Goal: Transaction & Acquisition: Purchase product/service

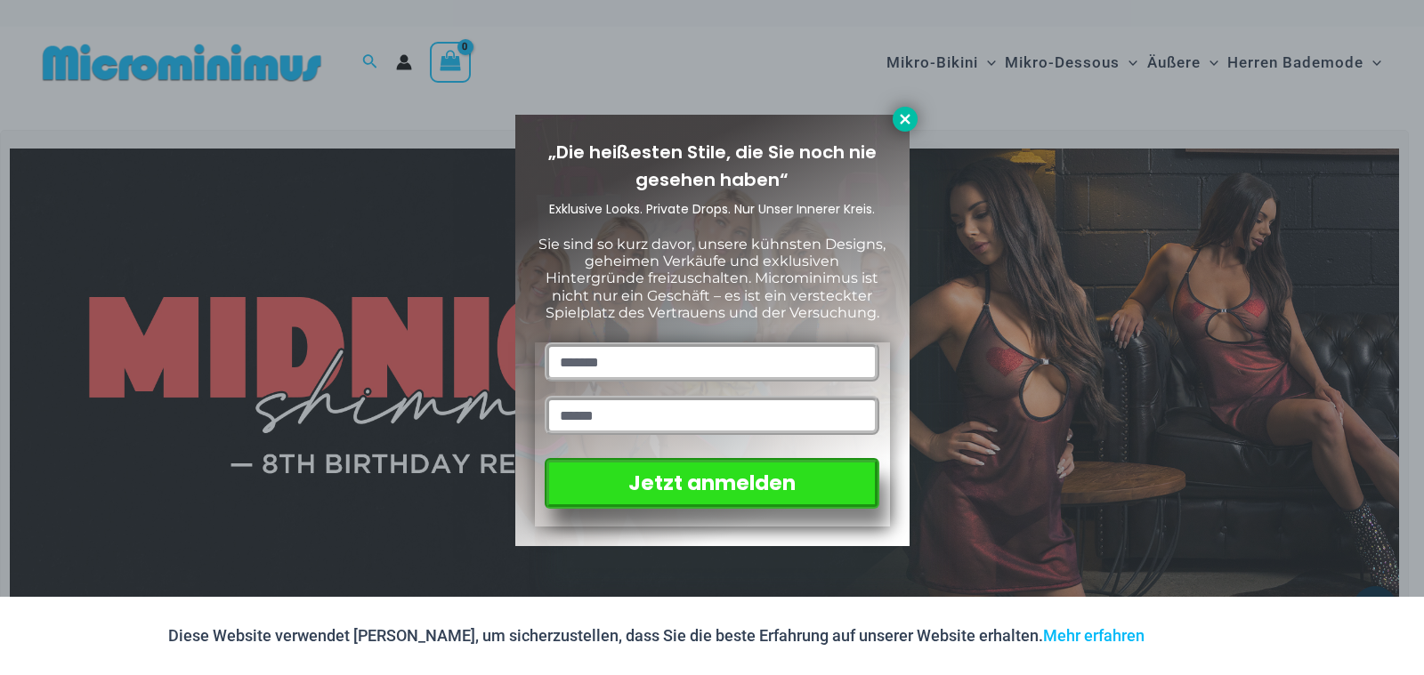
click at [900, 110] on button at bounding box center [904, 119] width 25 height 25
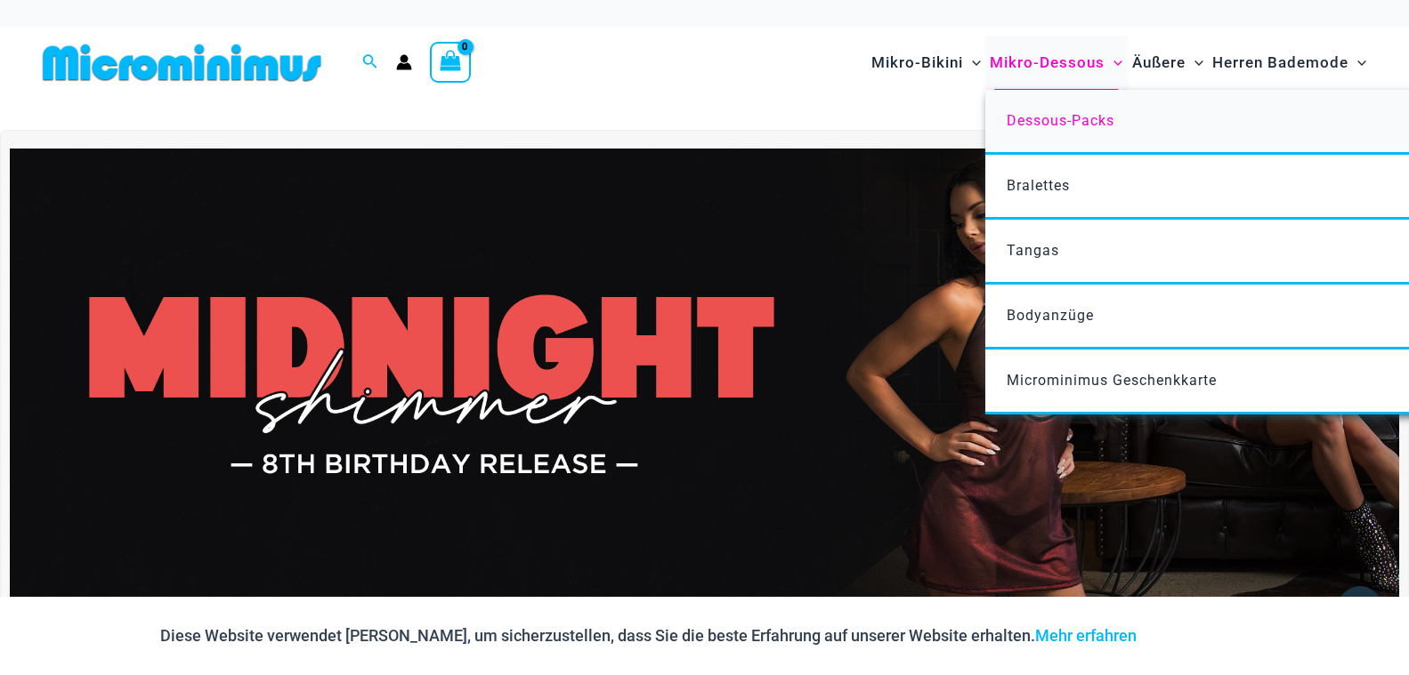
click at [1070, 115] on span "Dessous-Packs" at bounding box center [1060, 120] width 108 height 17
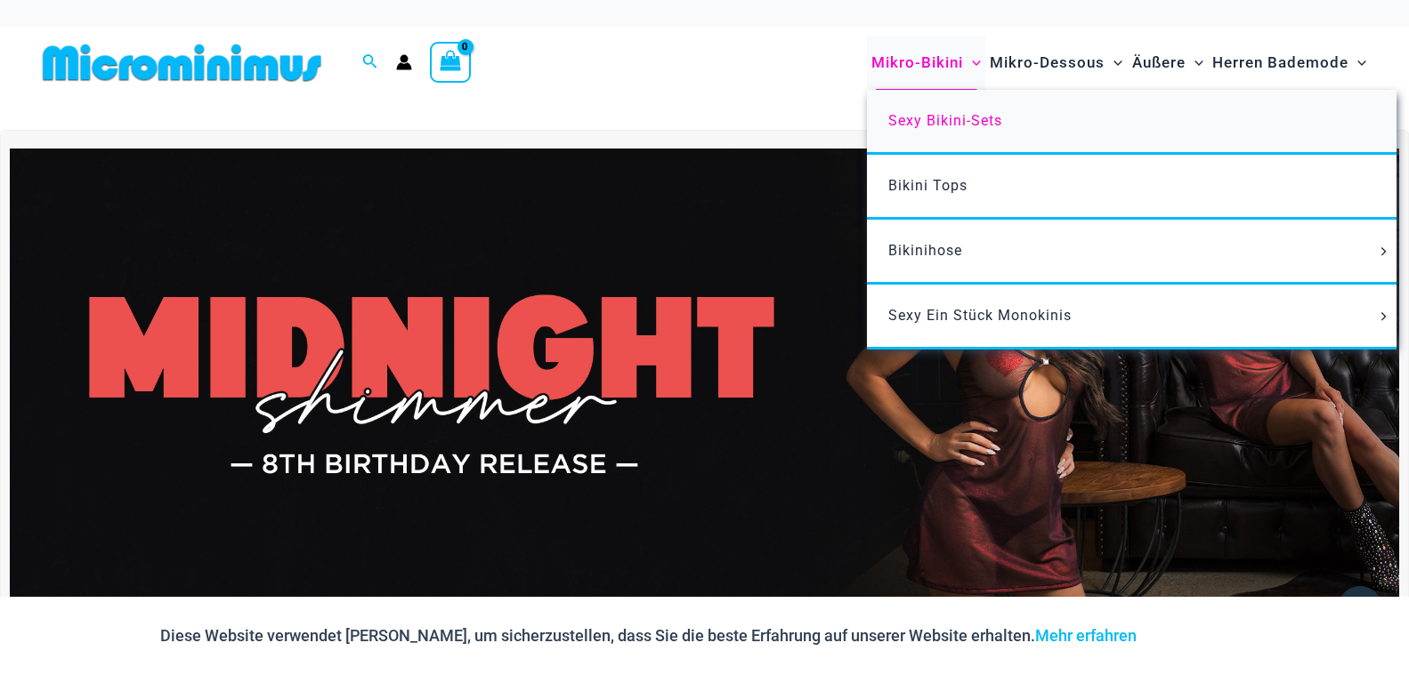
click at [921, 117] on span "Sexy Bikini-Sets" at bounding box center [945, 120] width 114 height 17
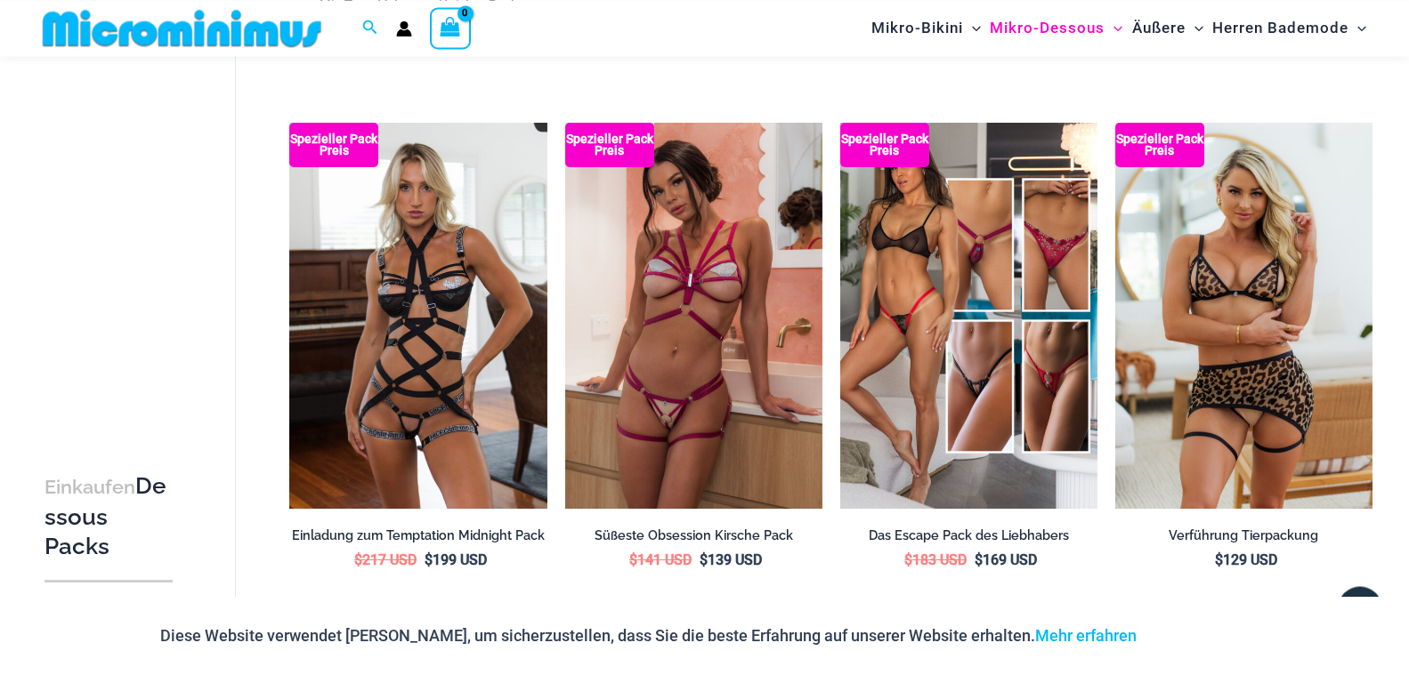
scroll to position [1708, 0]
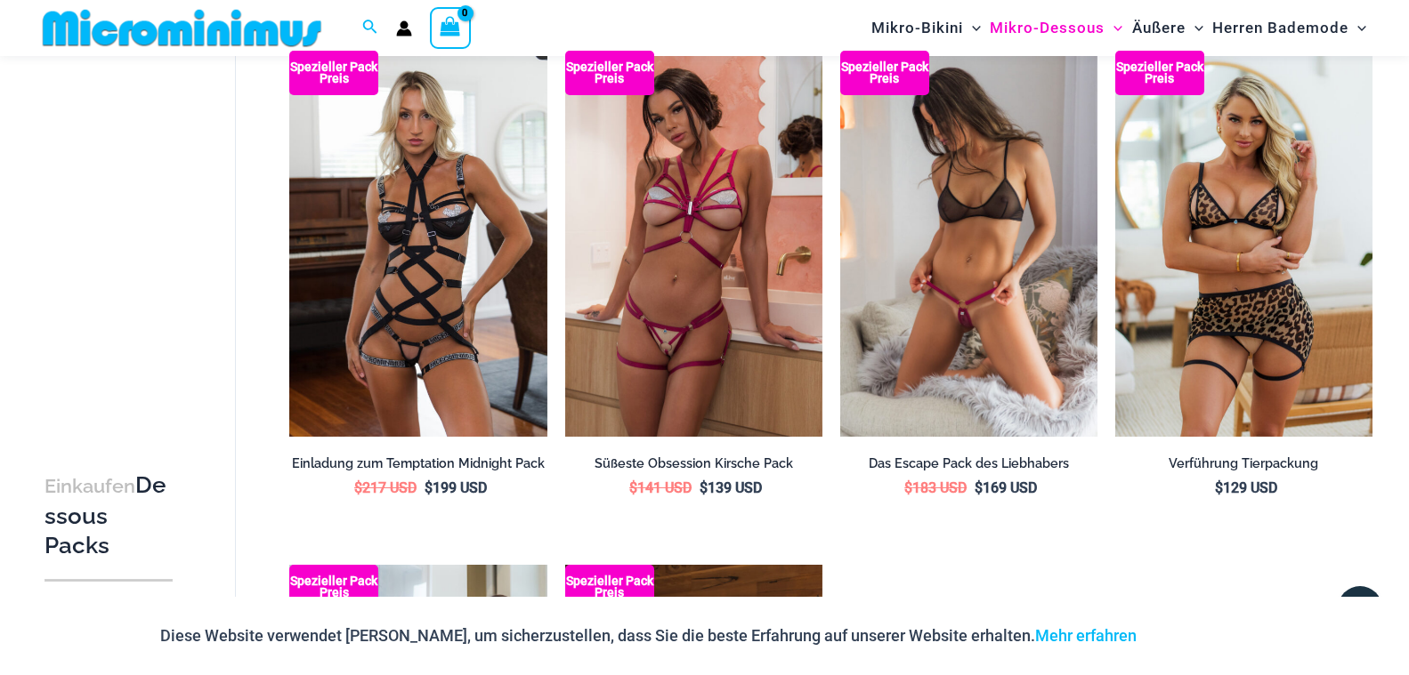
click at [965, 213] on img at bounding box center [968, 244] width 257 height 386
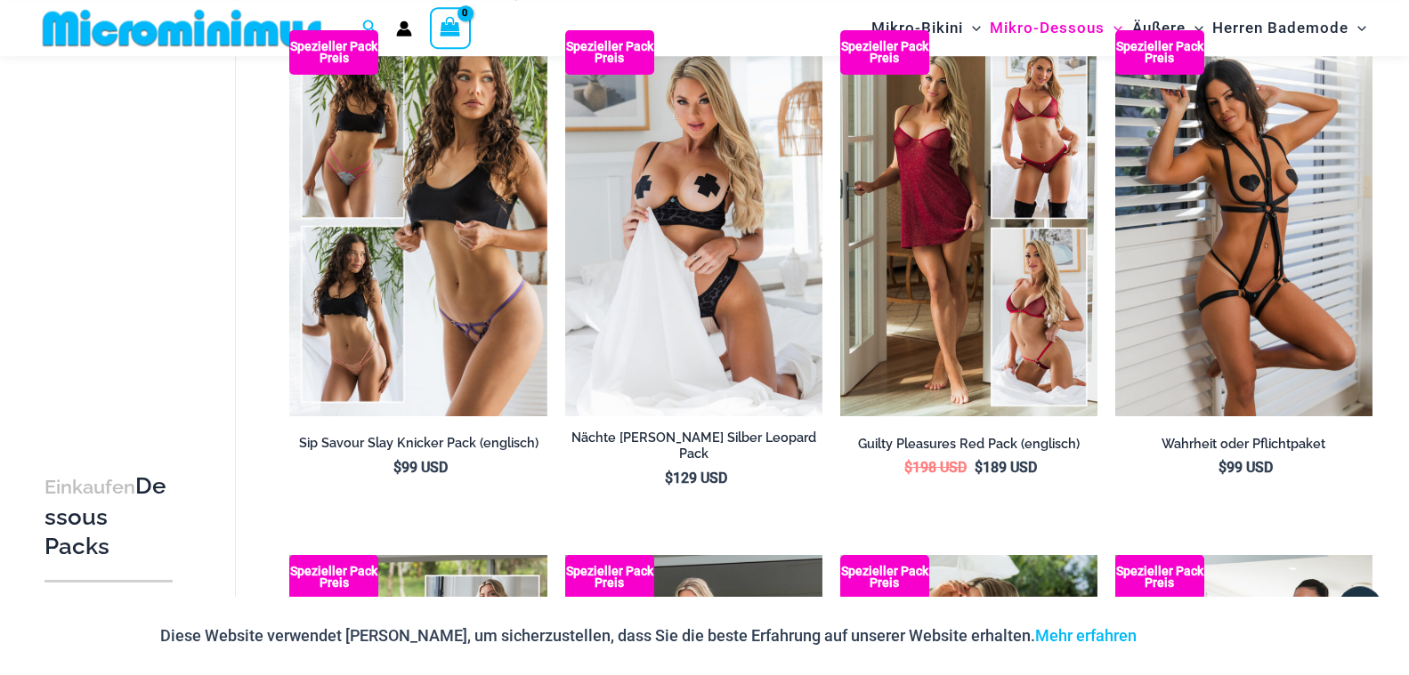
scroll to position [118, 0]
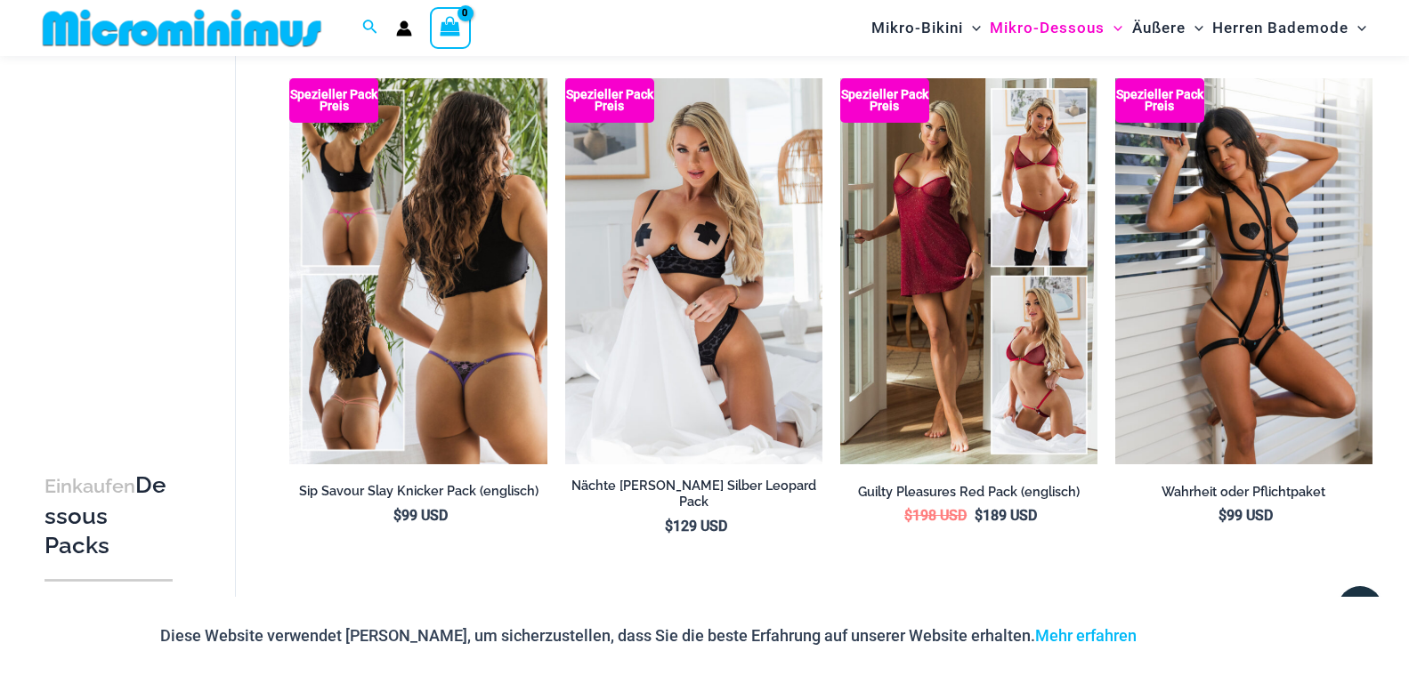
click at [476, 228] on img at bounding box center [417, 271] width 257 height 386
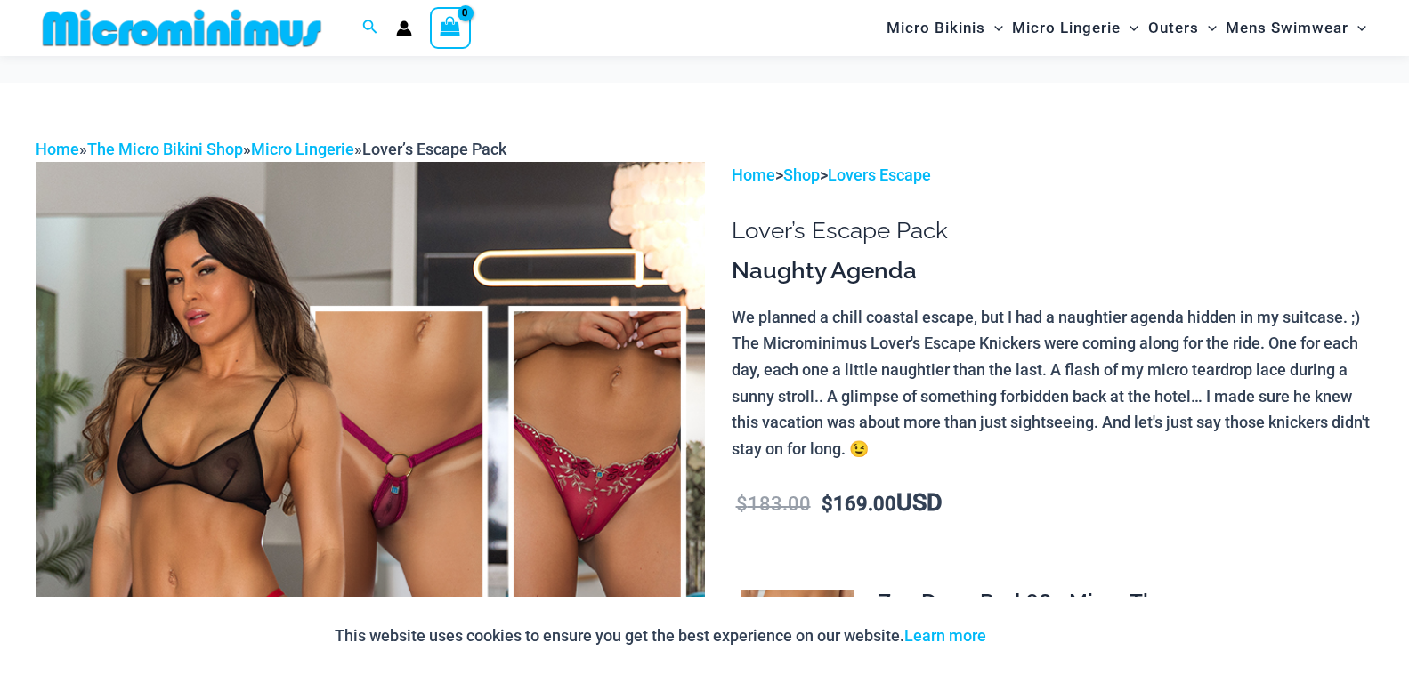
scroll to position [174, 0]
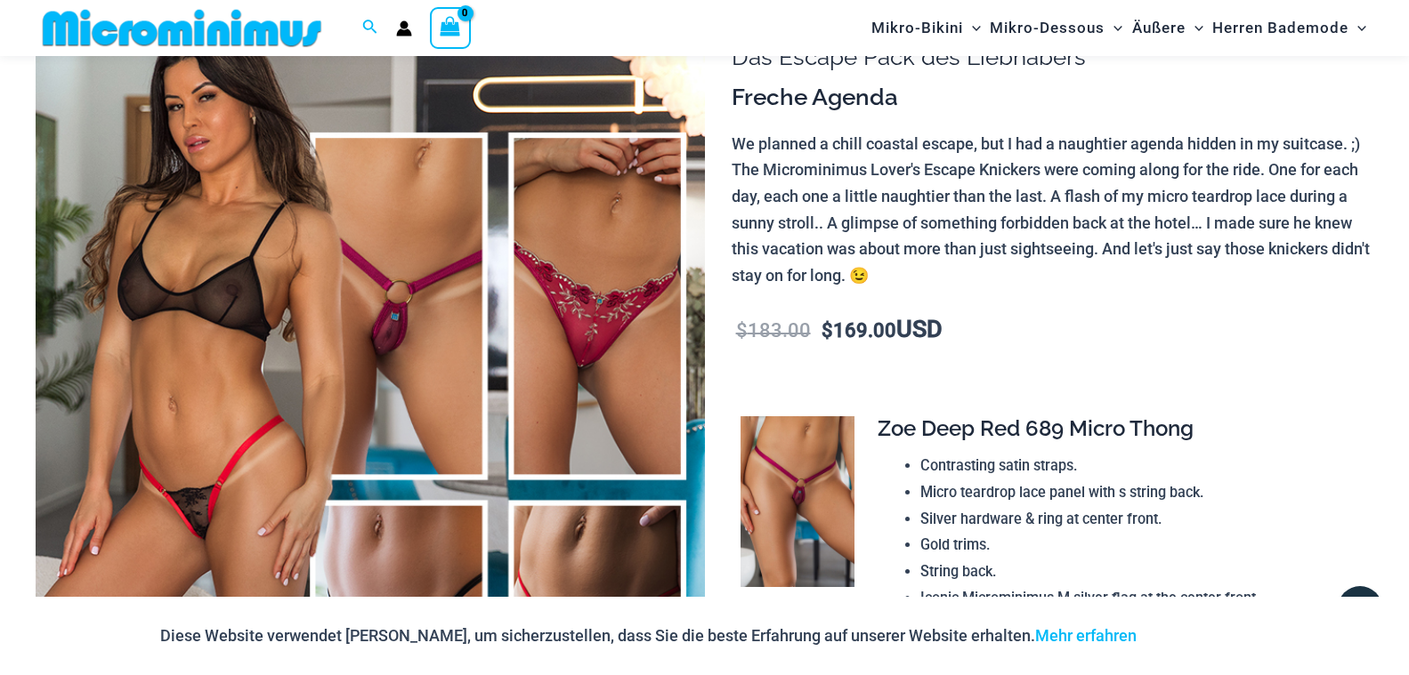
click at [403, 254] on img at bounding box center [370, 489] width 669 height 1003
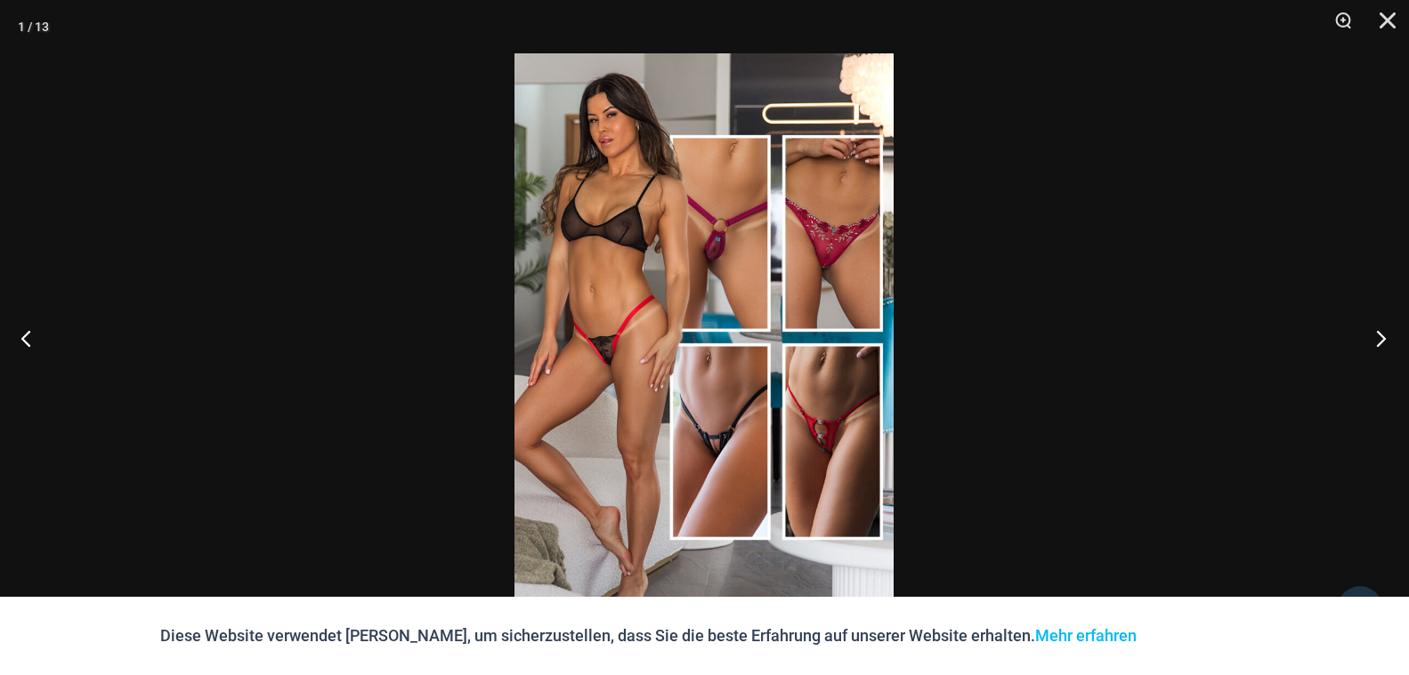
click at [1378, 338] on button "Nächster" at bounding box center [1375, 338] width 67 height 89
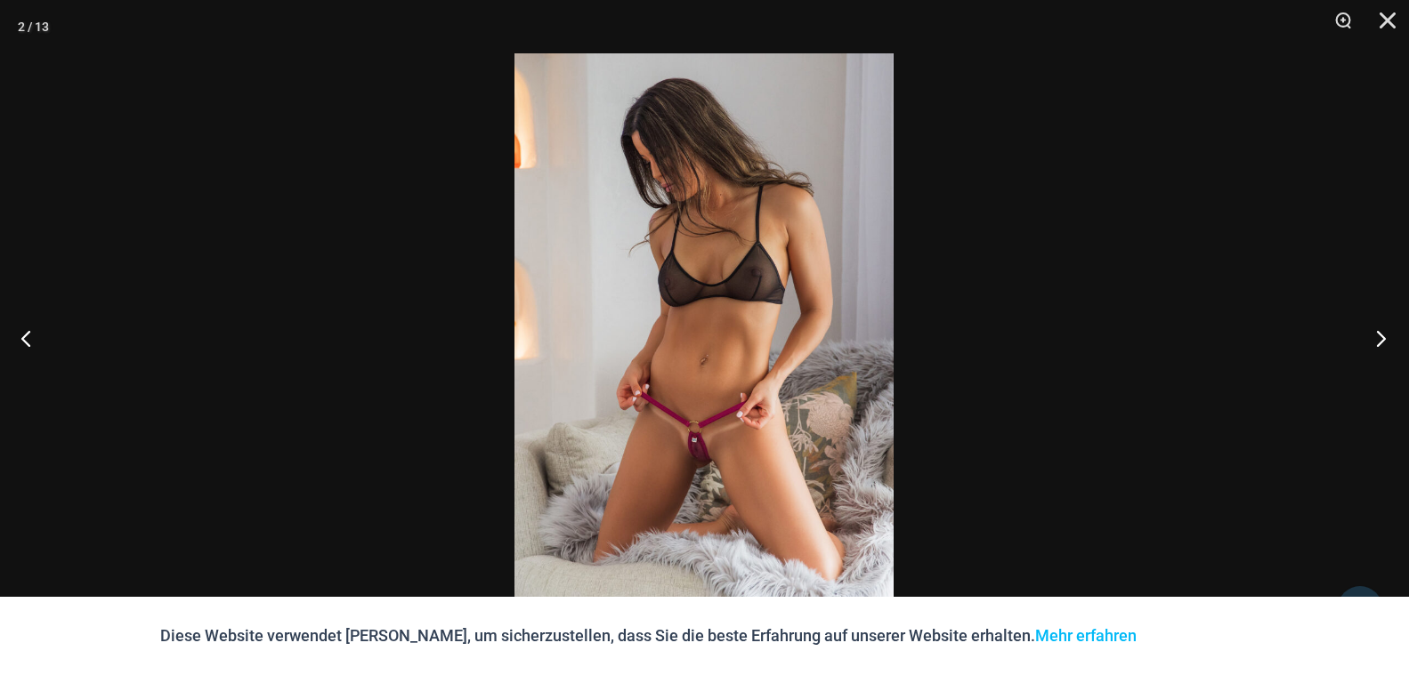
click at [1378, 338] on button "Nächster" at bounding box center [1375, 338] width 67 height 89
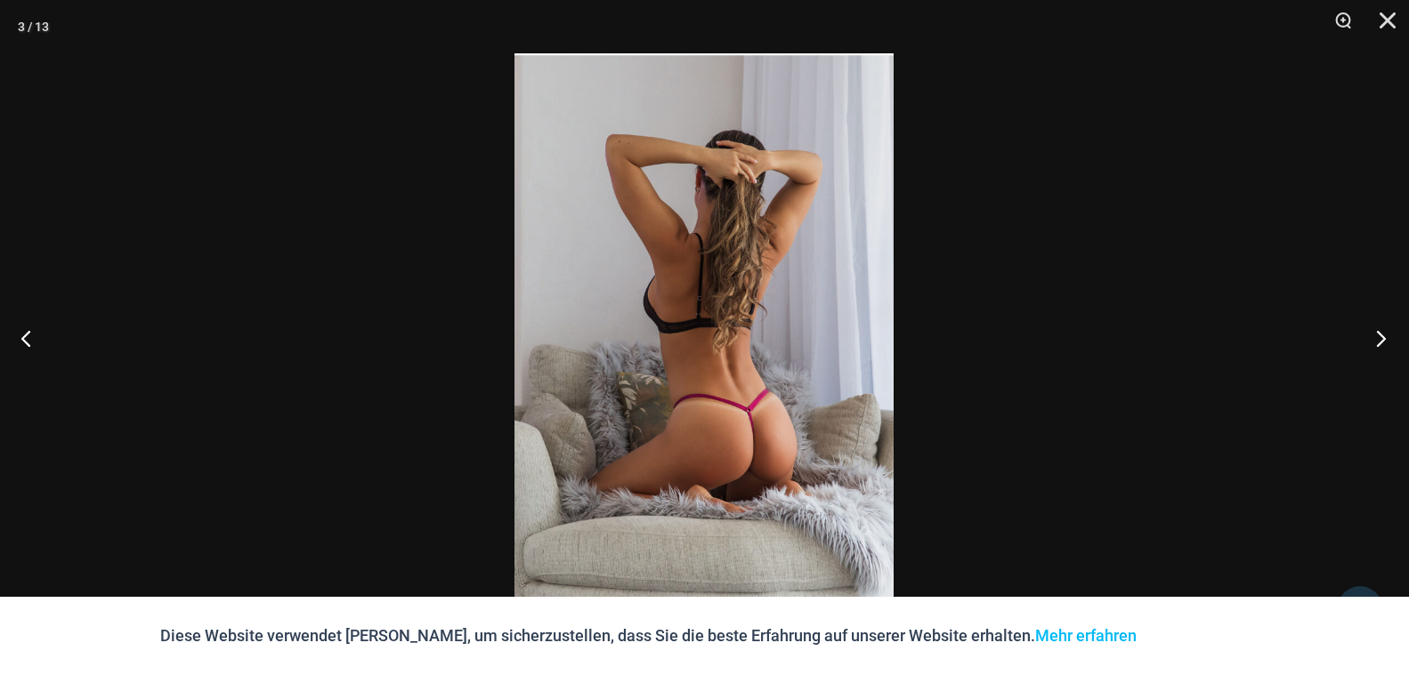
click at [1378, 338] on button "Nächster" at bounding box center [1375, 338] width 67 height 89
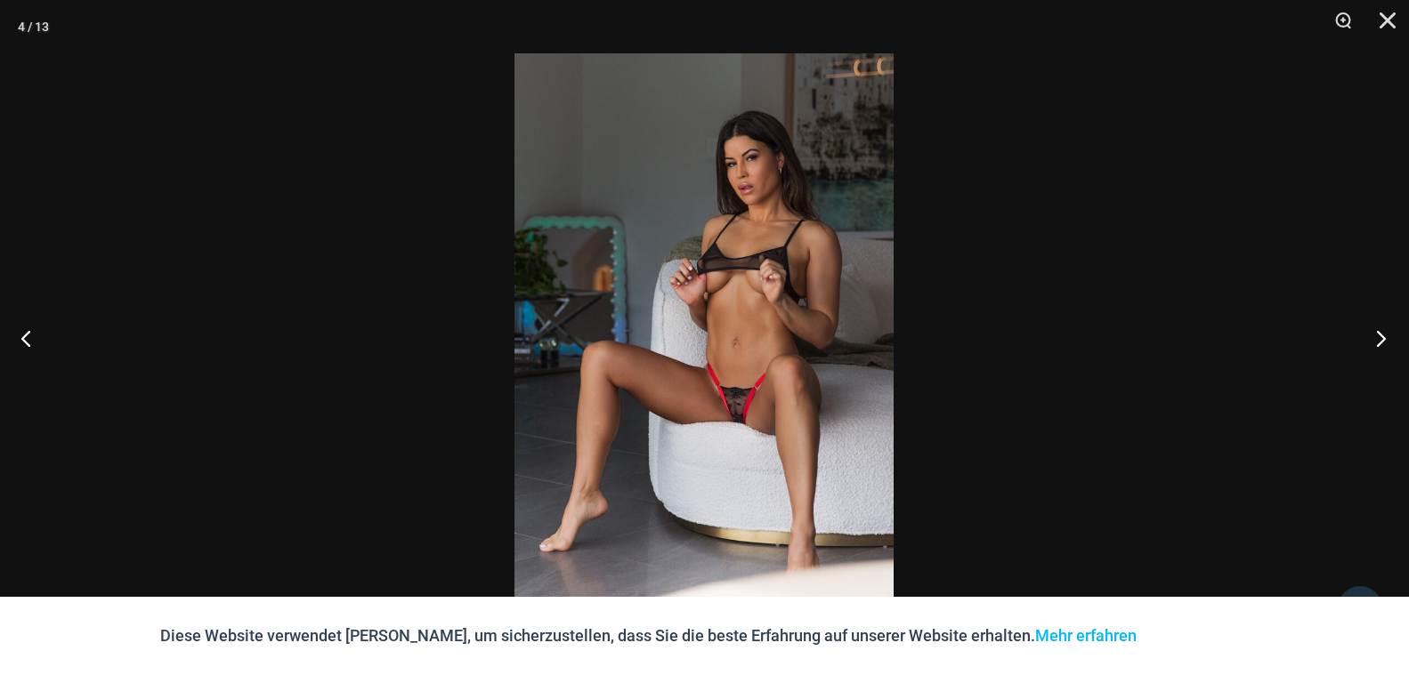
click at [1378, 338] on button "Nächster" at bounding box center [1375, 338] width 67 height 89
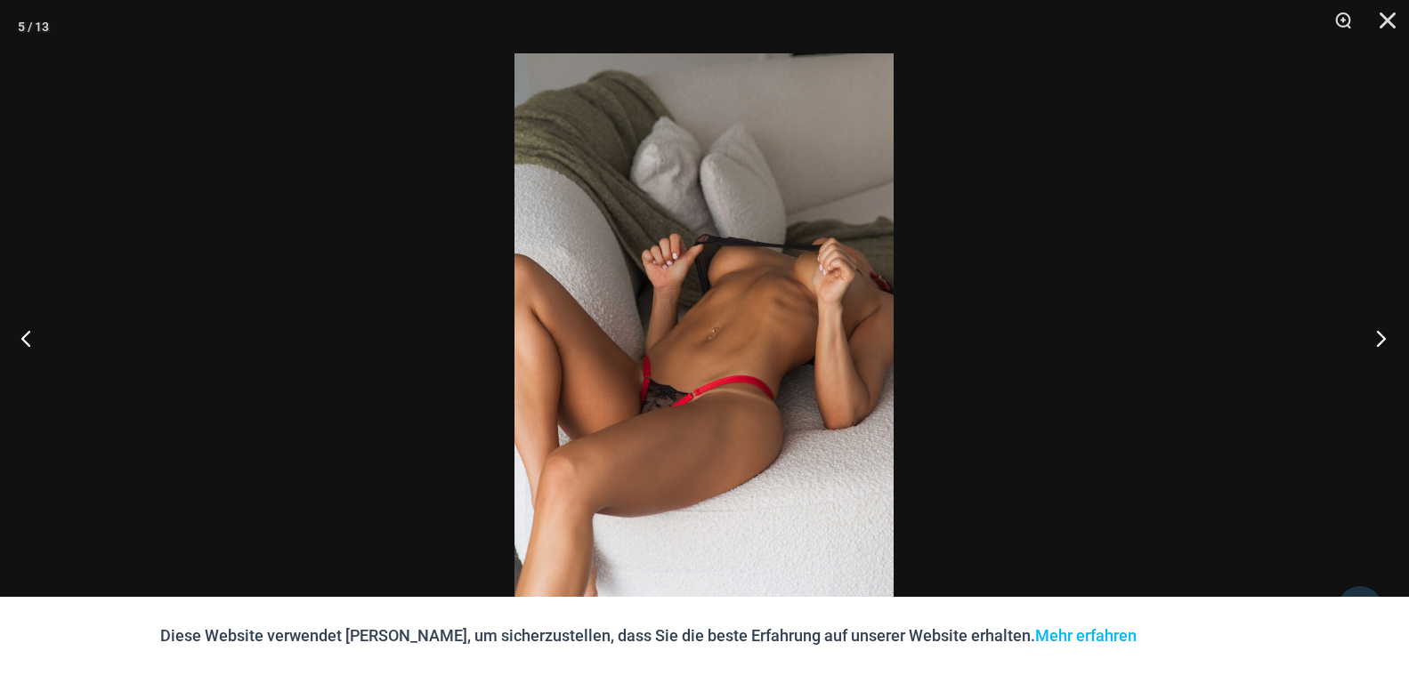
click at [1378, 338] on button "Nächster" at bounding box center [1375, 338] width 67 height 89
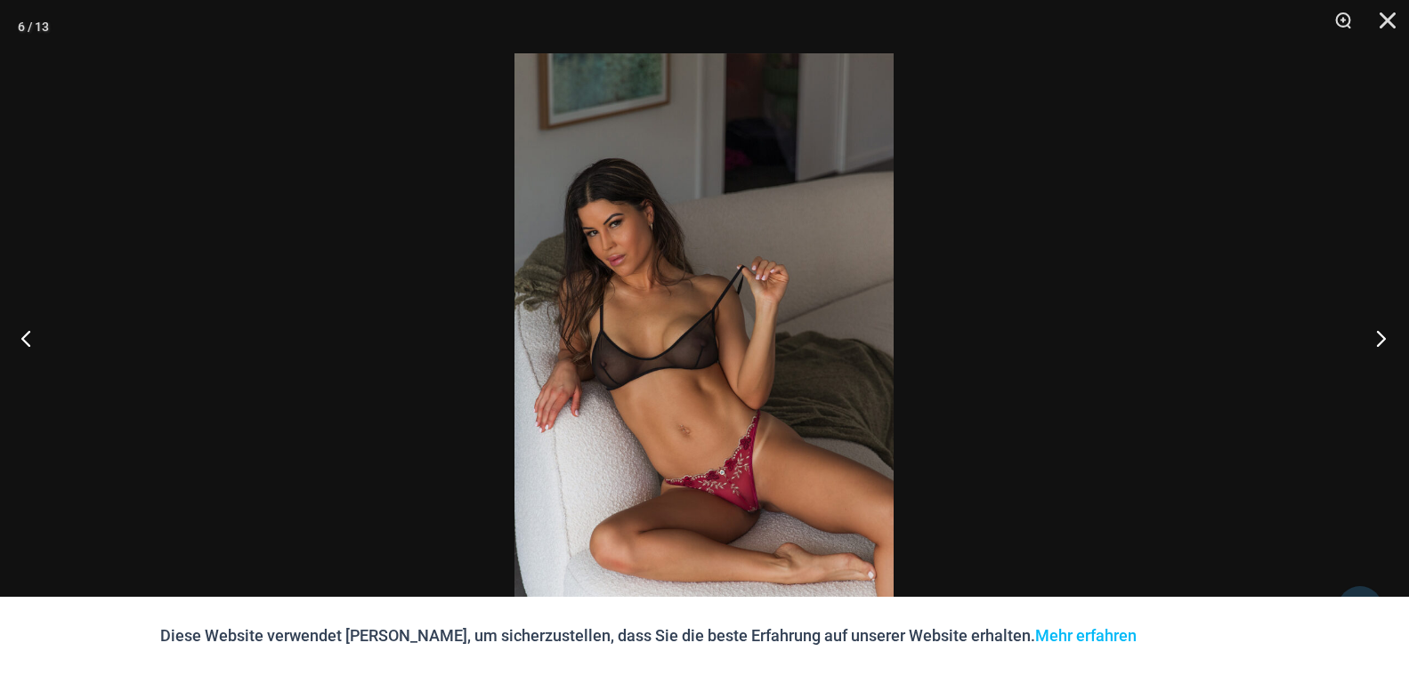
click at [1378, 338] on button "Nächster" at bounding box center [1375, 338] width 67 height 89
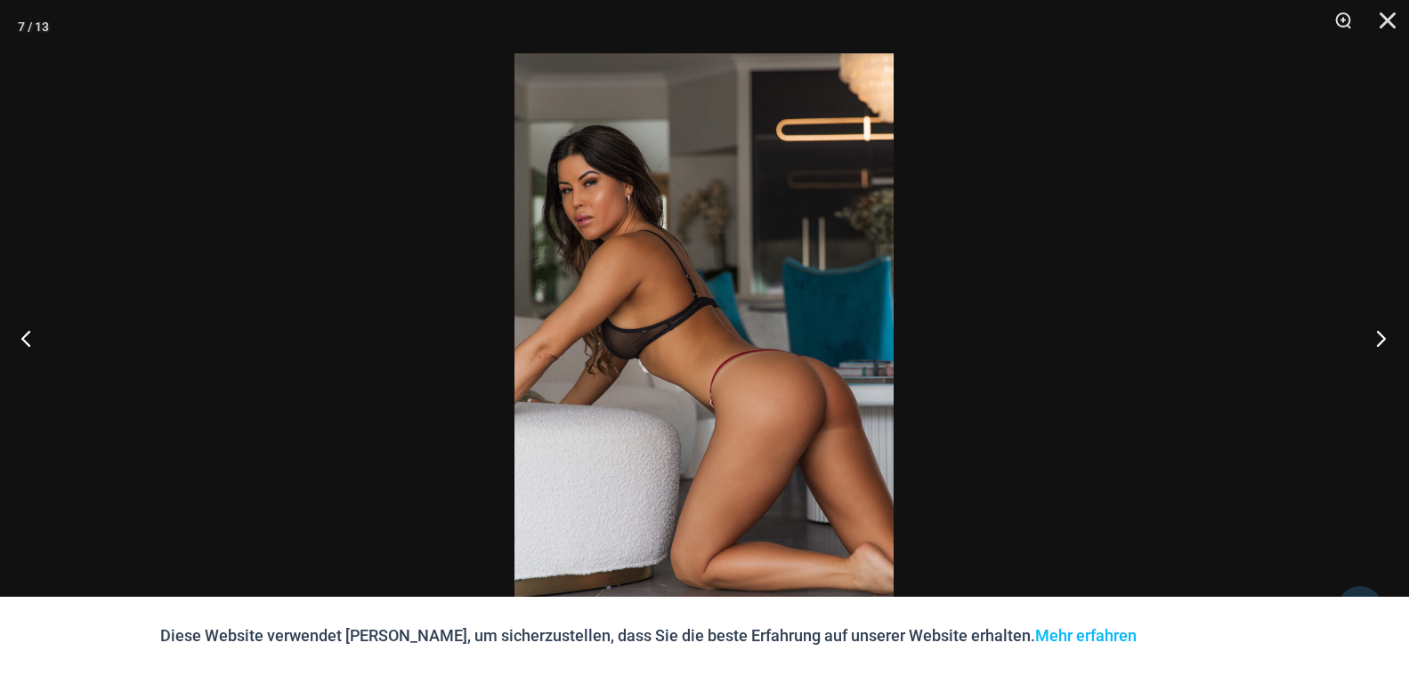
click at [1378, 338] on button "Nächster" at bounding box center [1375, 338] width 67 height 89
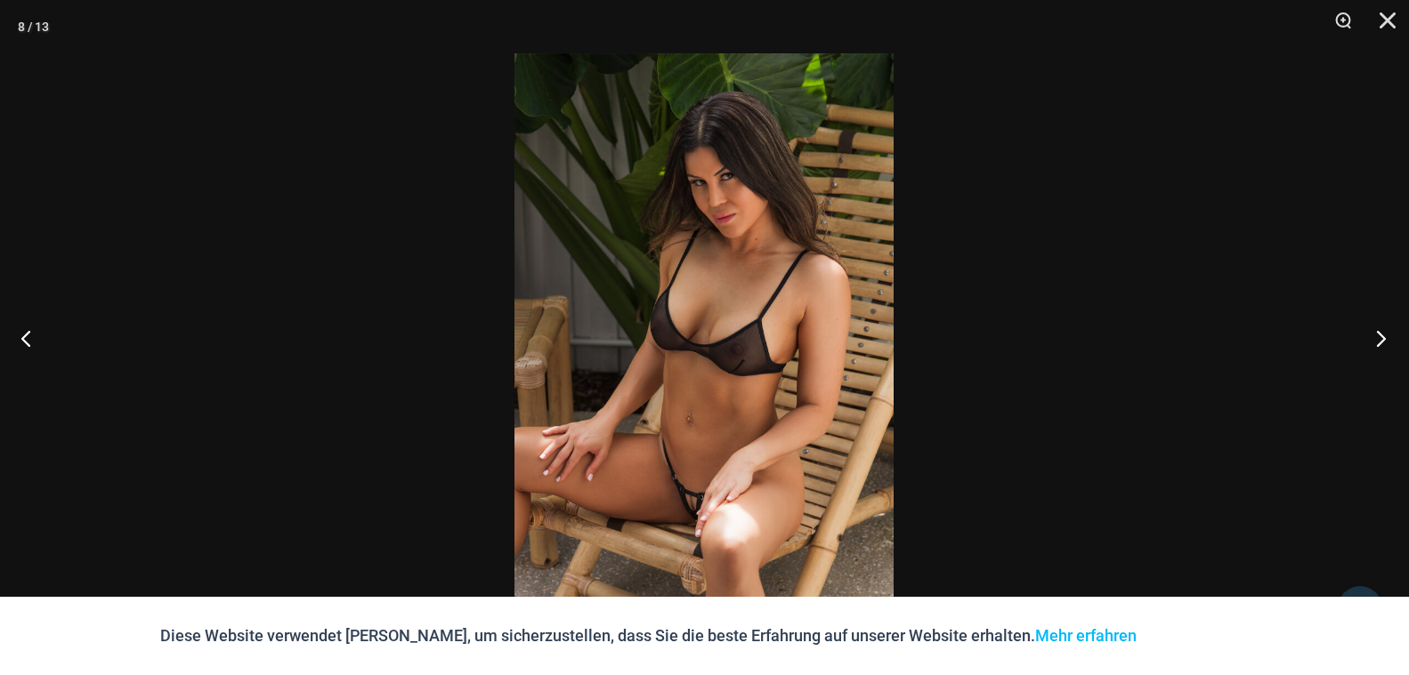
click at [1378, 338] on button "Nächster" at bounding box center [1375, 338] width 67 height 89
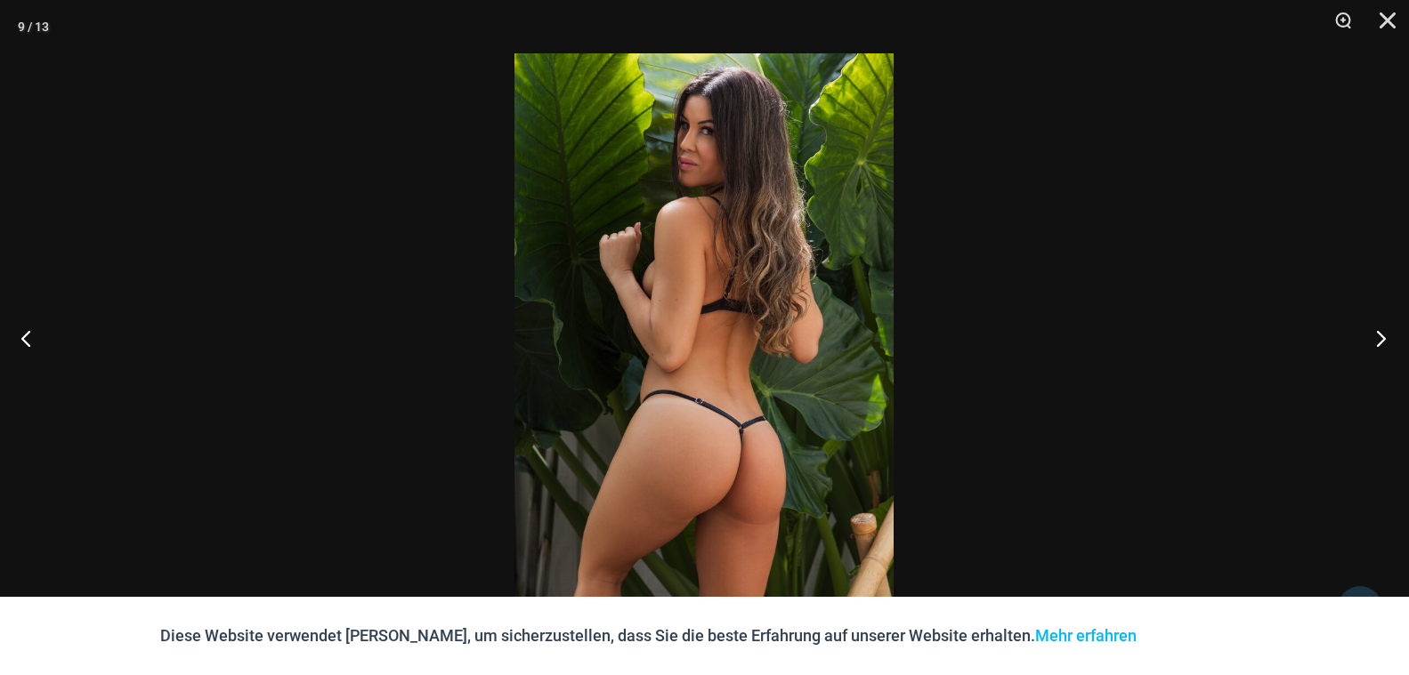
click at [1378, 338] on button "Nächster" at bounding box center [1375, 338] width 67 height 89
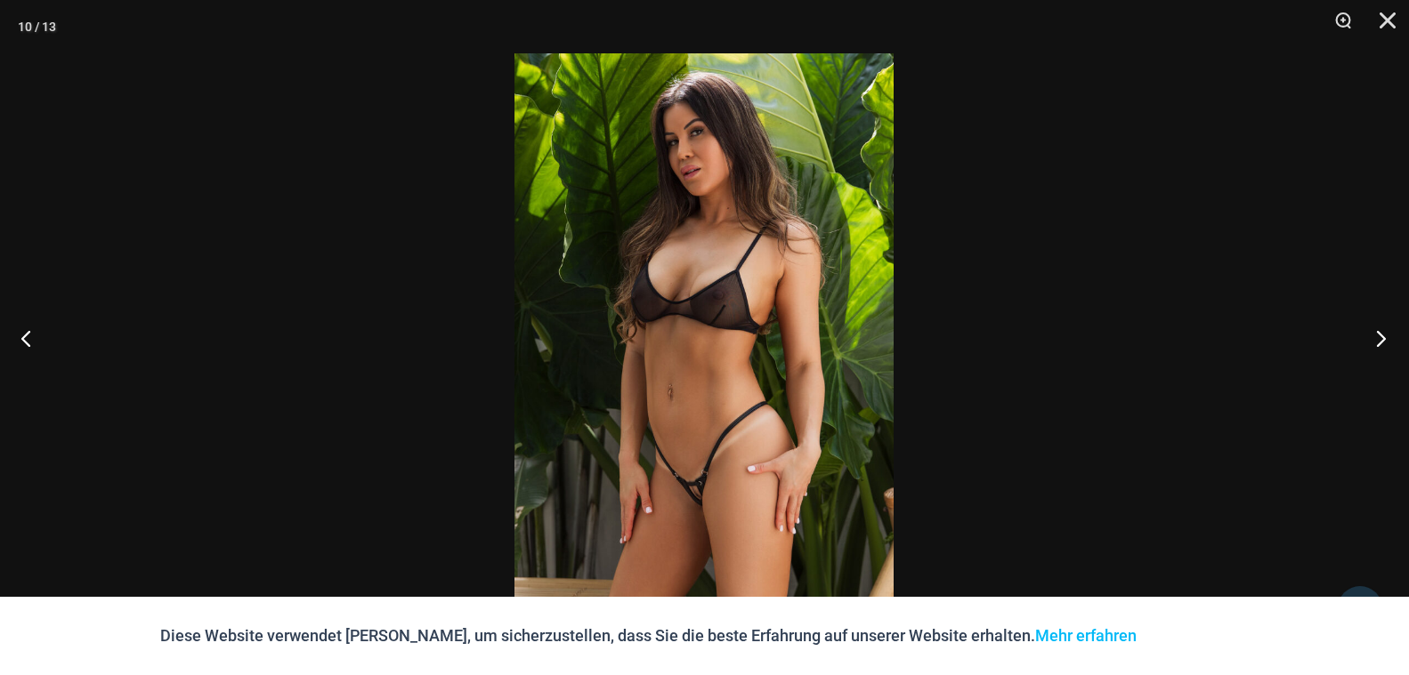
click at [1378, 338] on button "Nächster" at bounding box center [1375, 338] width 67 height 89
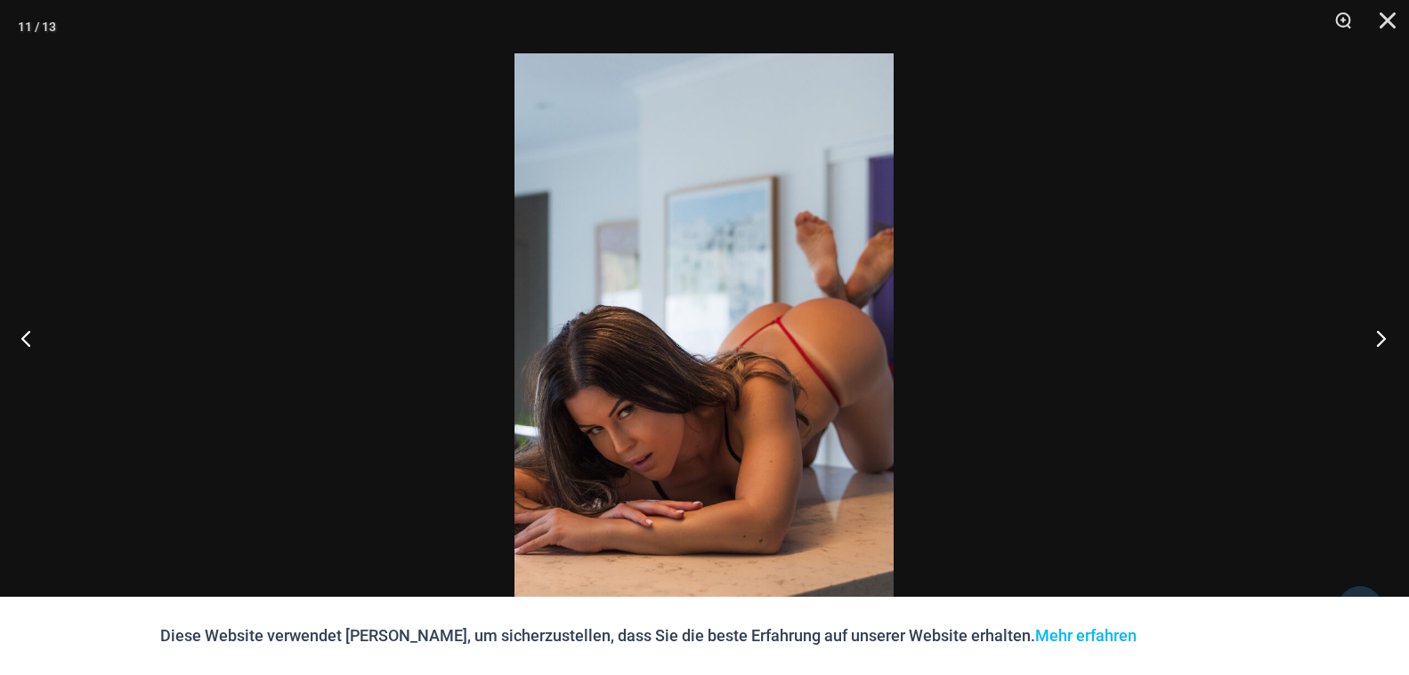
click at [1378, 338] on button "Nächster" at bounding box center [1375, 338] width 67 height 89
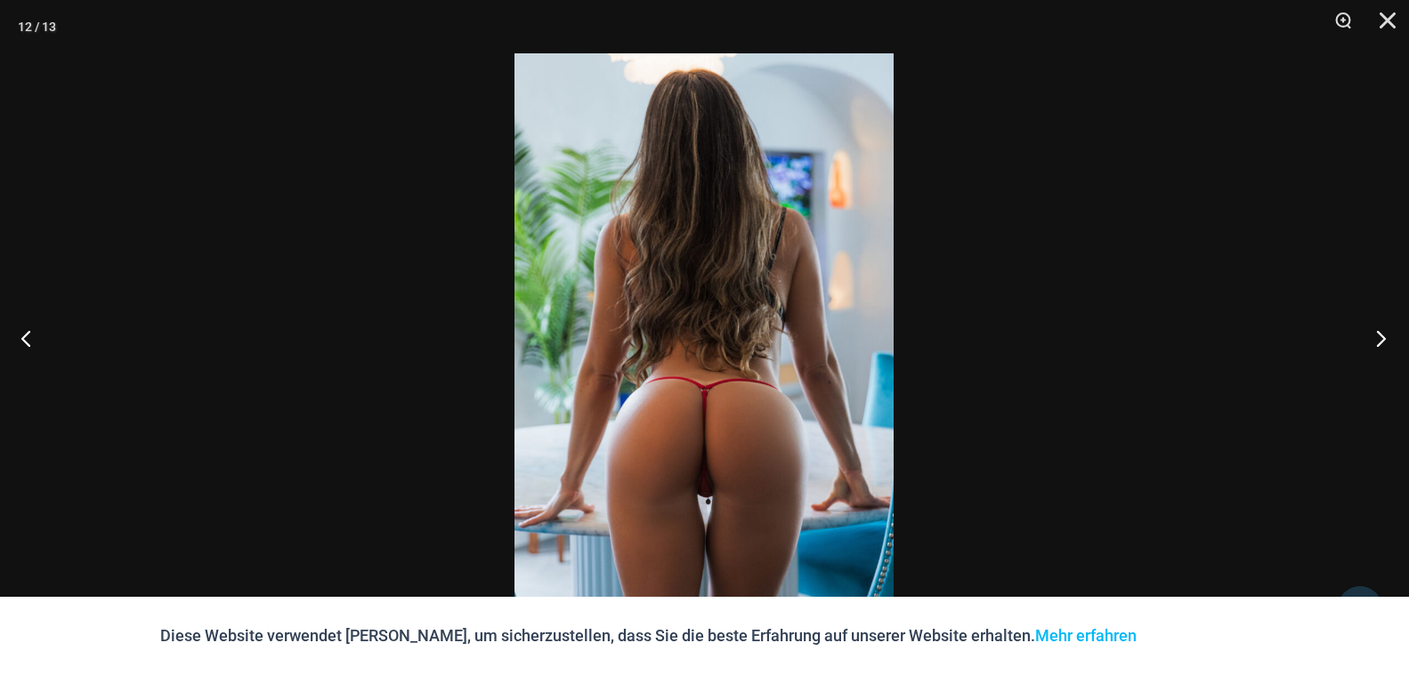
click at [1378, 338] on button "Nächster" at bounding box center [1375, 338] width 67 height 89
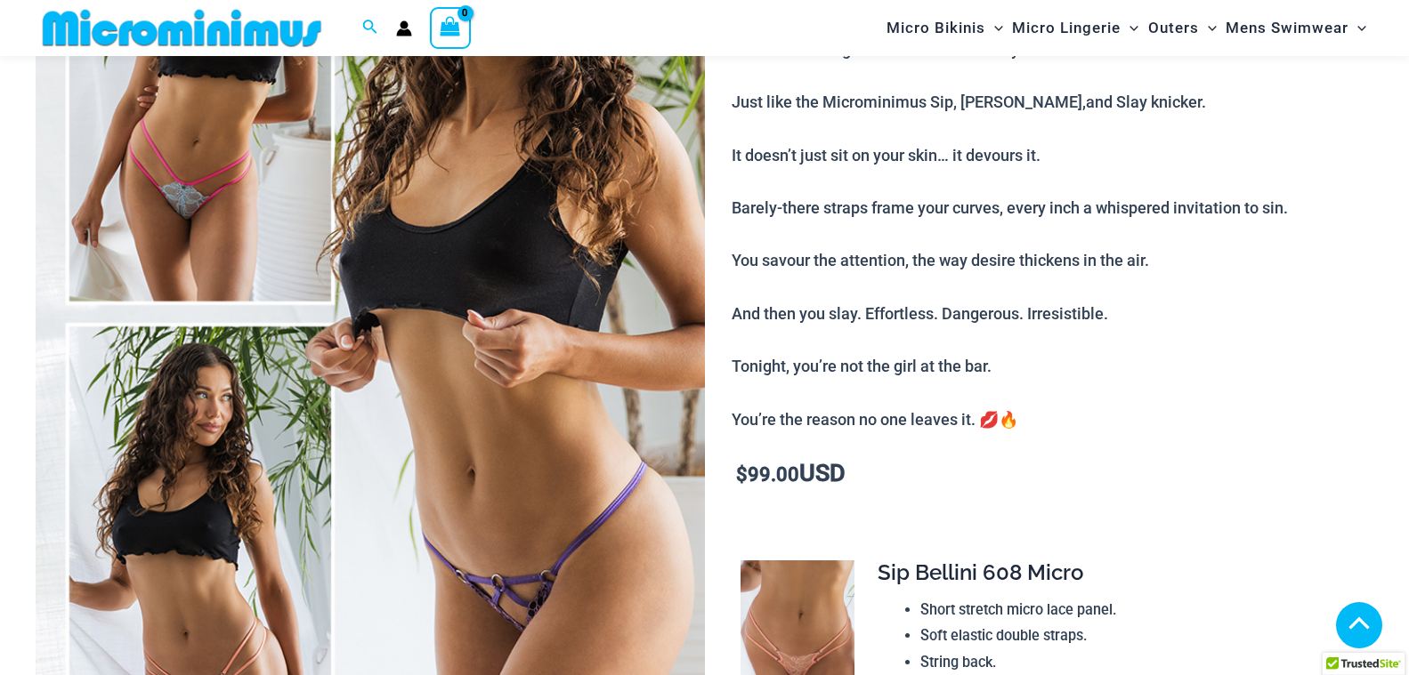
scroll to position [529, 0]
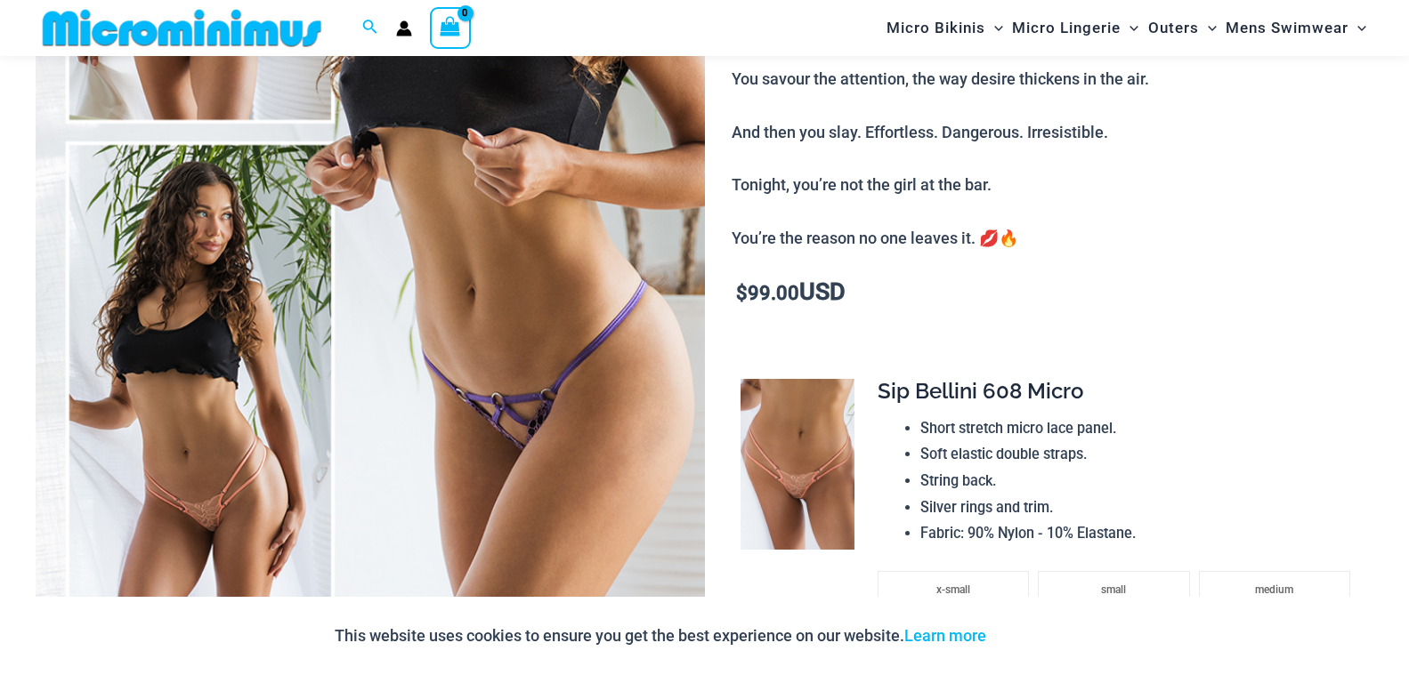
click at [505, 238] on img at bounding box center [370, 134] width 669 height 1003
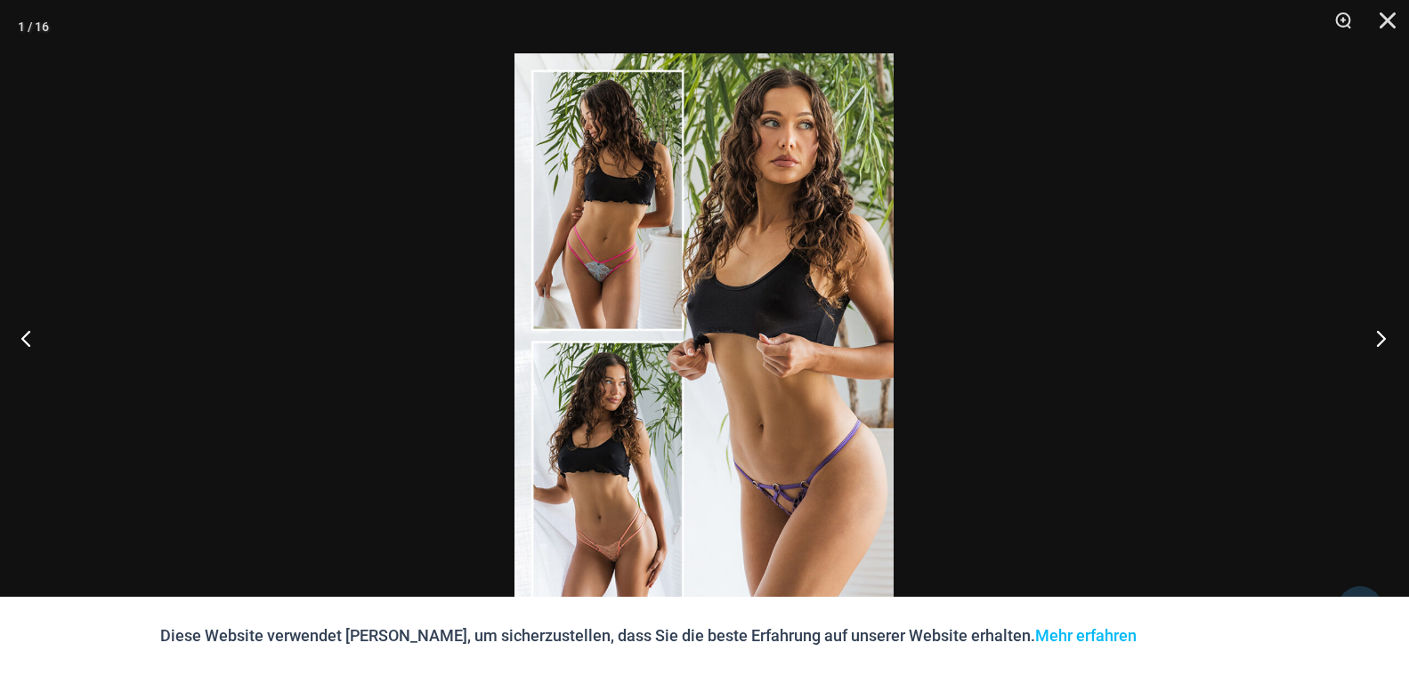
click at [1377, 338] on button "Nächster" at bounding box center [1375, 338] width 67 height 89
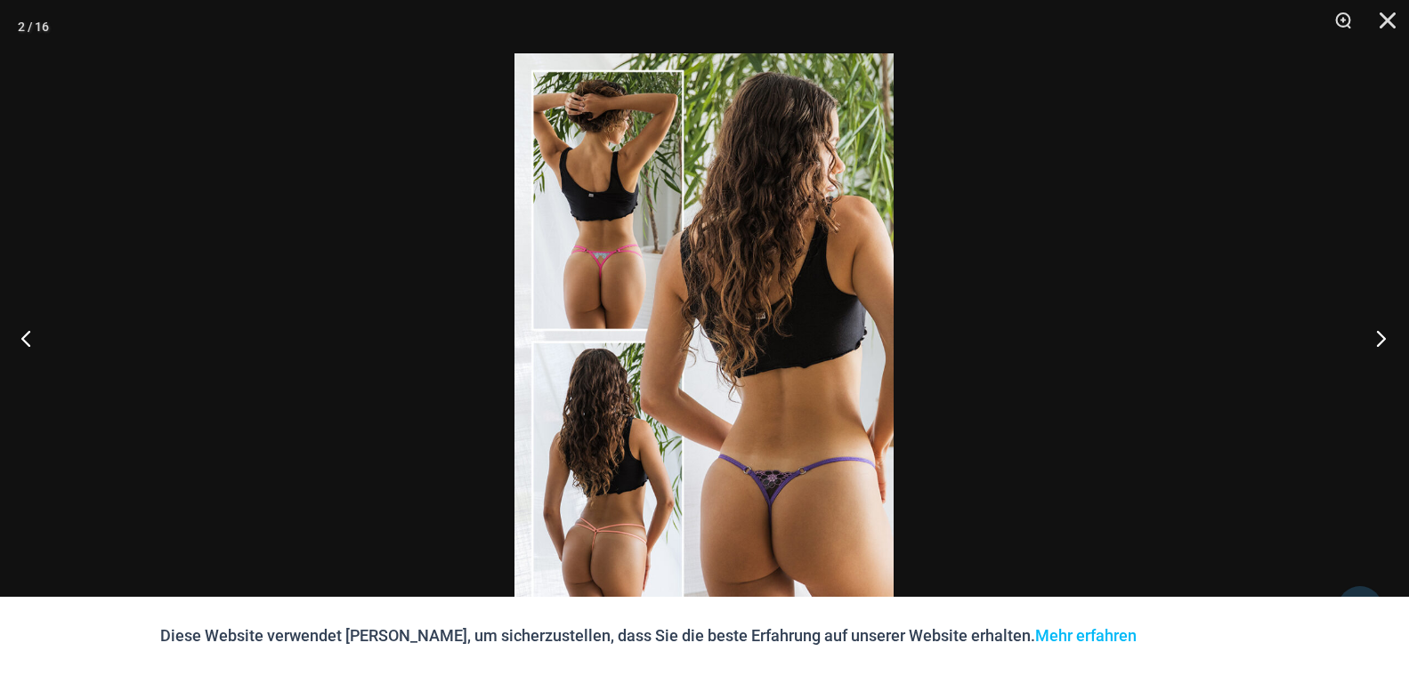
click at [1377, 337] on button "Nächster" at bounding box center [1375, 338] width 67 height 89
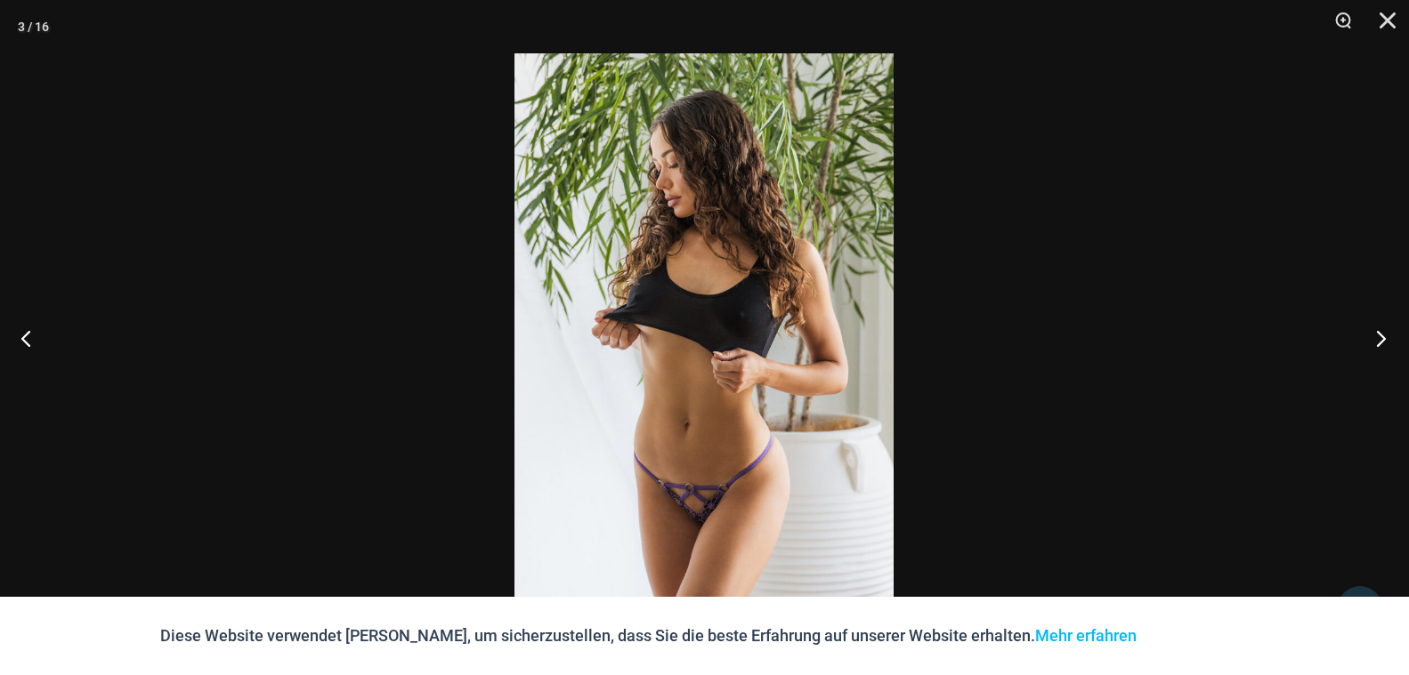
click at [1377, 337] on button "Nächster" at bounding box center [1375, 338] width 67 height 89
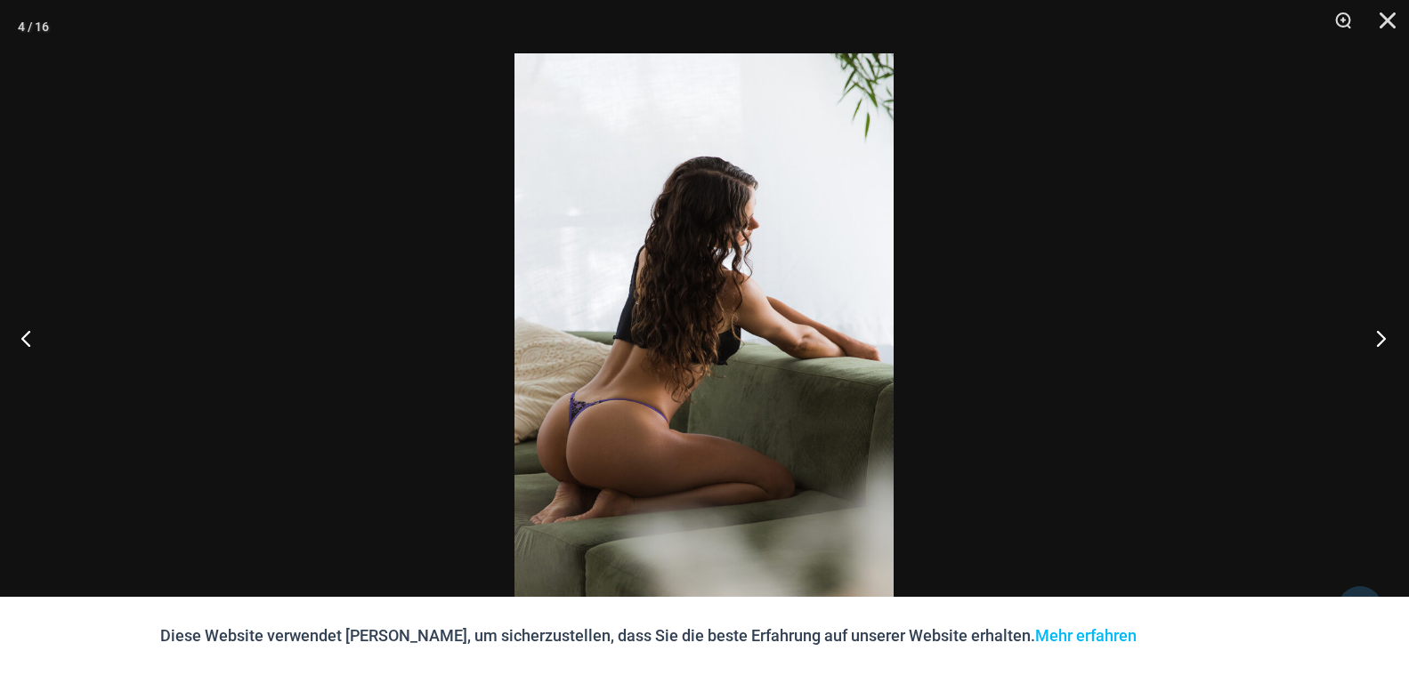
click at [1376, 337] on button "Nächster" at bounding box center [1375, 338] width 67 height 89
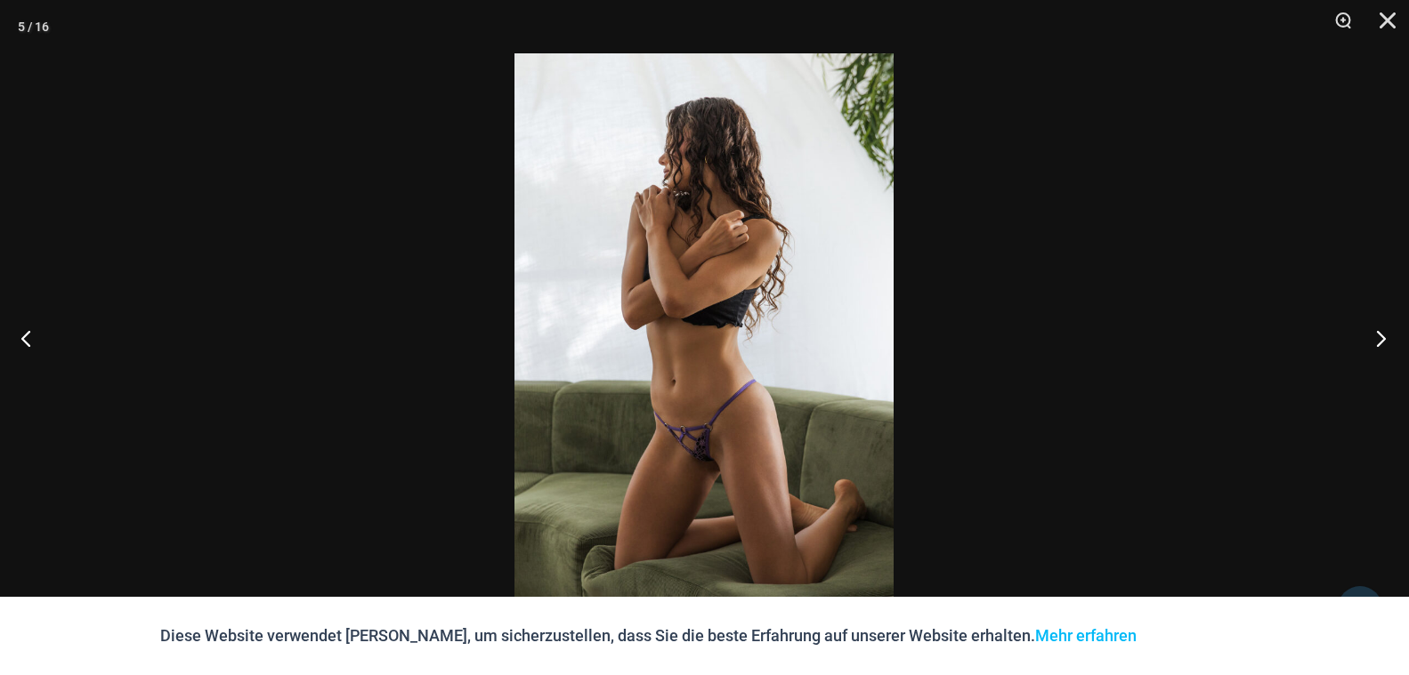
click at [1376, 337] on button "Nächster" at bounding box center [1375, 338] width 67 height 89
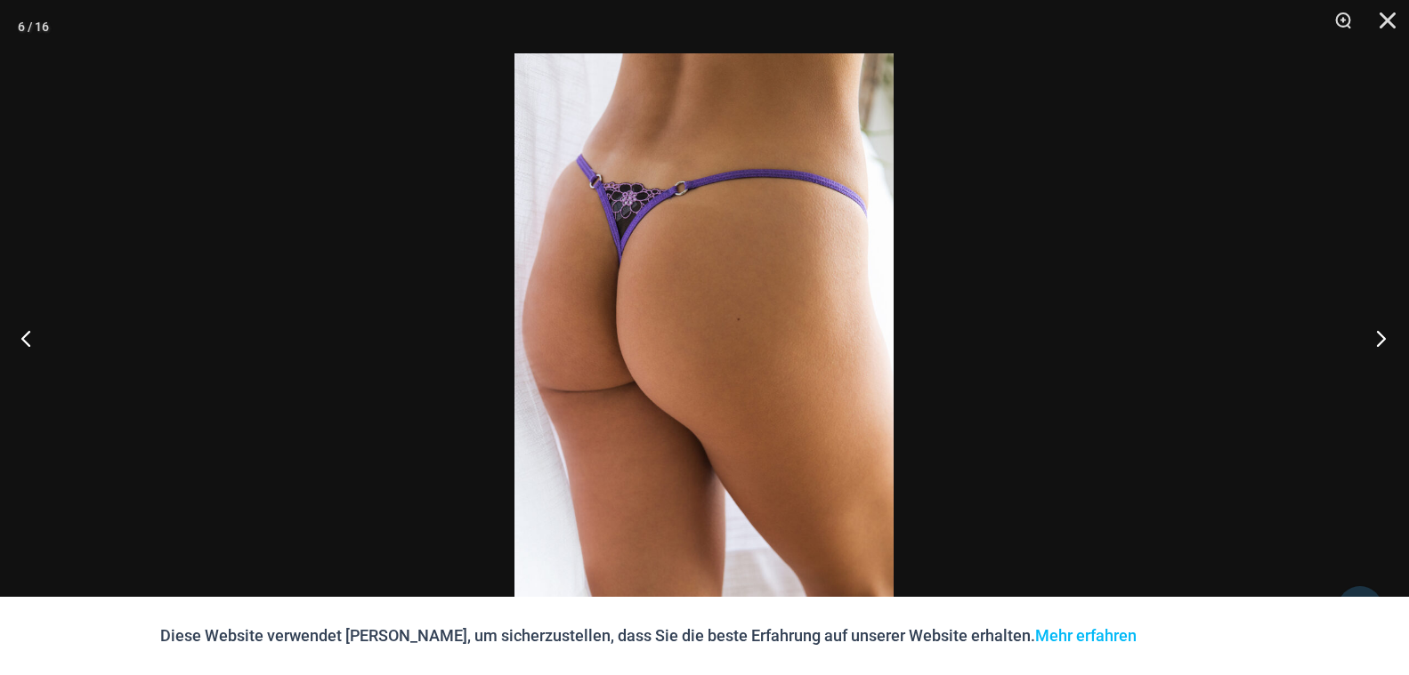
click at [1376, 336] on button "Nächster" at bounding box center [1375, 338] width 67 height 89
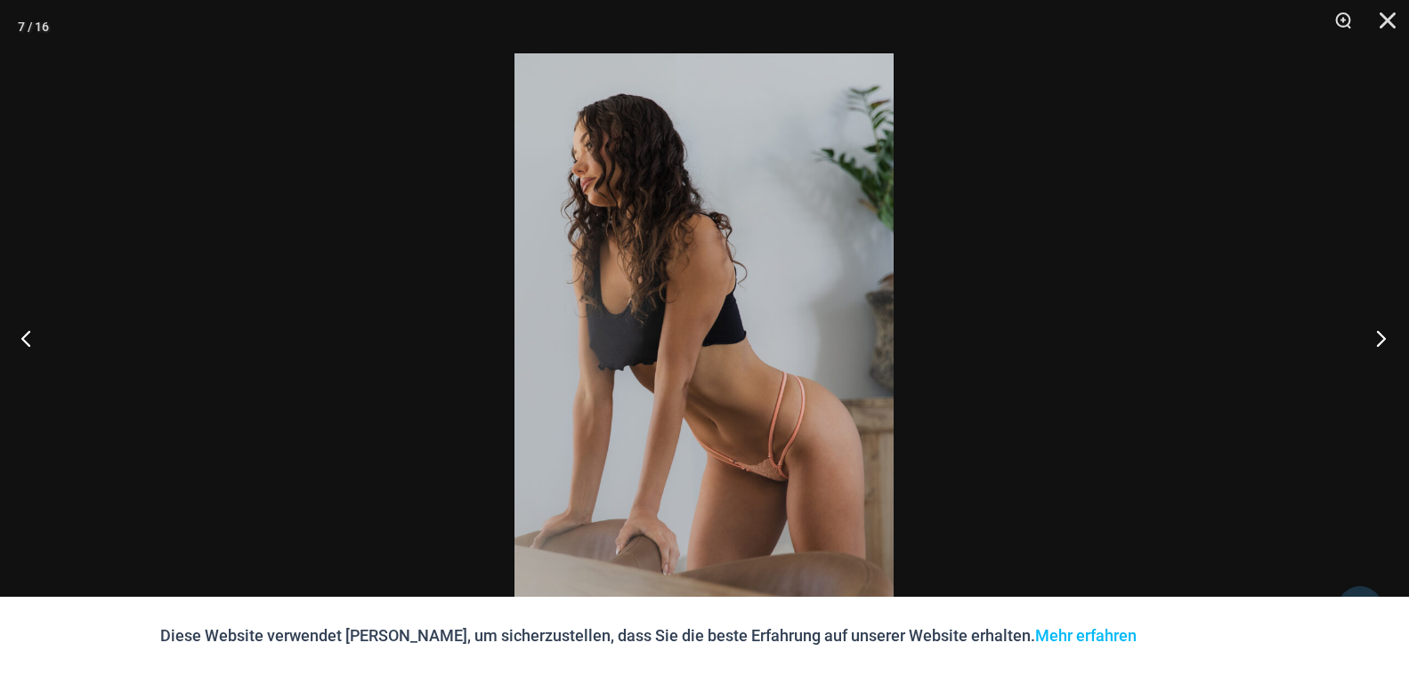
click at [1375, 336] on button "Nächster" at bounding box center [1375, 338] width 67 height 89
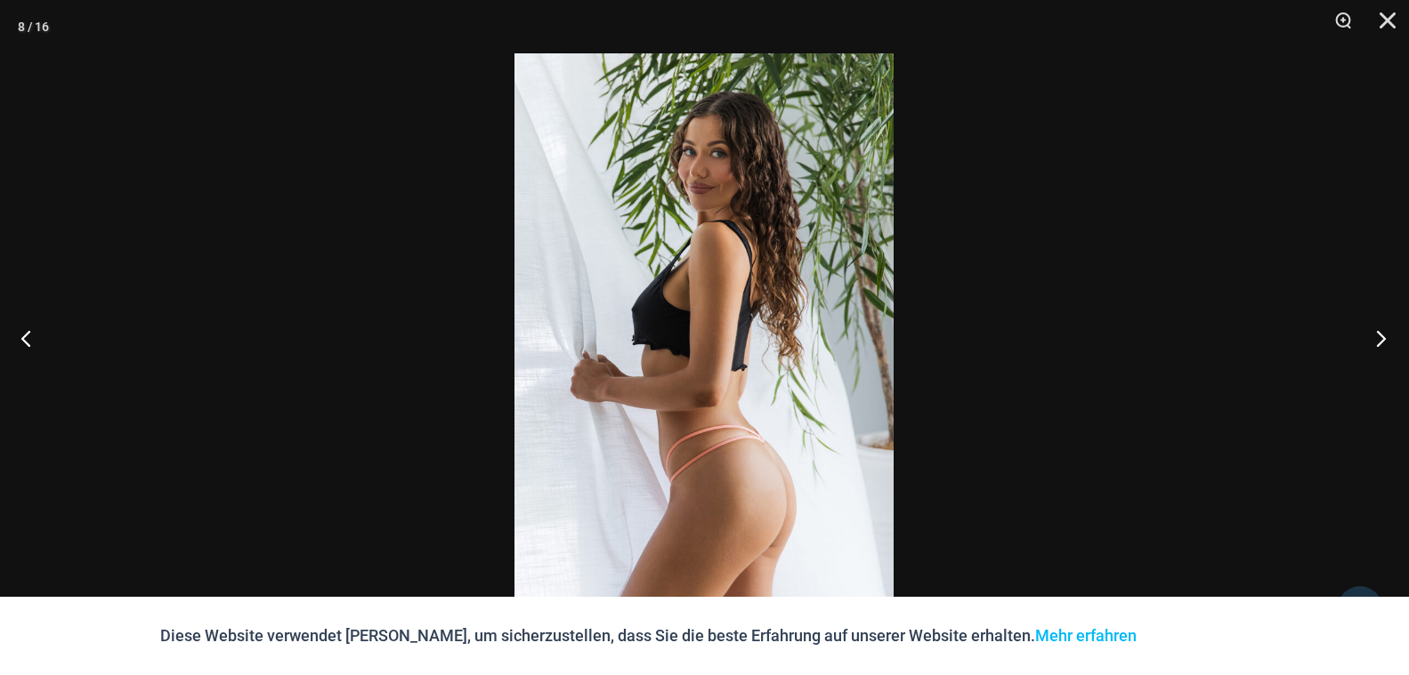
click at [1374, 335] on button "Nächster" at bounding box center [1375, 338] width 67 height 89
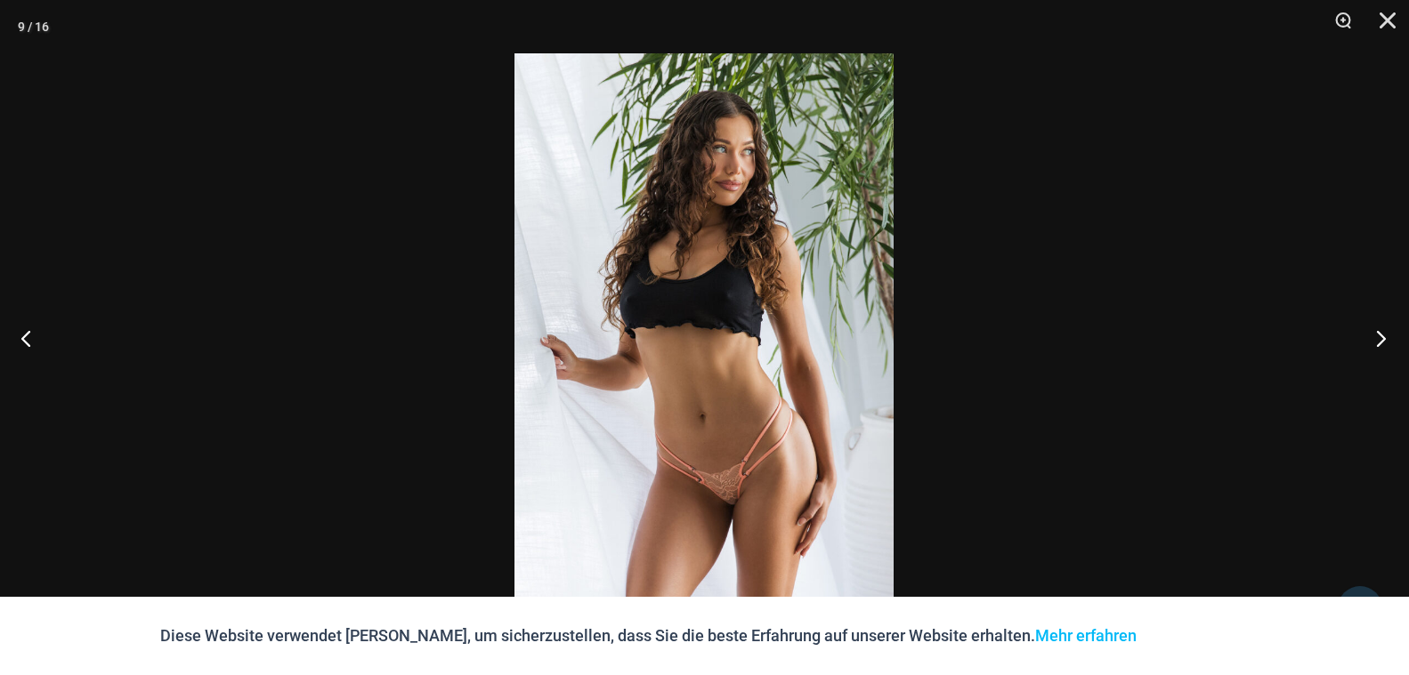
click at [1374, 335] on button "Nächster" at bounding box center [1375, 338] width 67 height 89
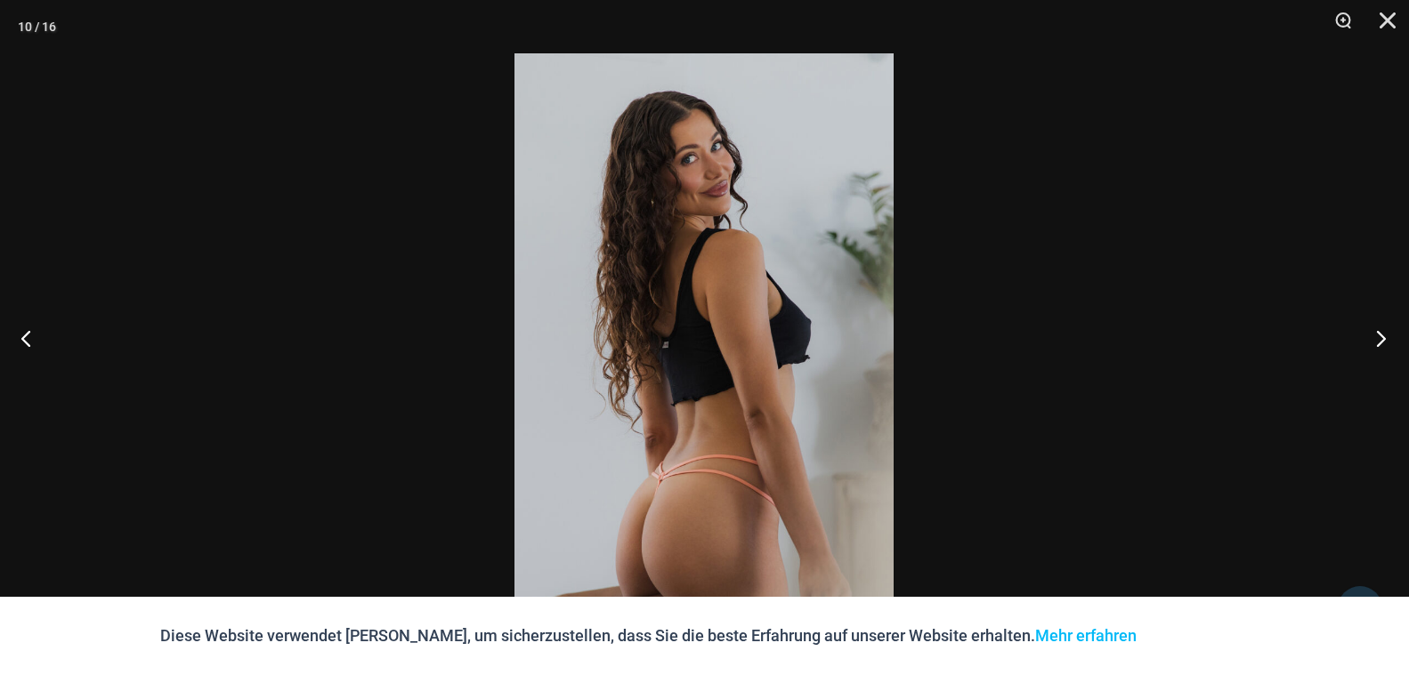
click at [1374, 334] on button "Nächster" at bounding box center [1375, 338] width 67 height 89
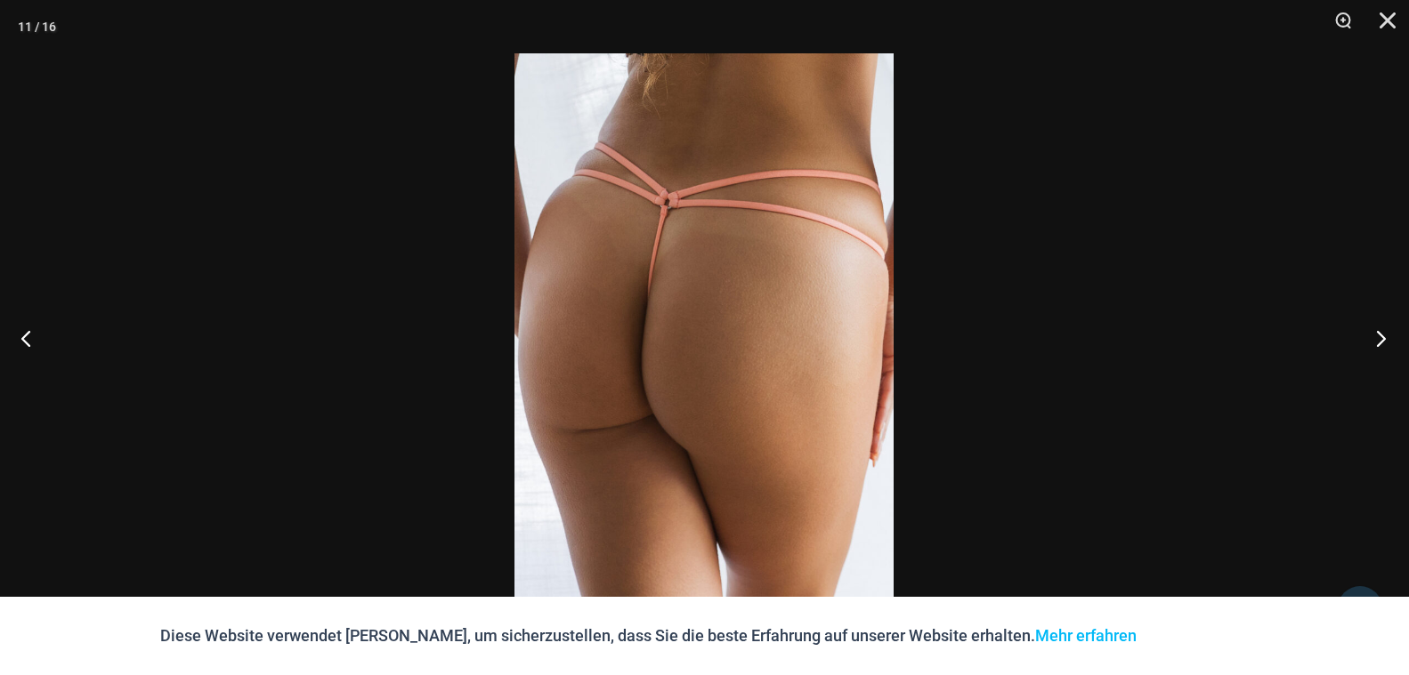
click at [1373, 334] on button "Nächster" at bounding box center [1375, 338] width 67 height 89
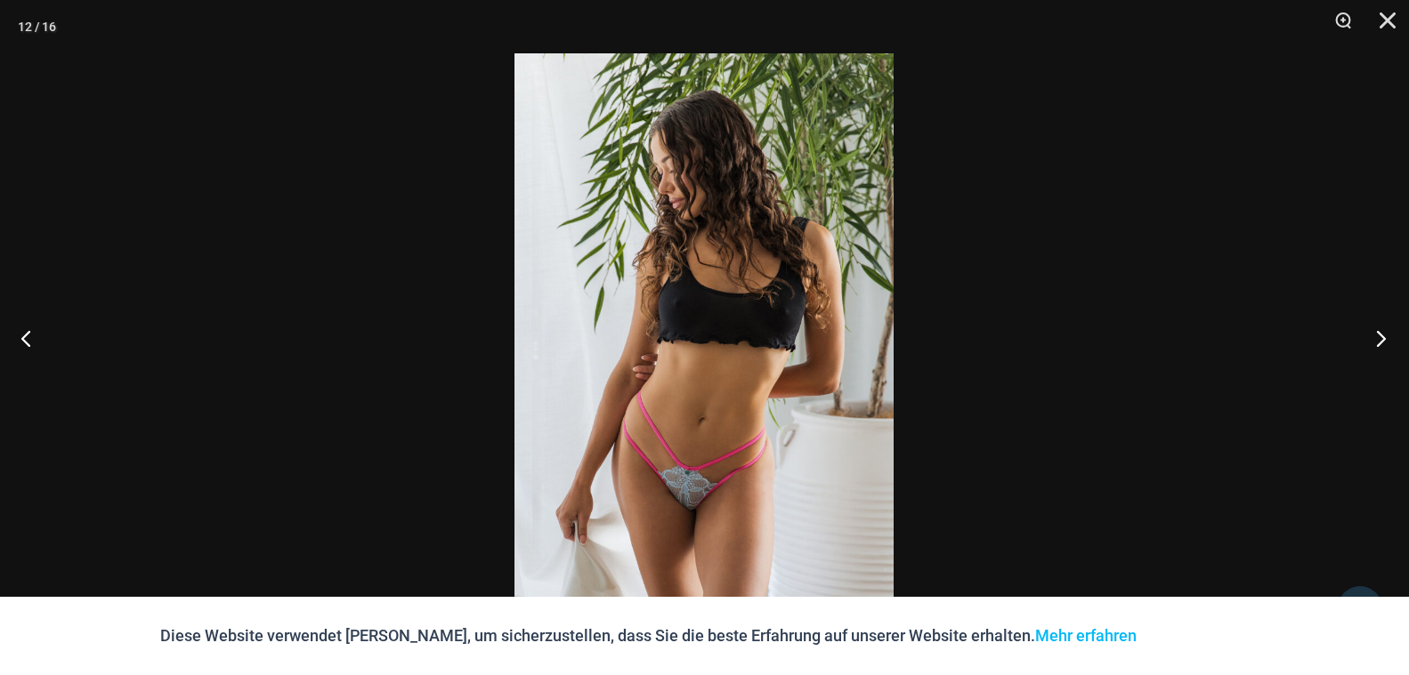
click at [1373, 335] on button "Nächster" at bounding box center [1375, 338] width 67 height 89
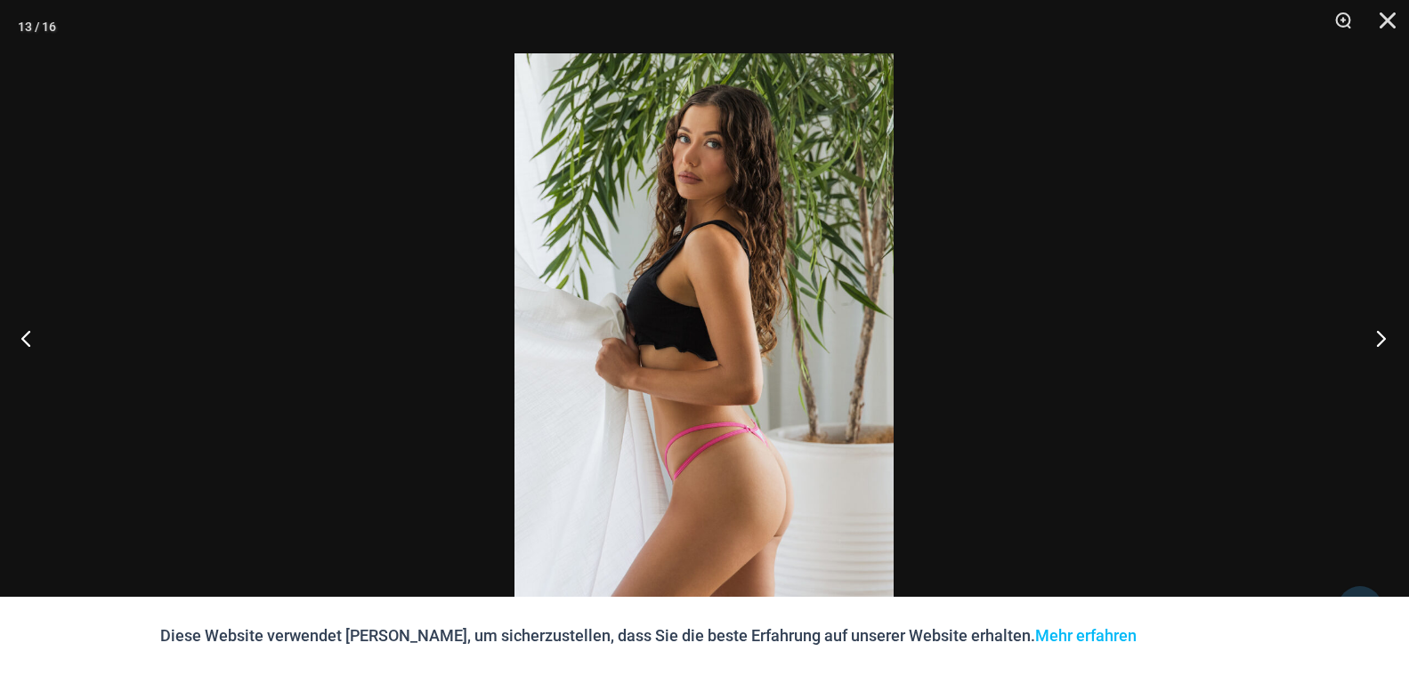
click at [1373, 333] on button "Nächster" at bounding box center [1375, 338] width 67 height 89
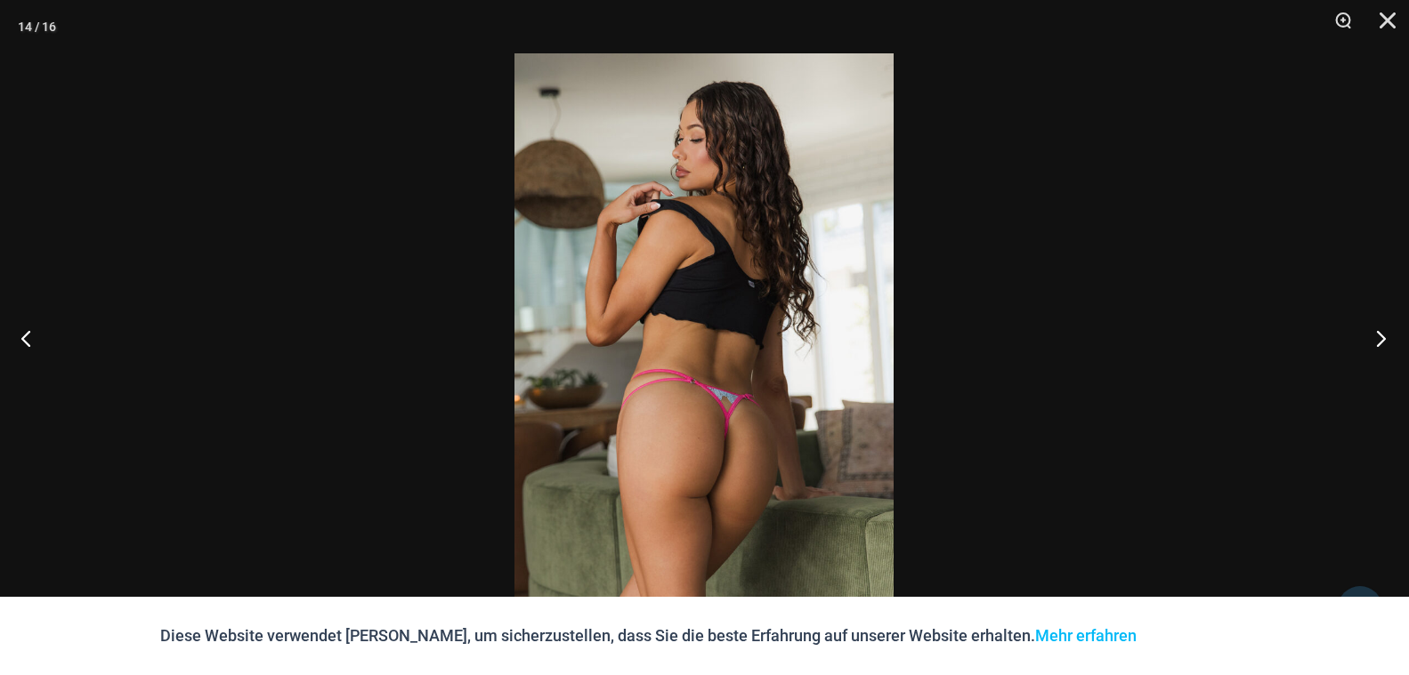
click at [1373, 333] on button "Nächster" at bounding box center [1375, 338] width 67 height 89
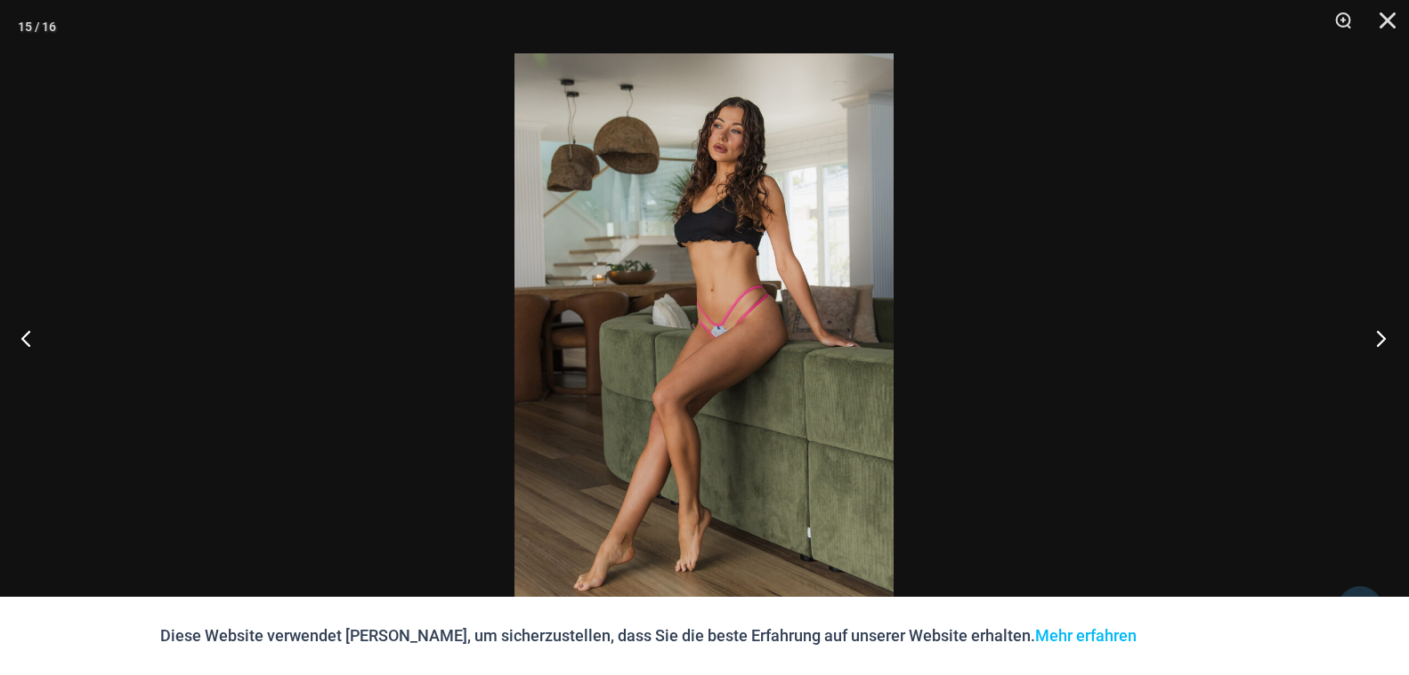
click at [1373, 333] on button "Nächster" at bounding box center [1375, 338] width 67 height 89
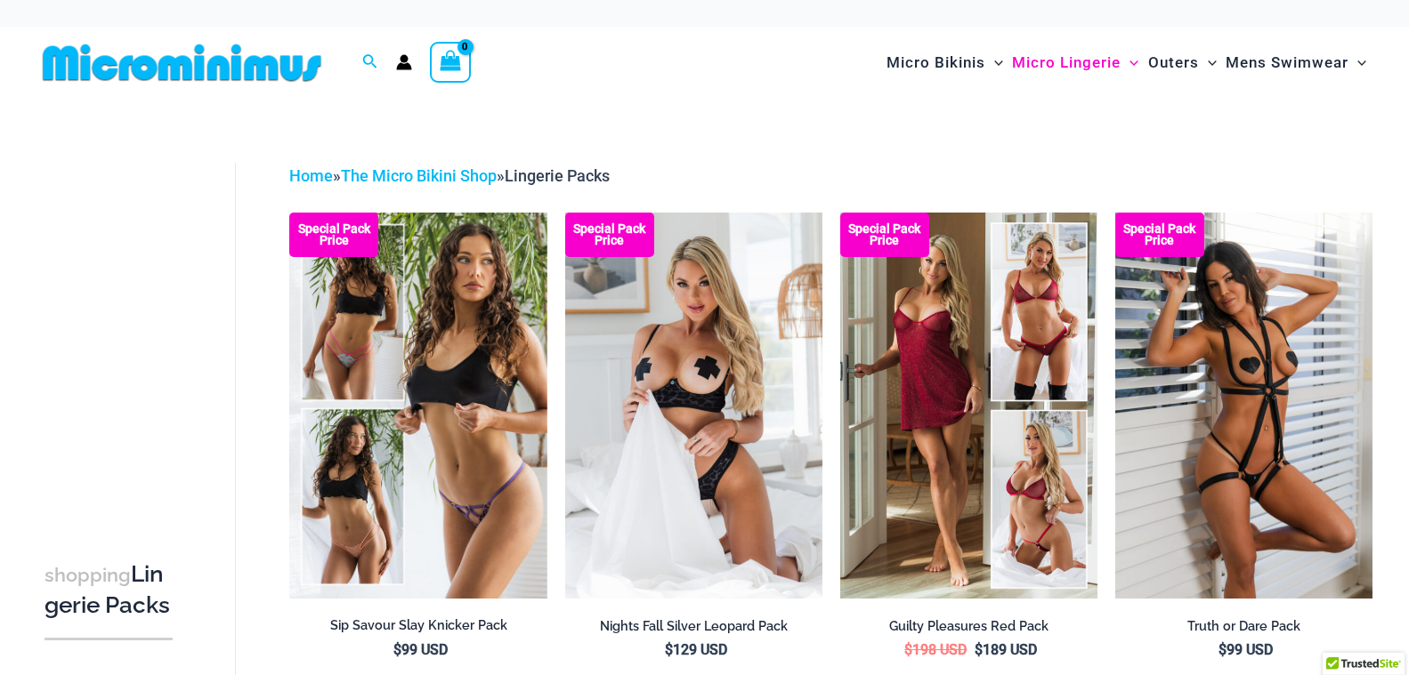
scroll to position [118, 0]
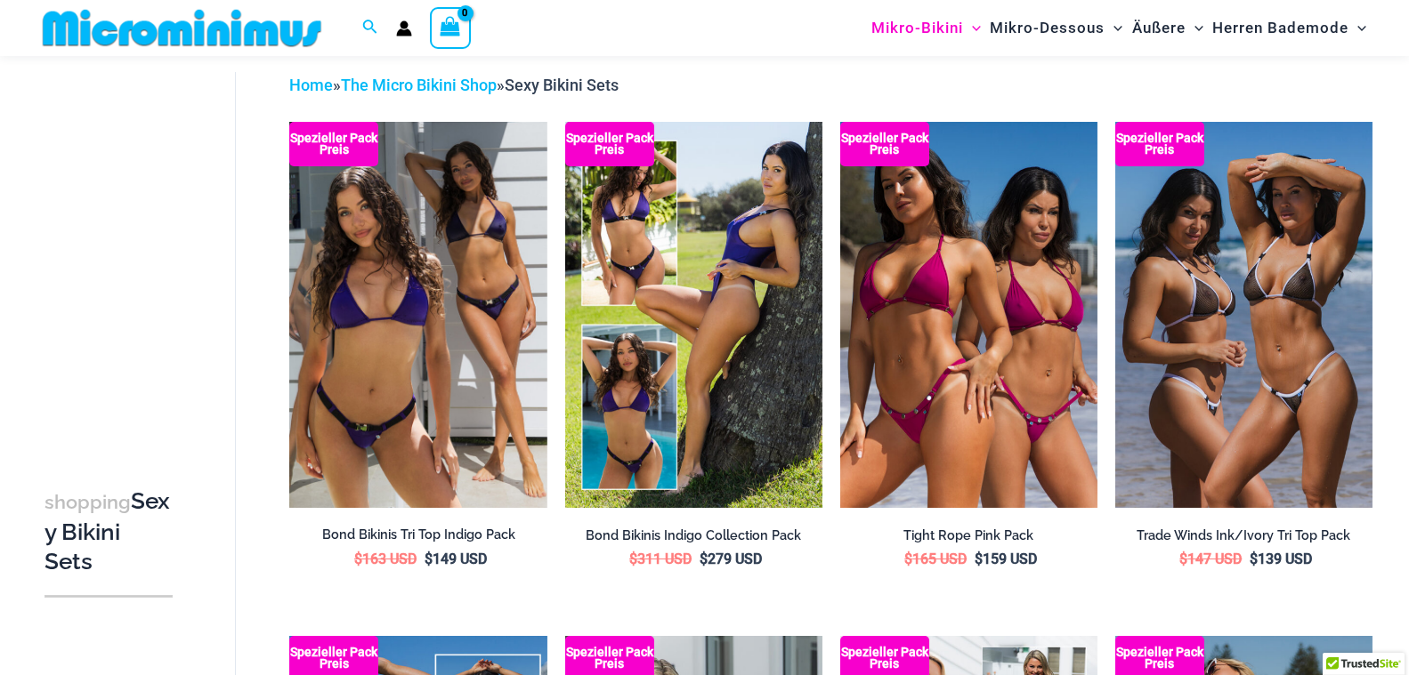
scroll to position [91, 0]
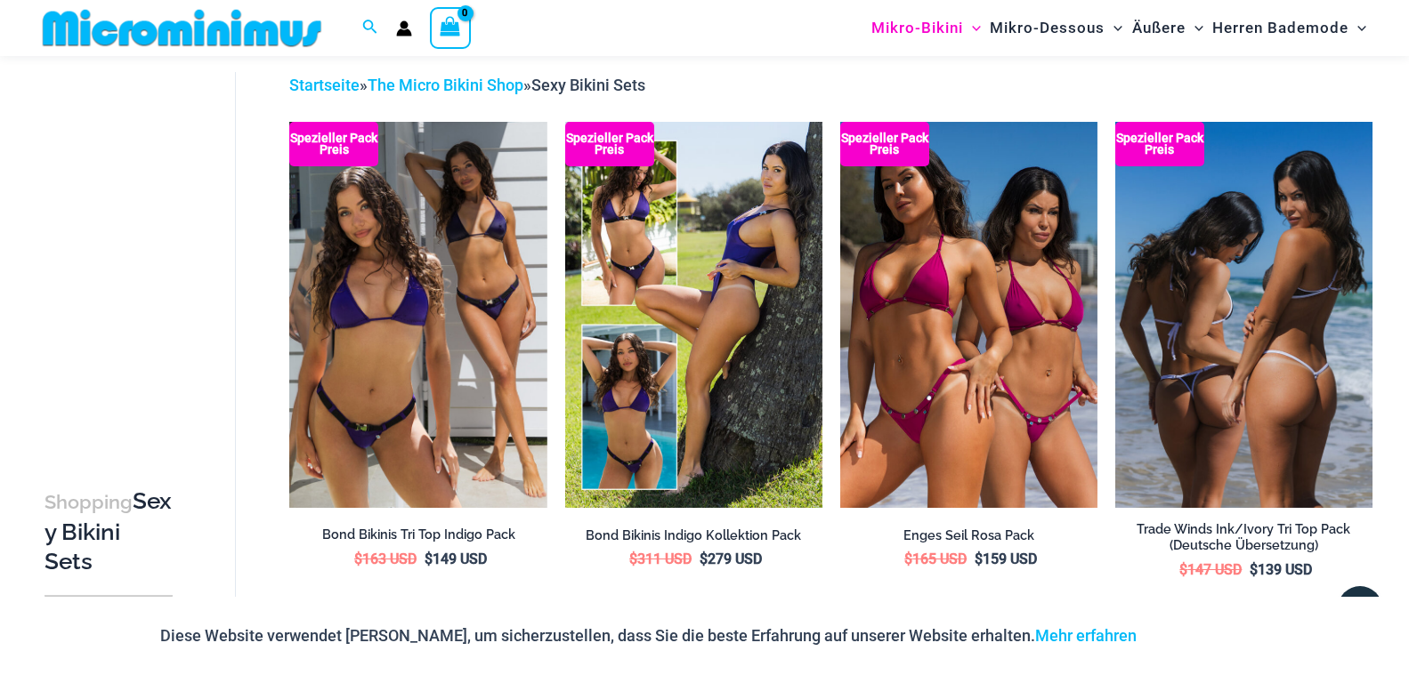
click at [1249, 305] on img at bounding box center [1243, 315] width 257 height 386
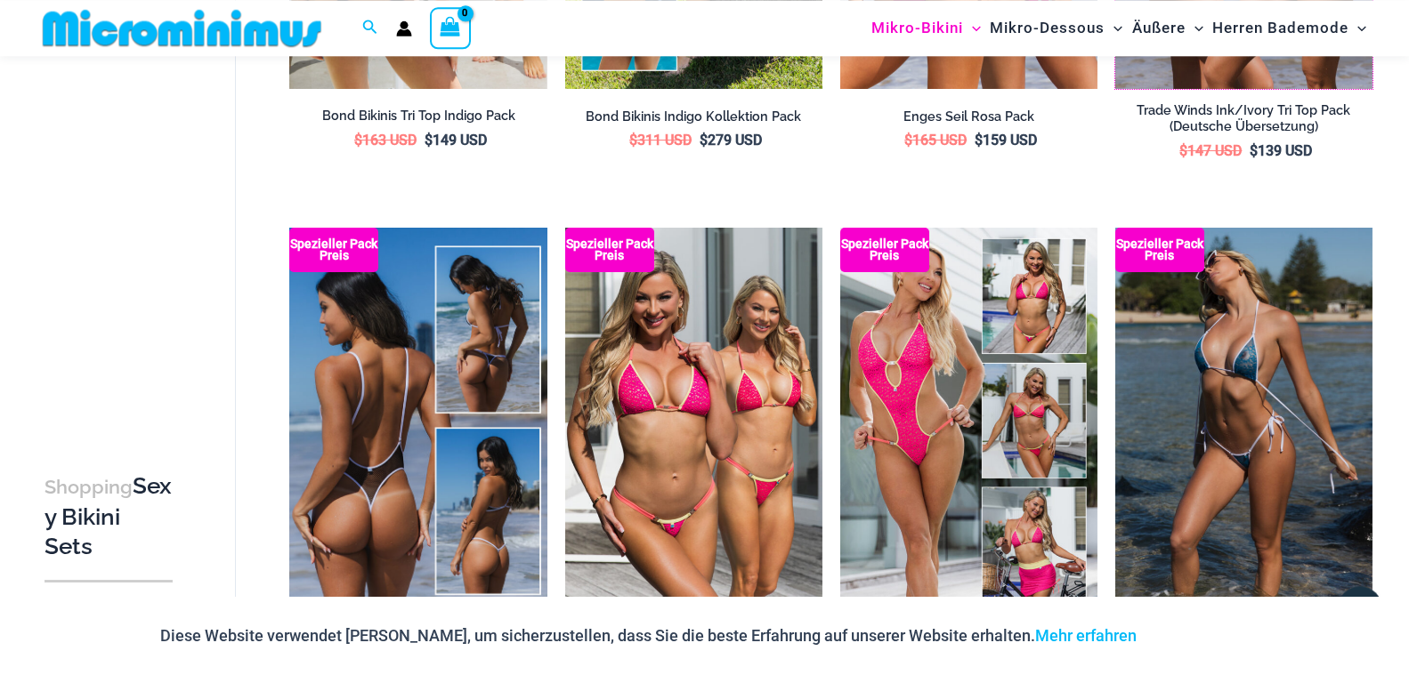
scroll to position [529, 0]
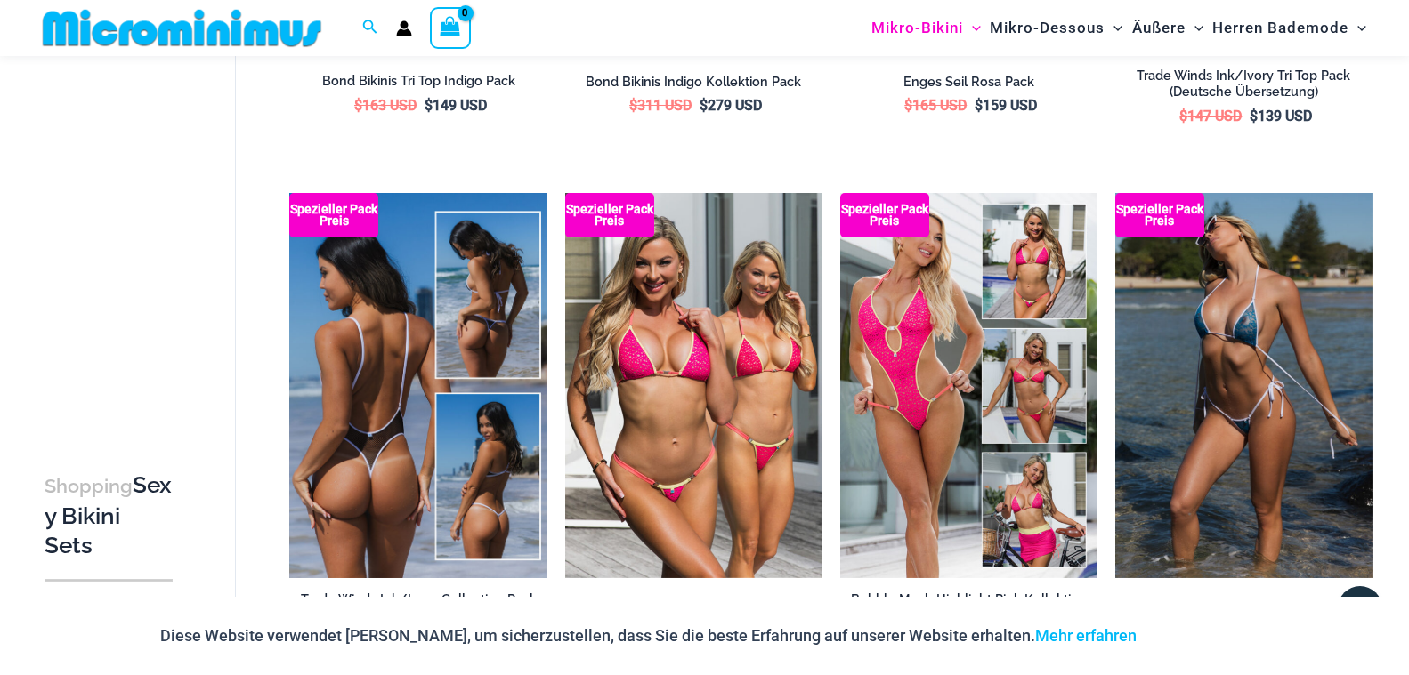
click at [400, 390] on img at bounding box center [417, 386] width 257 height 386
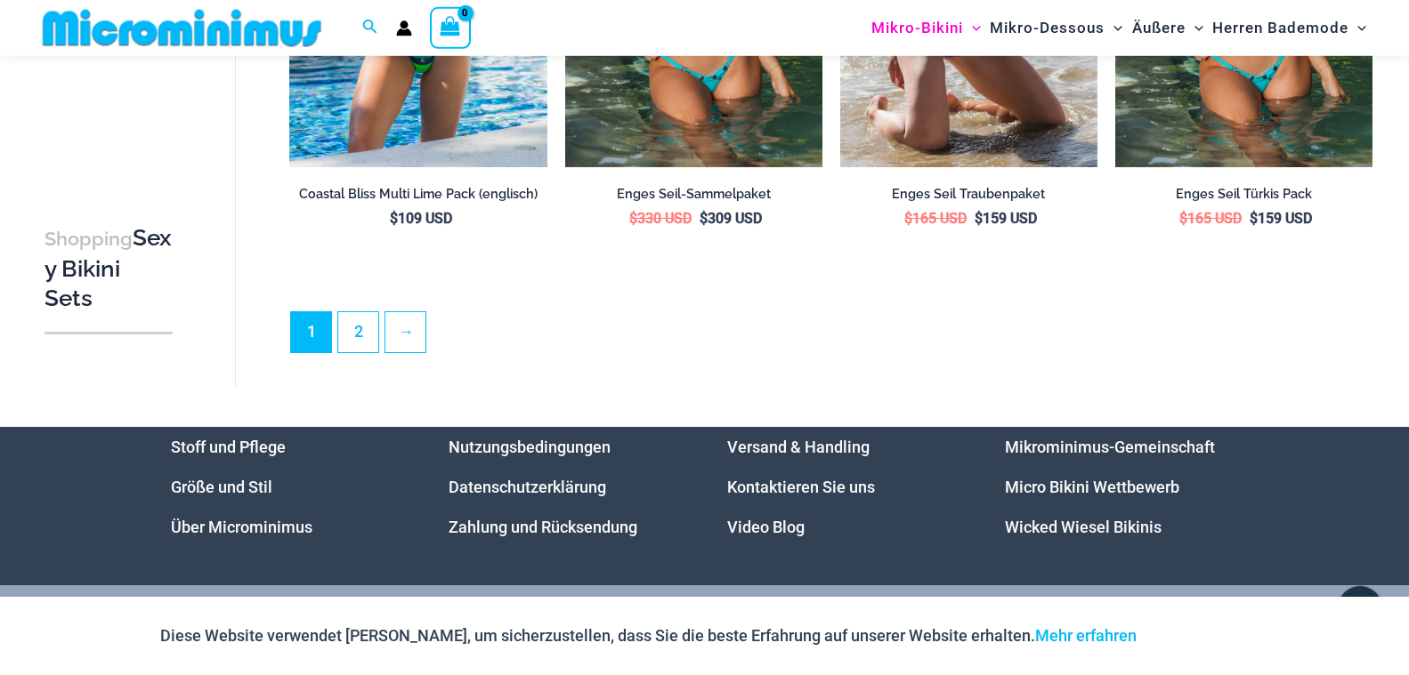
scroll to position [4159, 0]
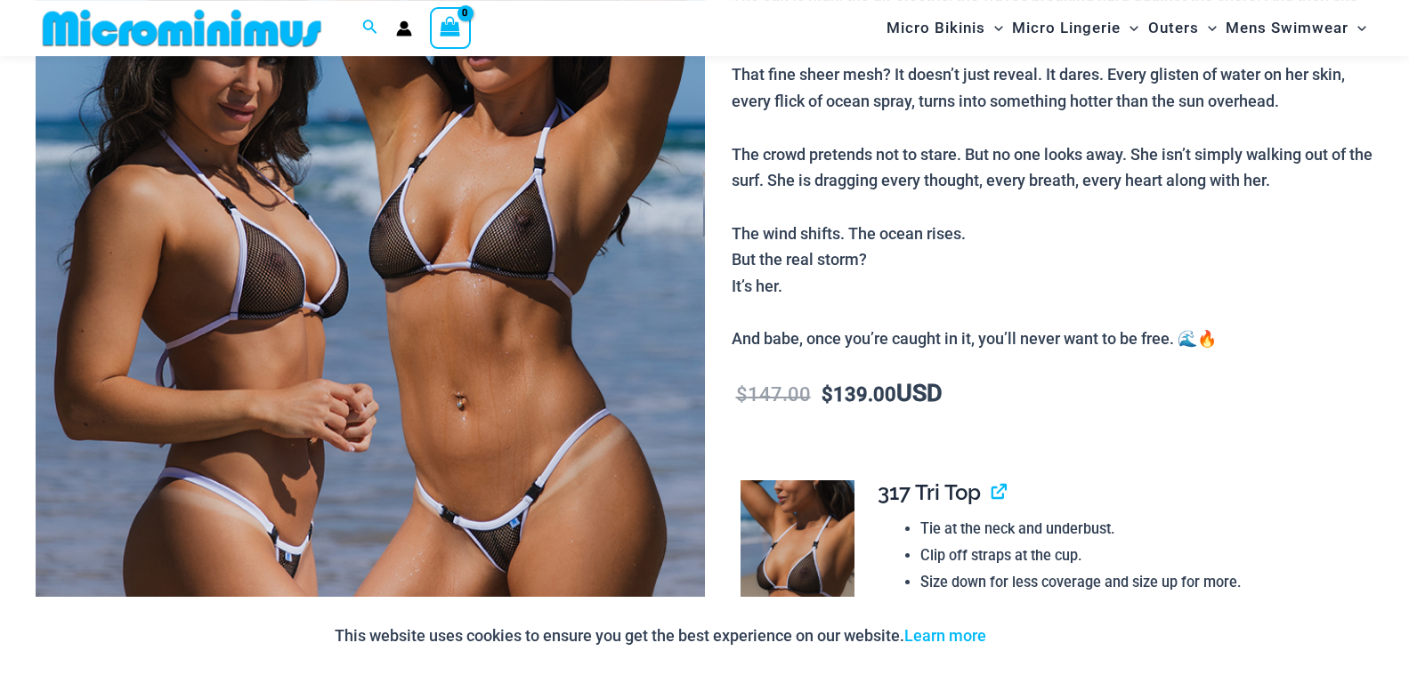
scroll to position [619, 0]
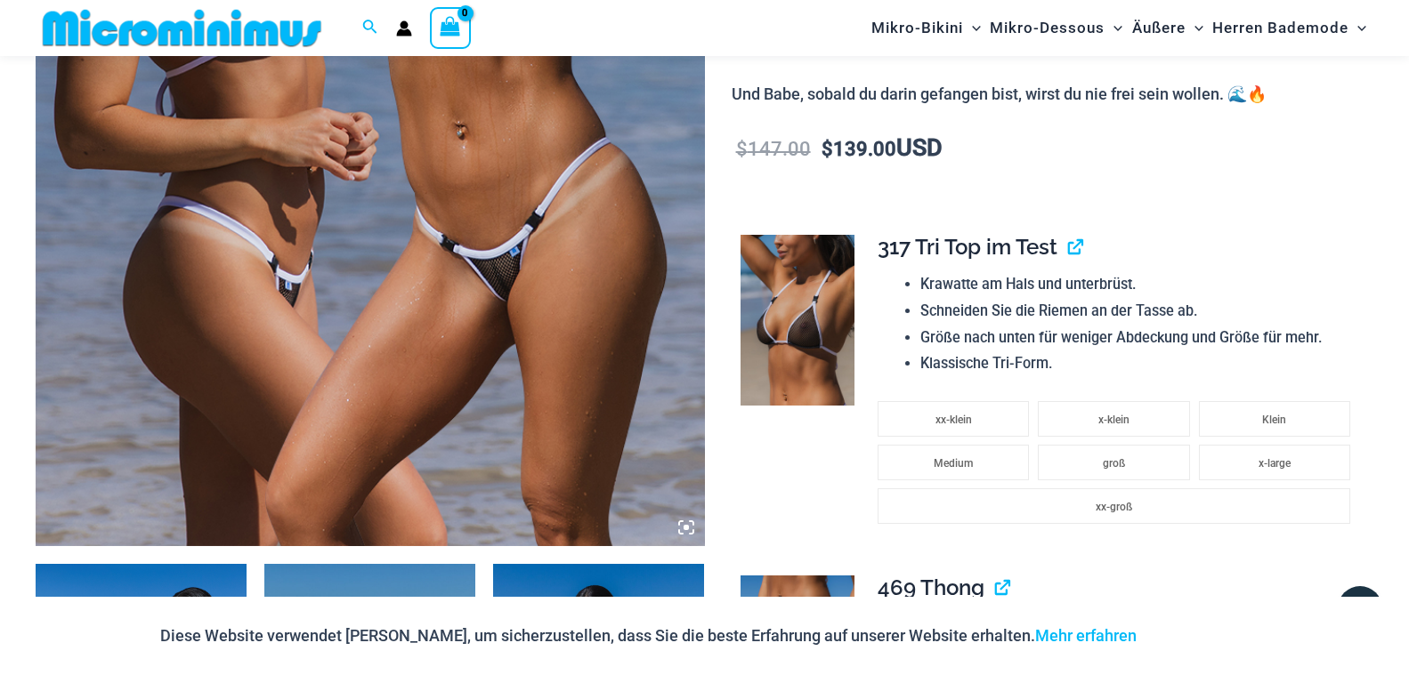
click at [352, 180] on img at bounding box center [370, 44] width 669 height 1003
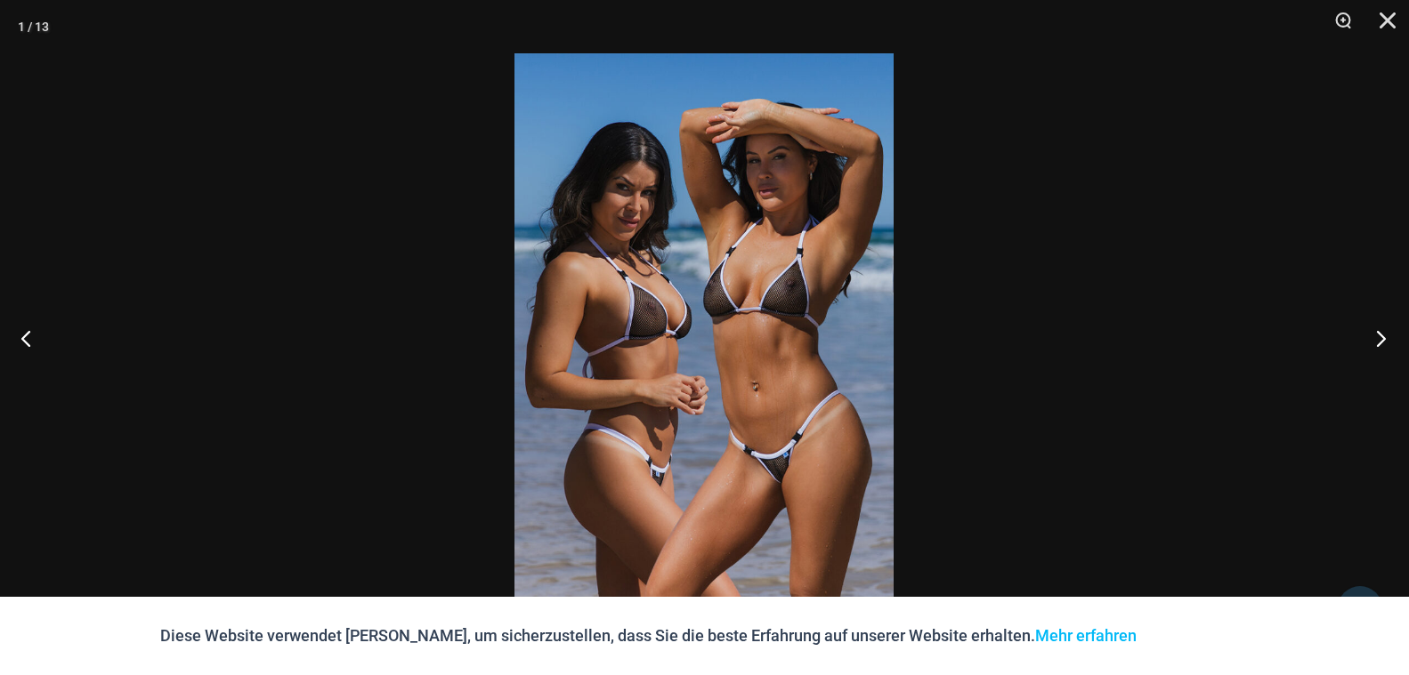
click at [1378, 335] on button "Nächster" at bounding box center [1375, 338] width 67 height 89
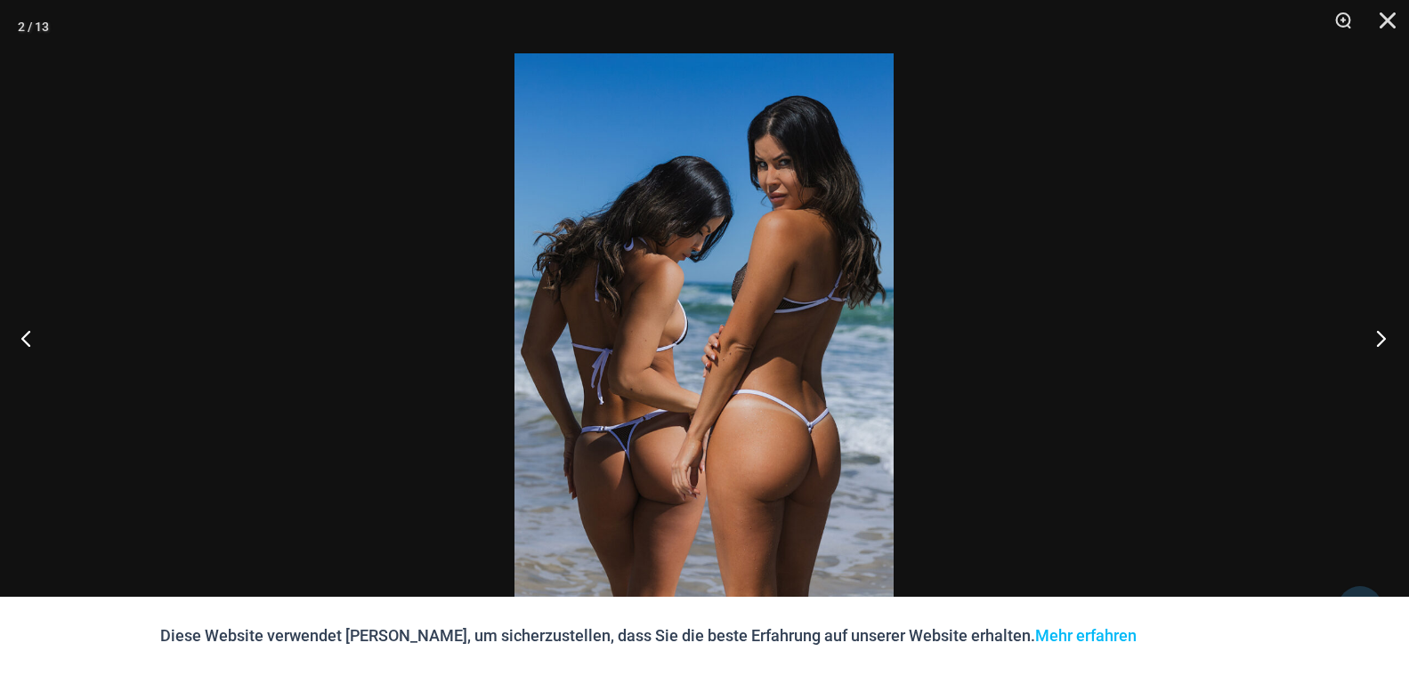
click at [1377, 335] on button "Nächster" at bounding box center [1375, 338] width 67 height 89
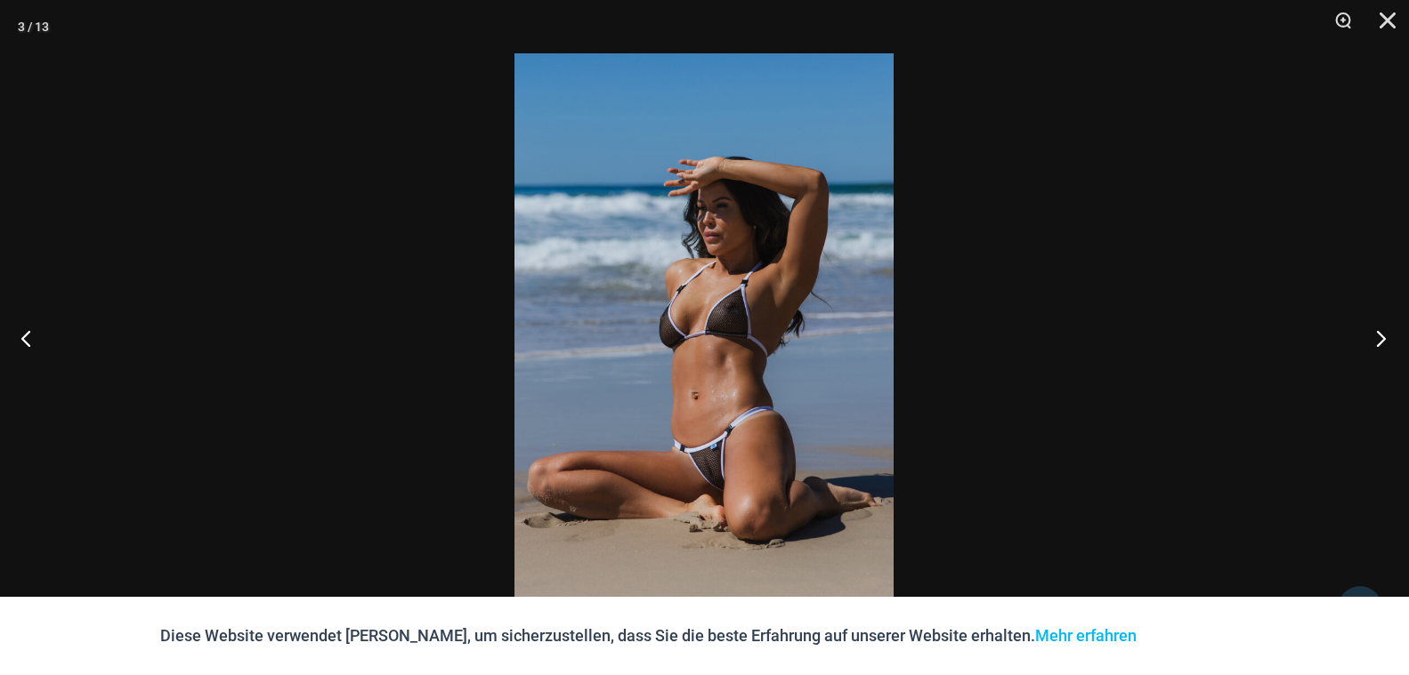
click at [1377, 335] on button "Nächster" at bounding box center [1375, 338] width 67 height 89
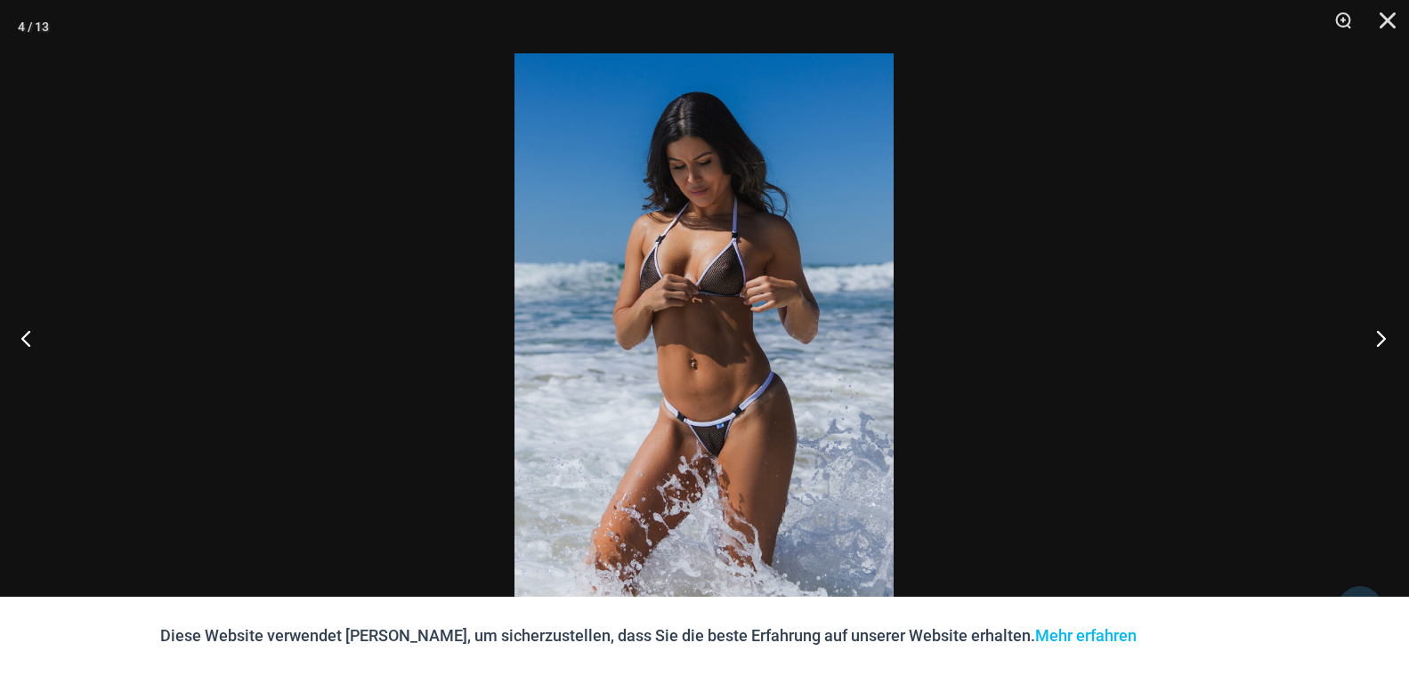
click at [1377, 335] on button "Nächster" at bounding box center [1375, 338] width 67 height 89
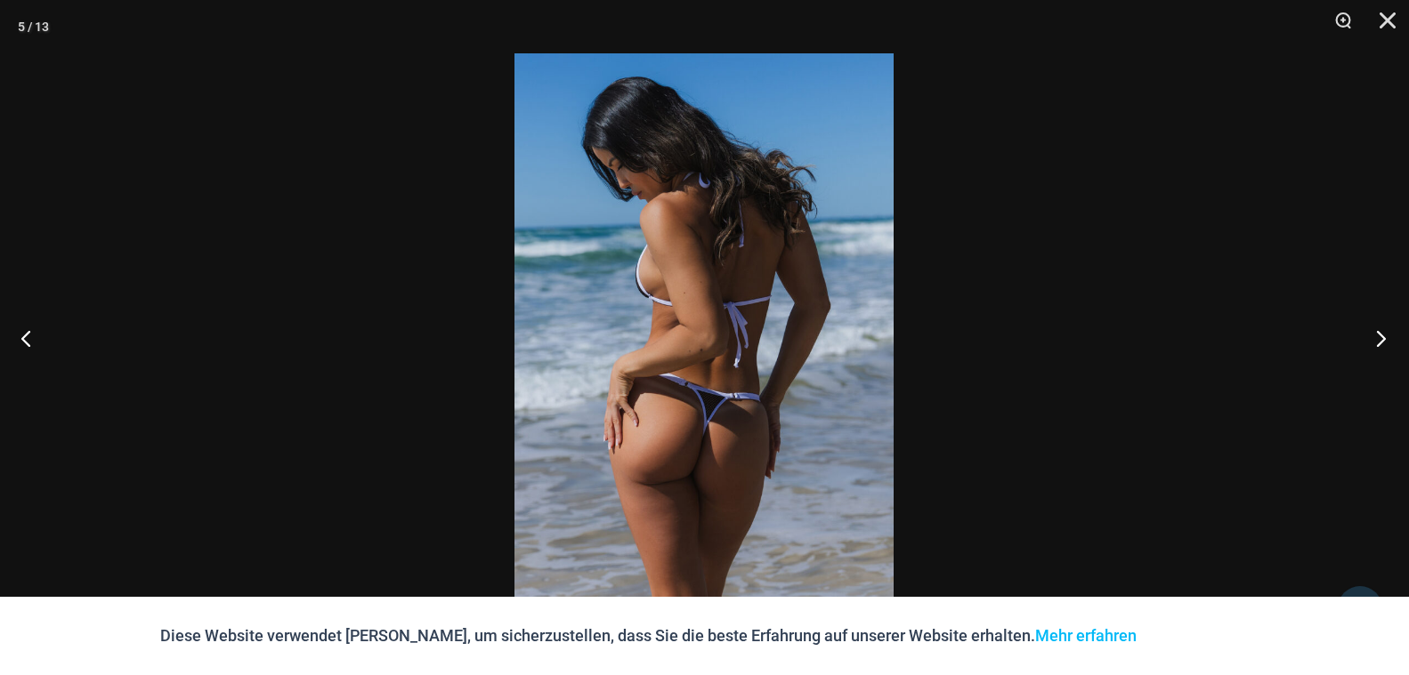
click at [1377, 335] on button "Nächster" at bounding box center [1375, 338] width 67 height 89
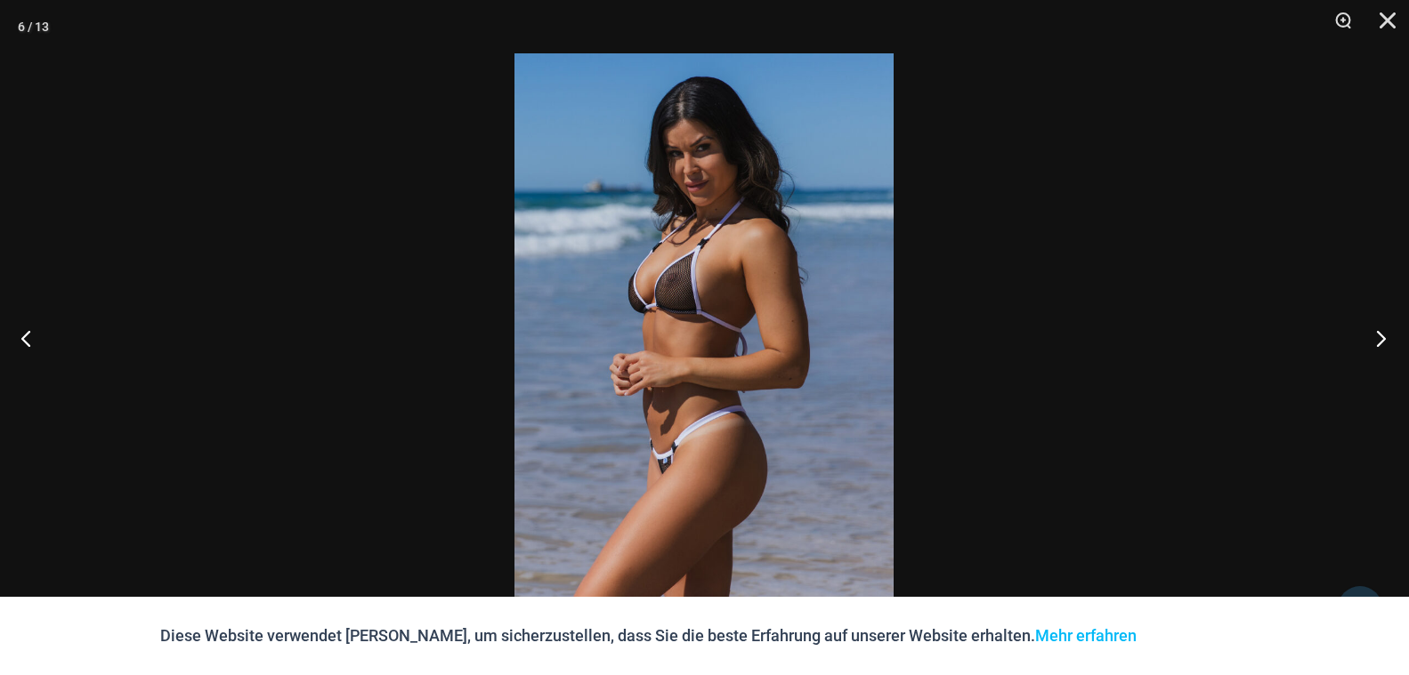
click at [1377, 335] on button "Nächster" at bounding box center [1375, 338] width 67 height 89
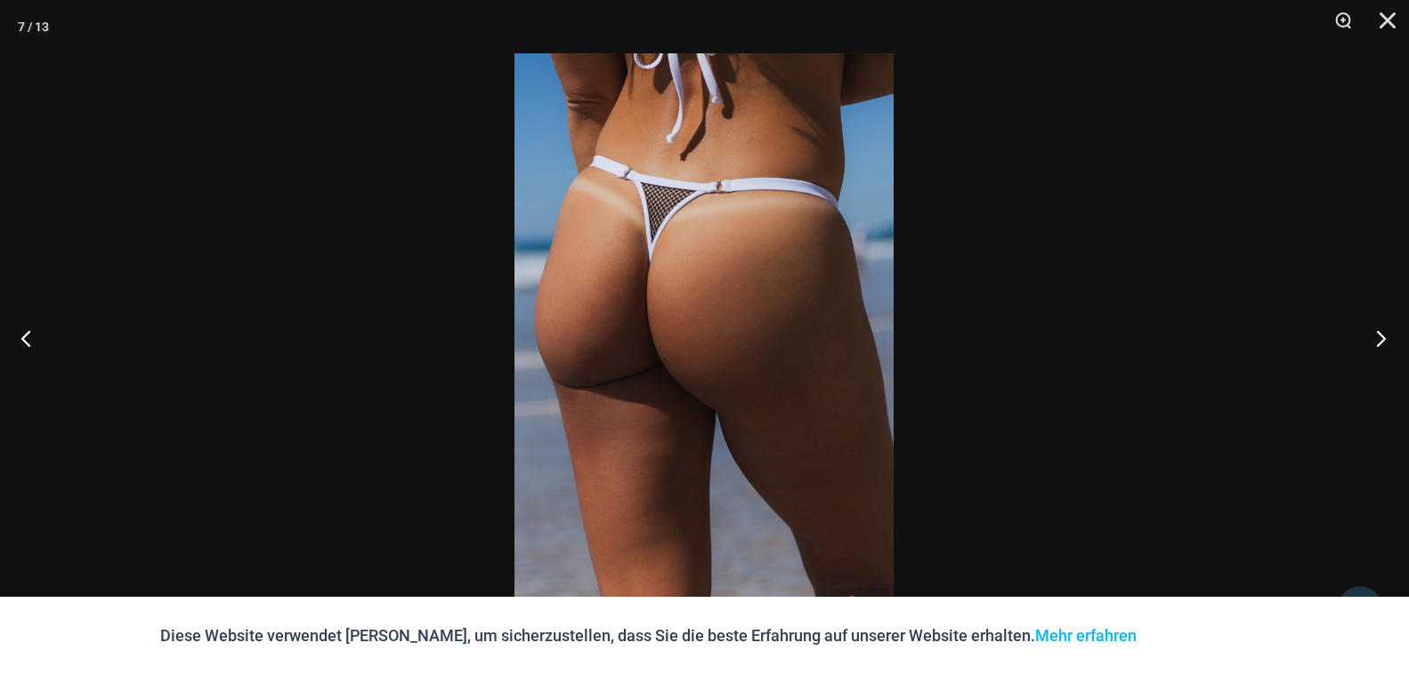
click at [1377, 335] on button "Nächster" at bounding box center [1375, 338] width 67 height 89
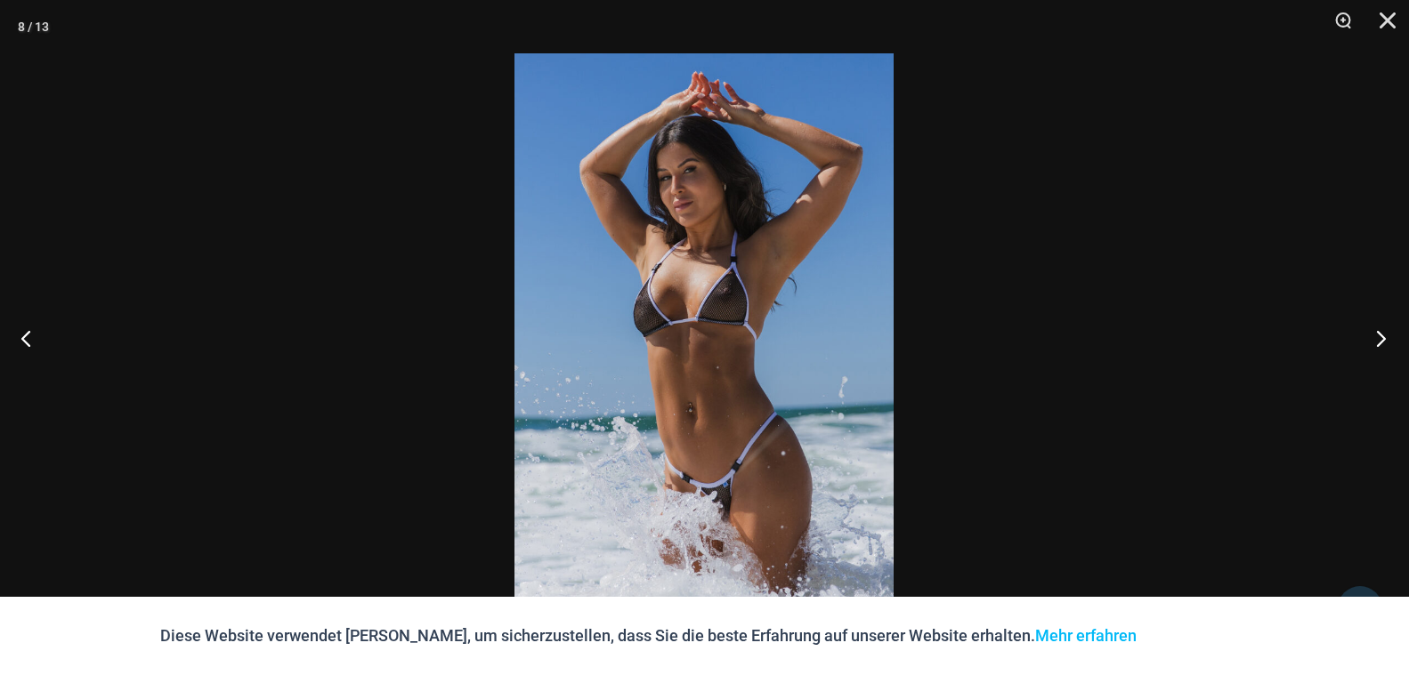
click at [1377, 335] on button "Nächster" at bounding box center [1375, 338] width 67 height 89
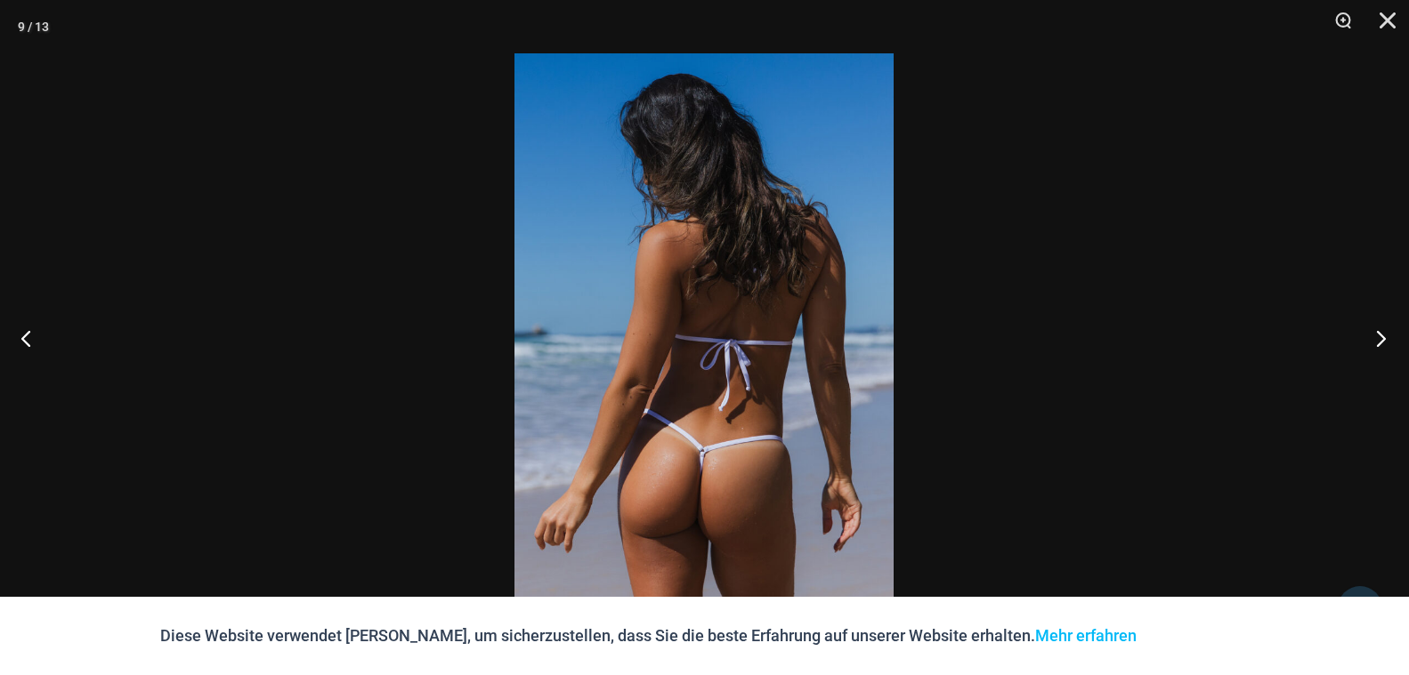
click at [1377, 335] on button "Nächster" at bounding box center [1375, 338] width 67 height 89
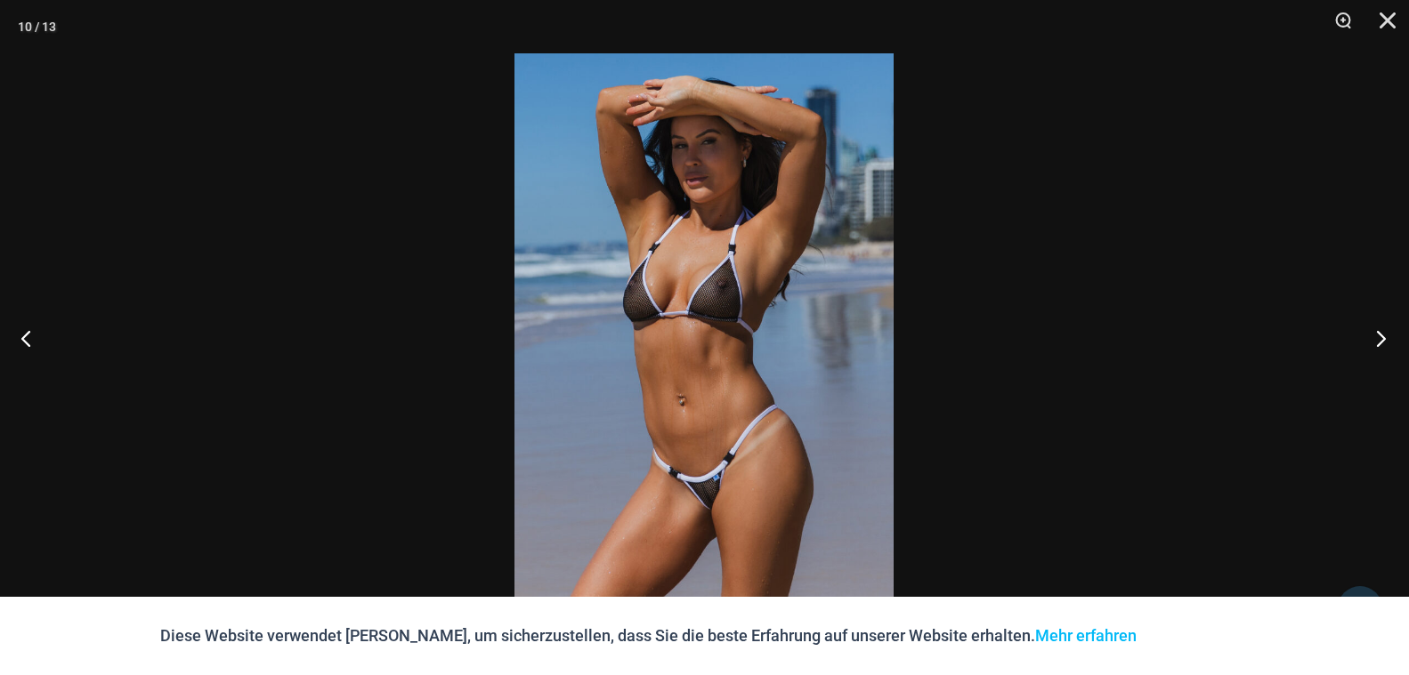
click at [1377, 335] on button "Nächster" at bounding box center [1375, 338] width 67 height 89
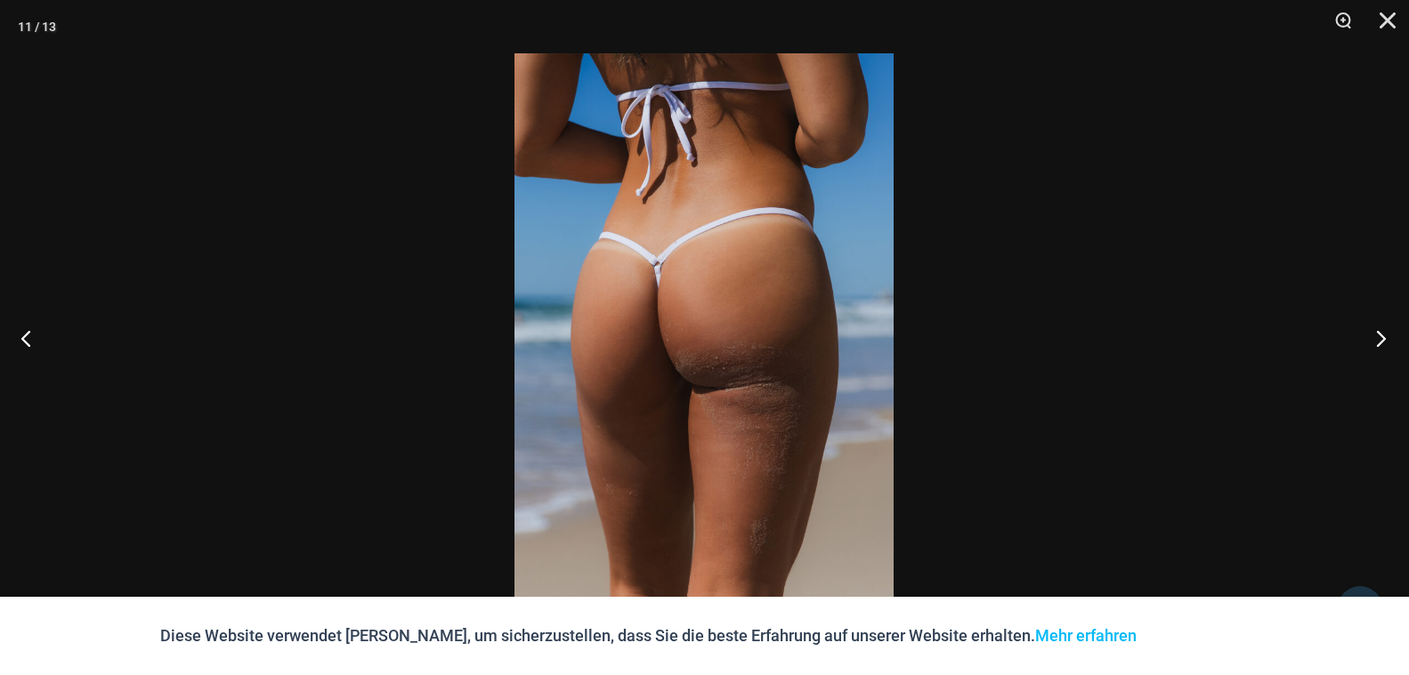
click at [1377, 335] on button "Nächster" at bounding box center [1375, 338] width 67 height 89
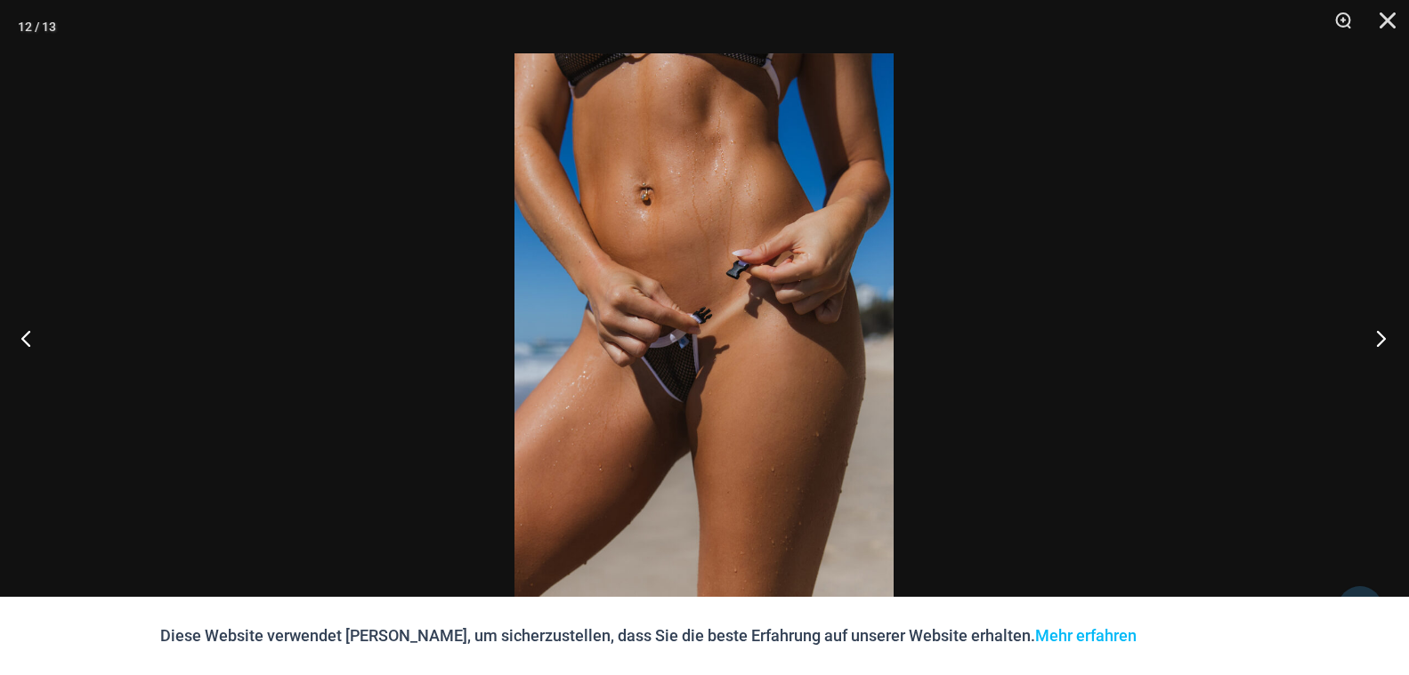
click at [1377, 335] on button "Nächster" at bounding box center [1375, 338] width 67 height 89
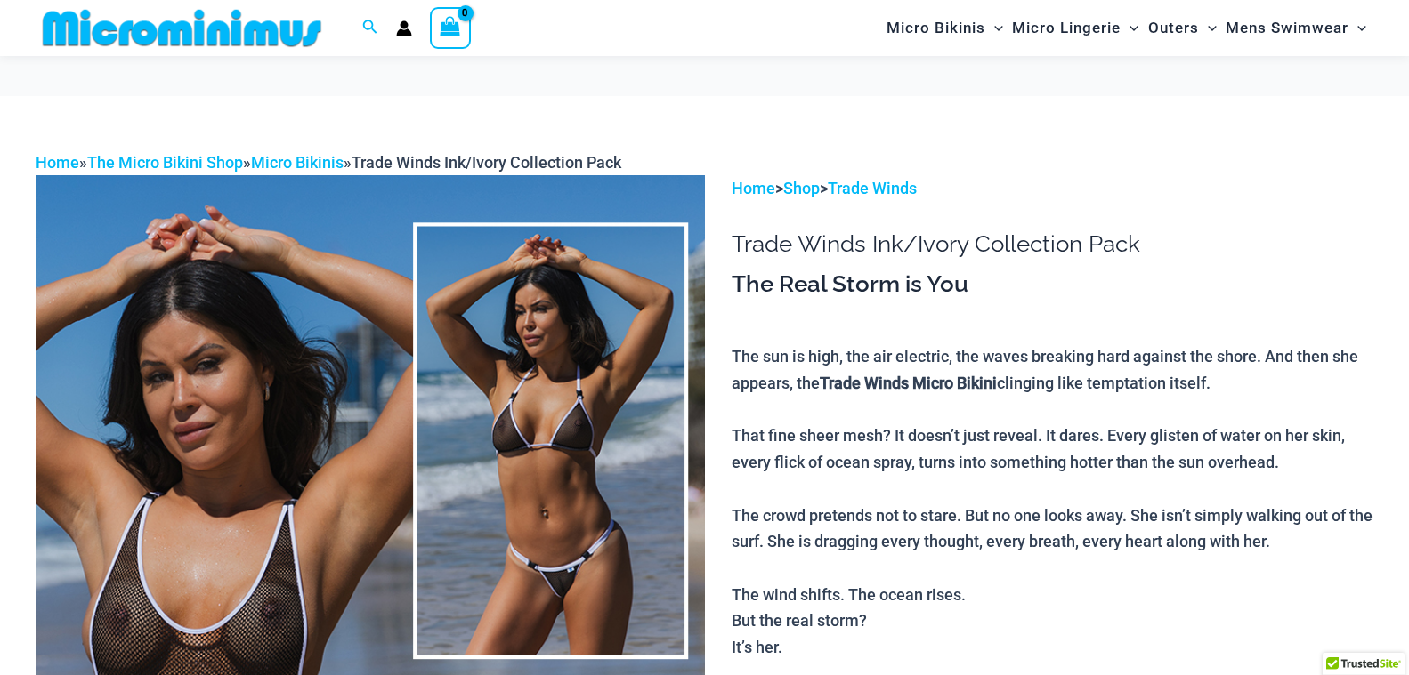
scroll to position [168, 0]
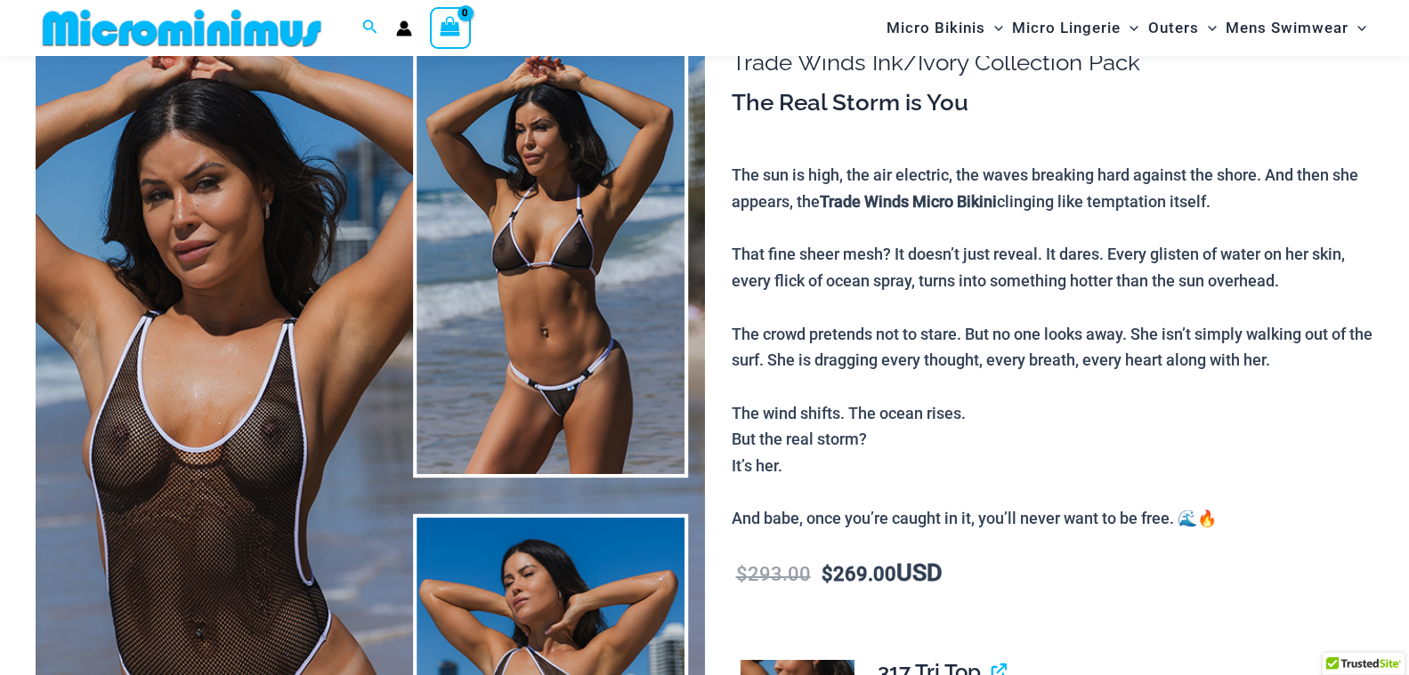
click at [248, 378] on img at bounding box center [370, 495] width 669 height 1003
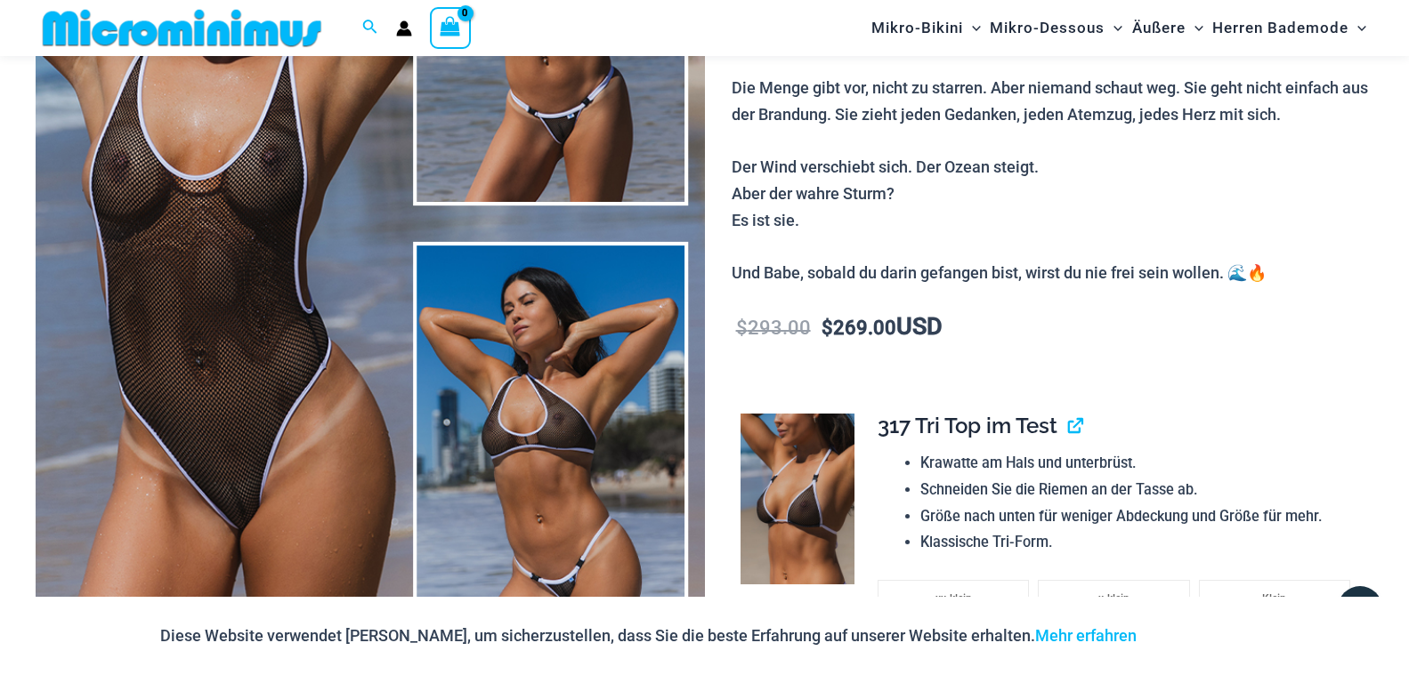
scroll to position [531, 0]
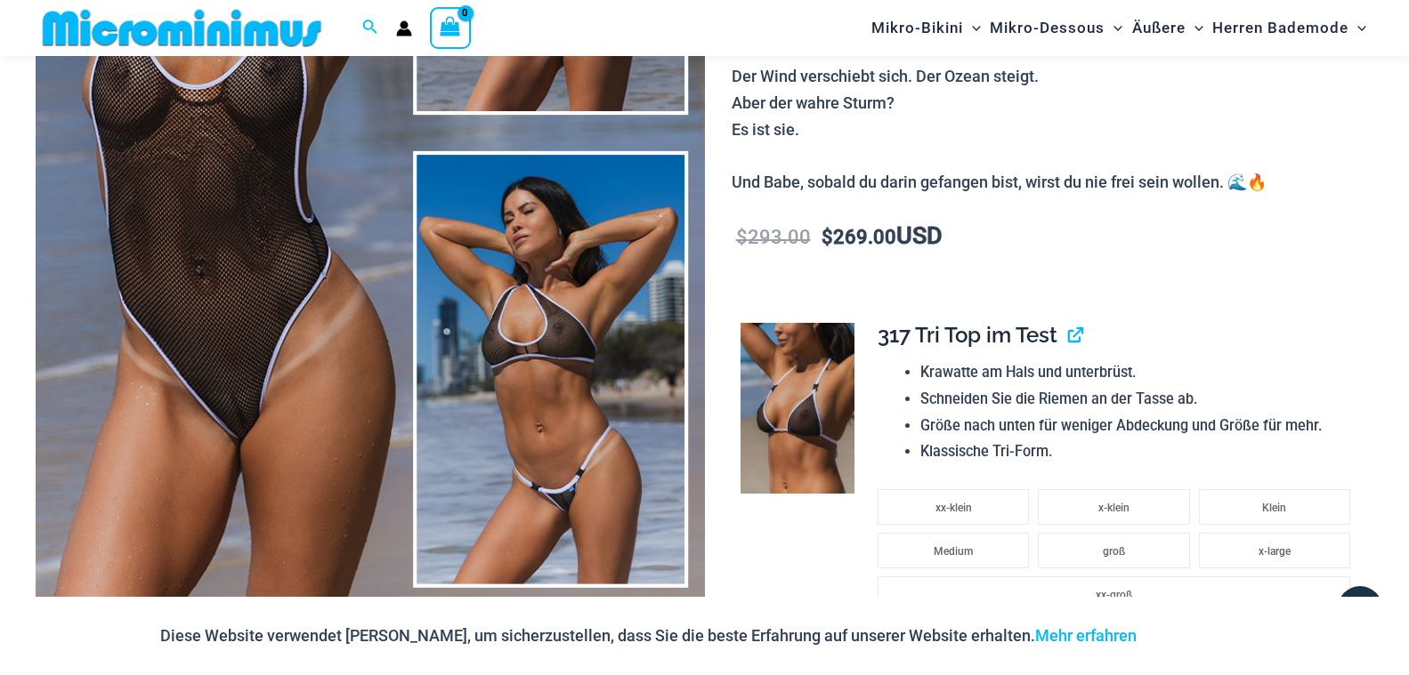
click at [279, 349] on img at bounding box center [370, 132] width 669 height 1003
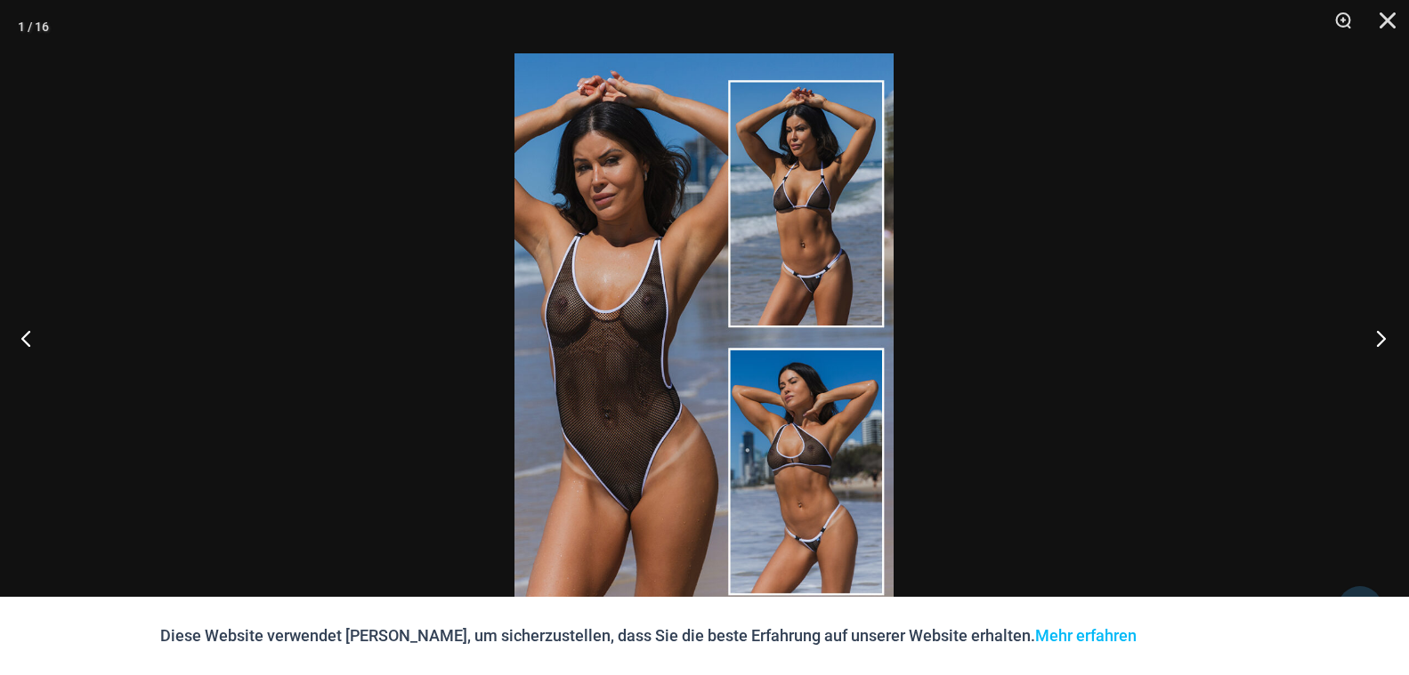
click at [1376, 337] on button "Nächster" at bounding box center [1375, 338] width 67 height 89
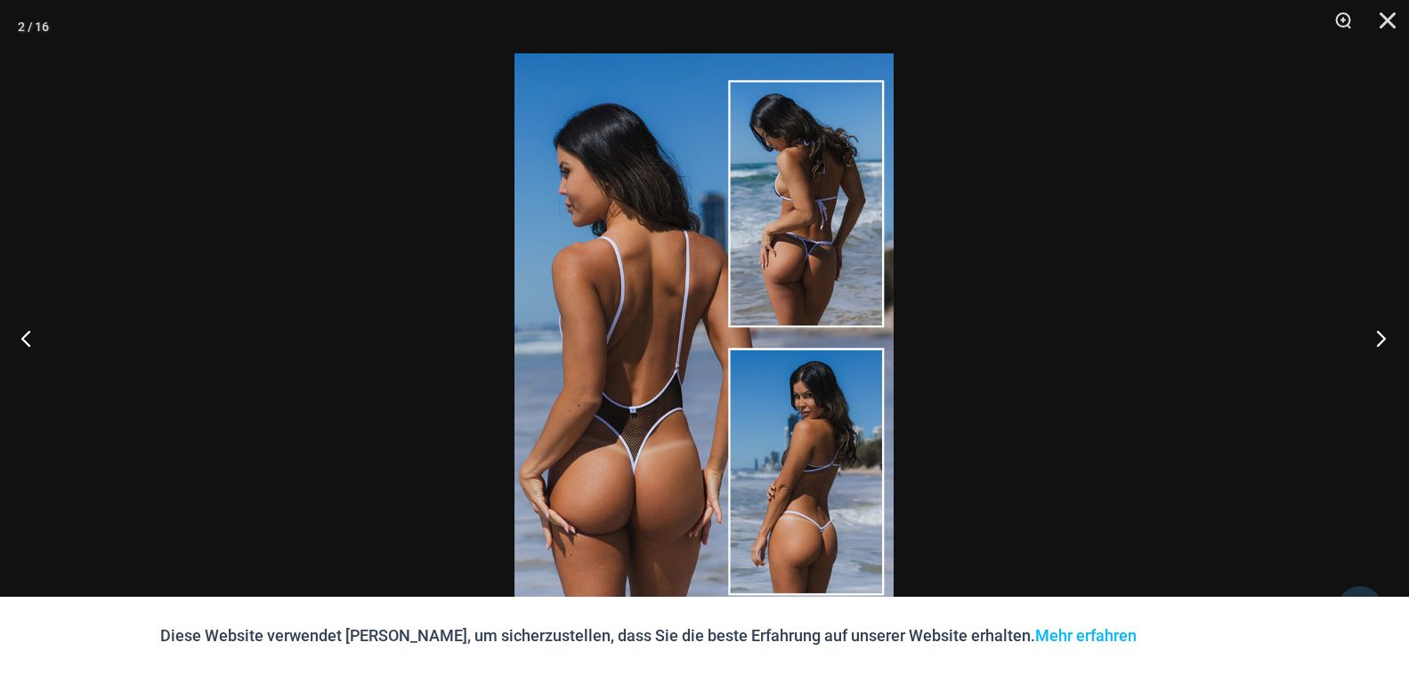
click at [1376, 337] on button "Nächster" at bounding box center [1375, 338] width 67 height 89
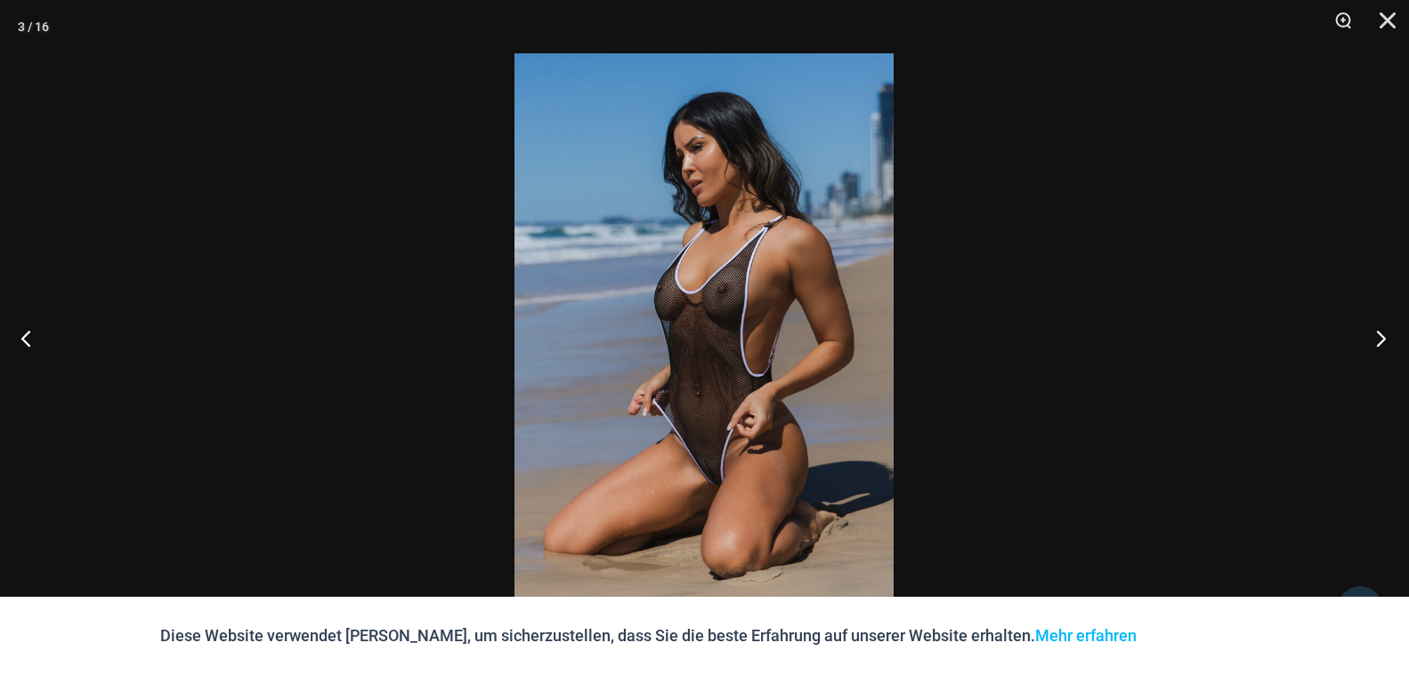
click at [1376, 337] on button "Nächster" at bounding box center [1375, 338] width 67 height 89
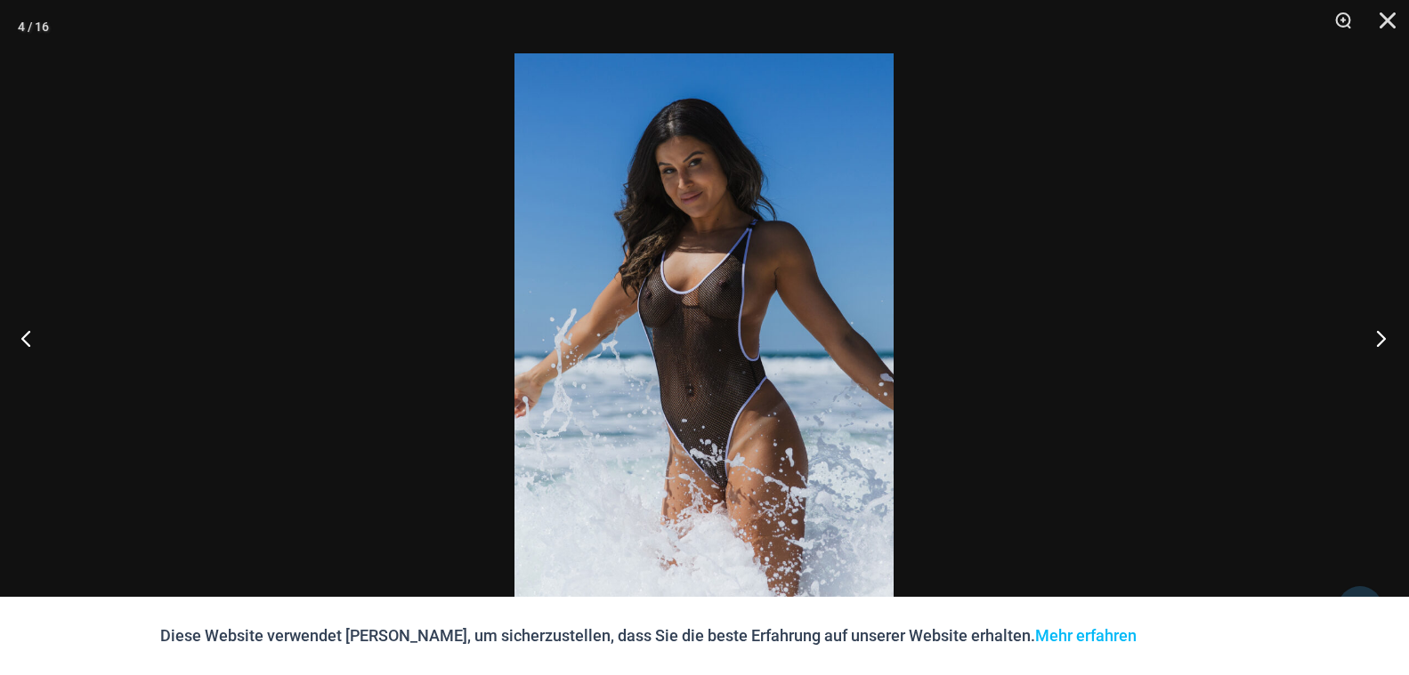
click at [1376, 337] on button "Nächster" at bounding box center [1375, 338] width 67 height 89
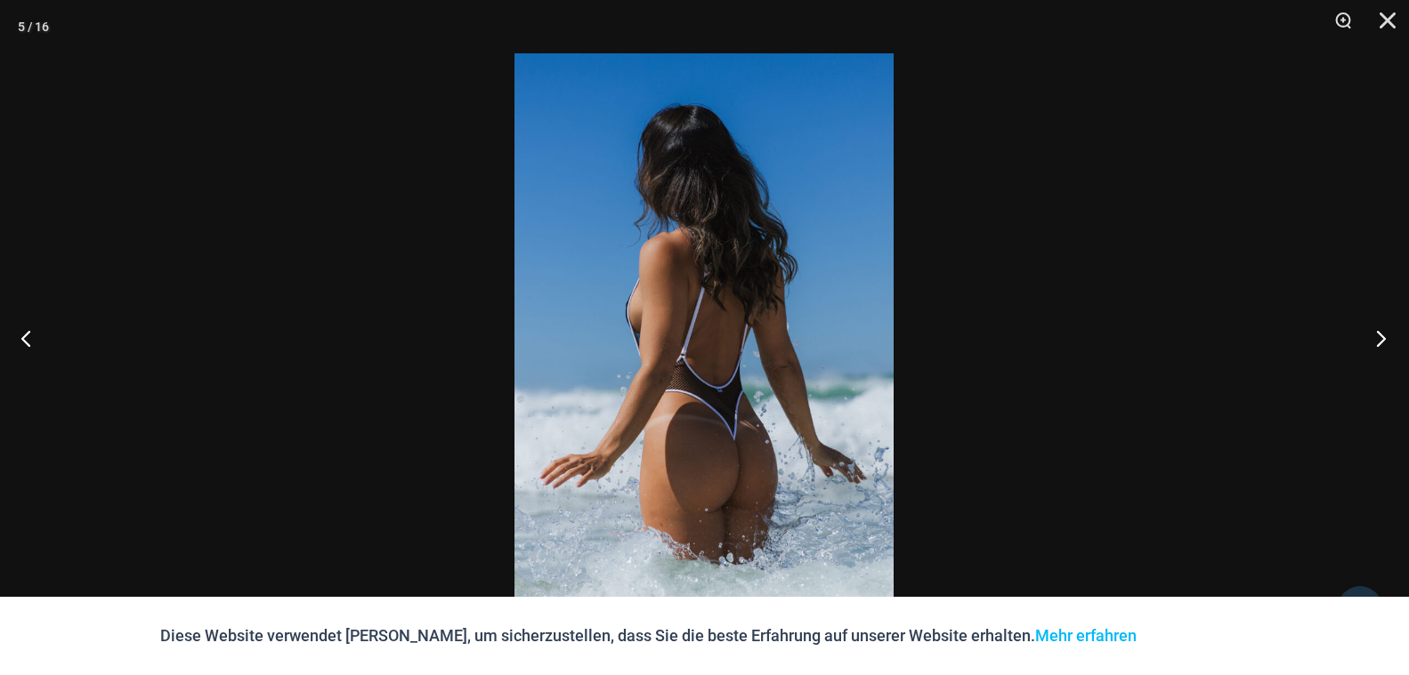
click at [1376, 337] on button "Nächster" at bounding box center [1375, 338] width 67 height 89
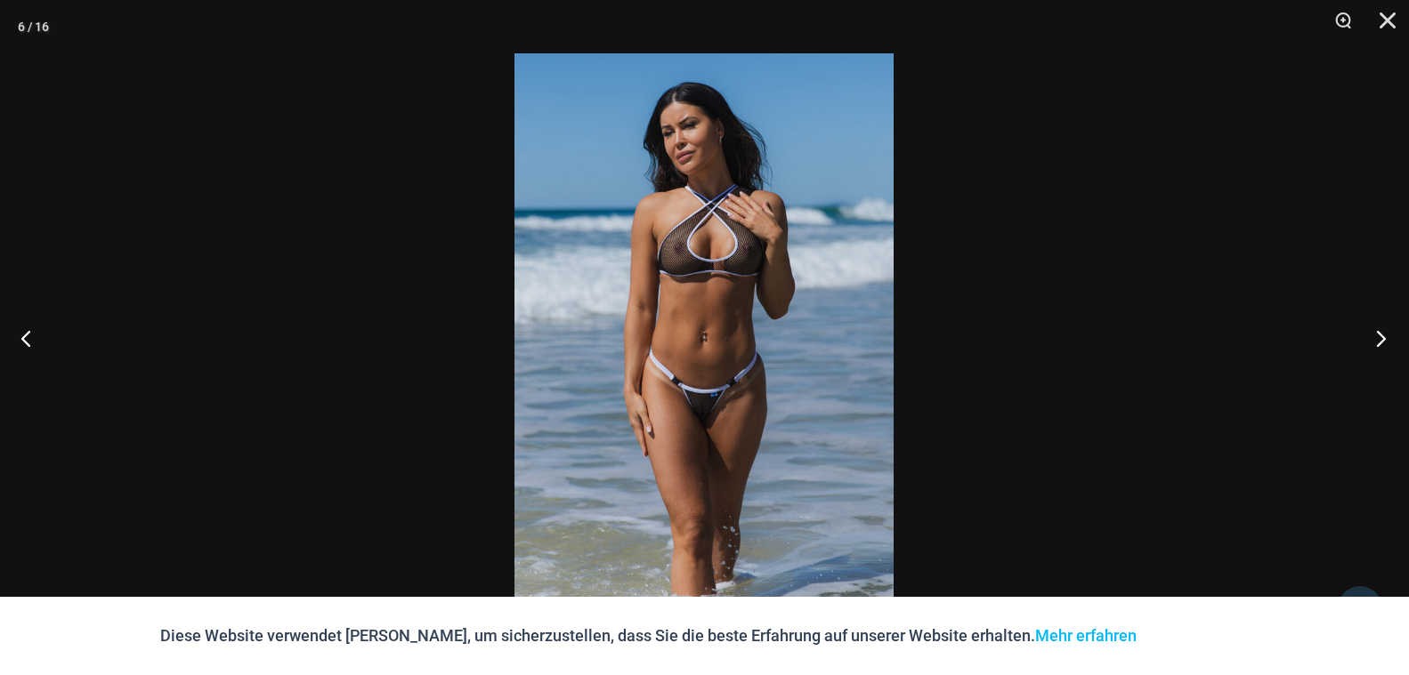
click at [1376, 337] on button "Nächster" at bounding box center [1375, 338] width 67 height 89
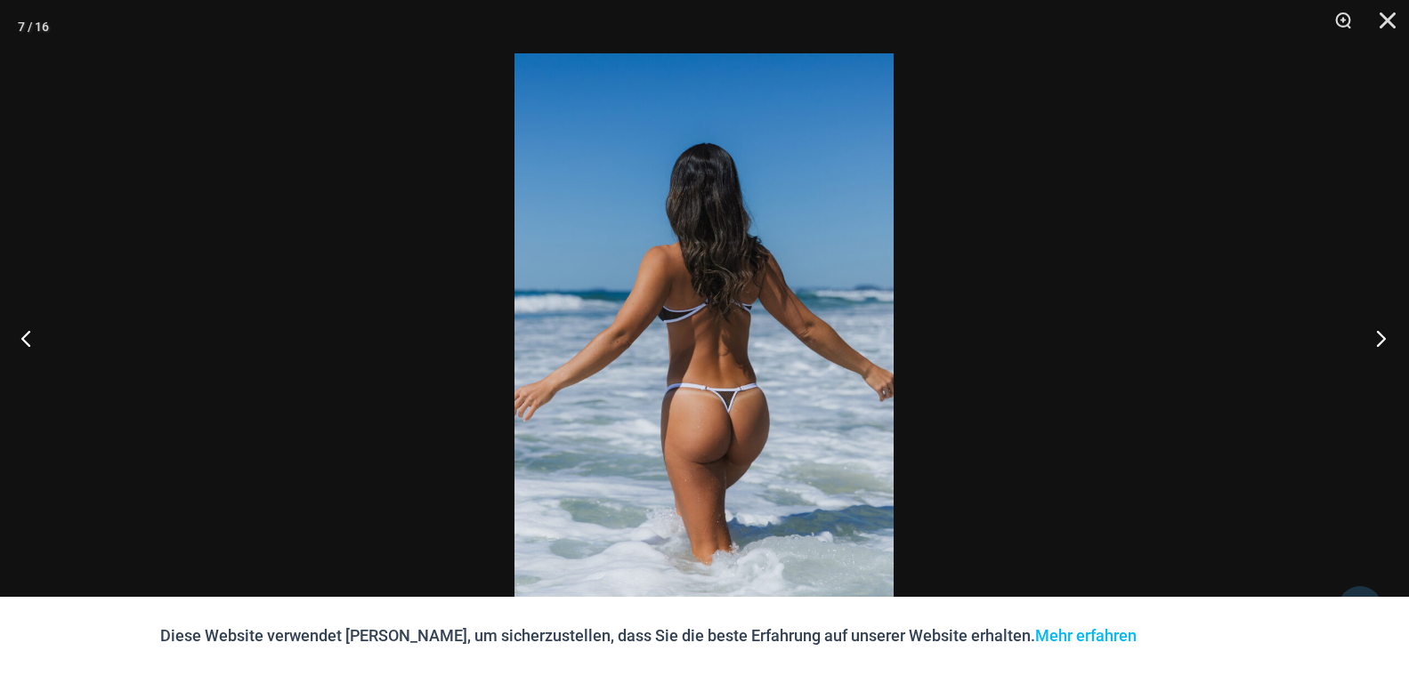
click at [1376, 337] on button "Nächster" at bounding box center [1375, 338] width 67 height 89
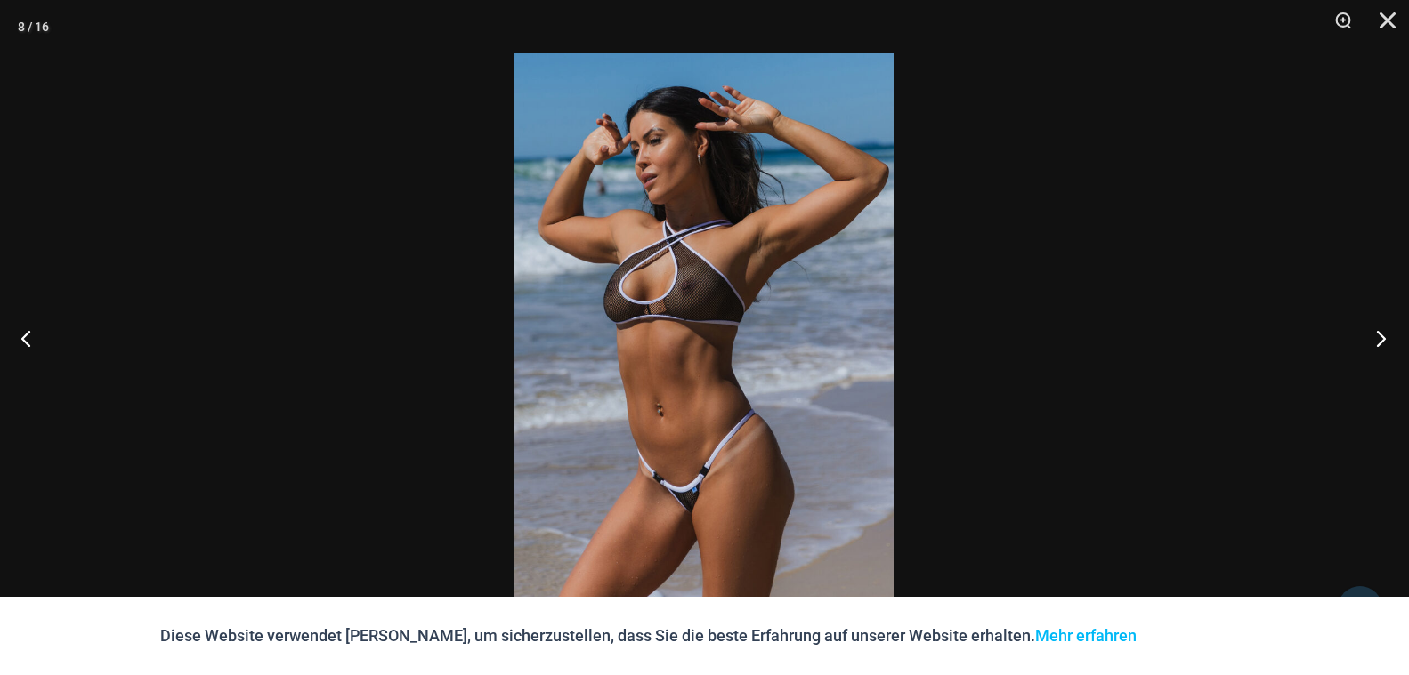
click at [1376, 337] on button "Nächster" at bounding box center [1375, 338] width 67 height 89
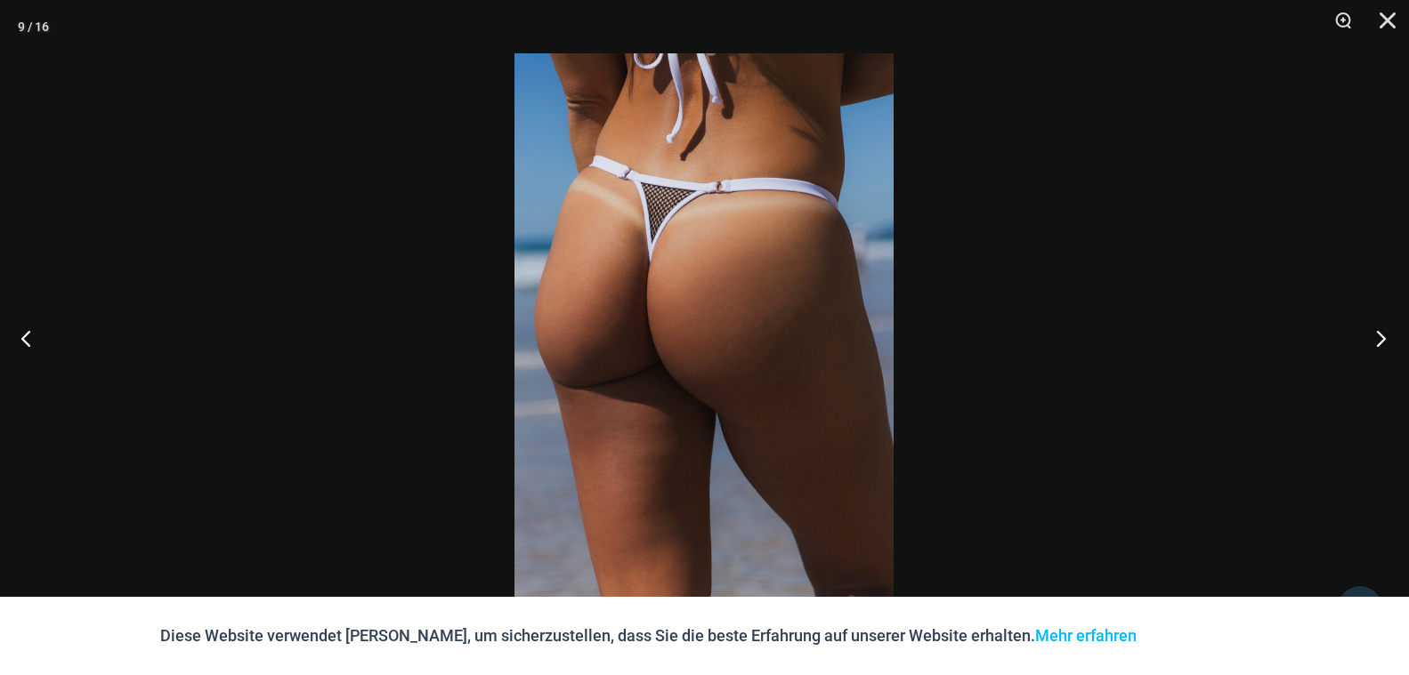
click at [1376, 337] on button "Nächster" at bounding box center [1375, 338] width 67 height 89
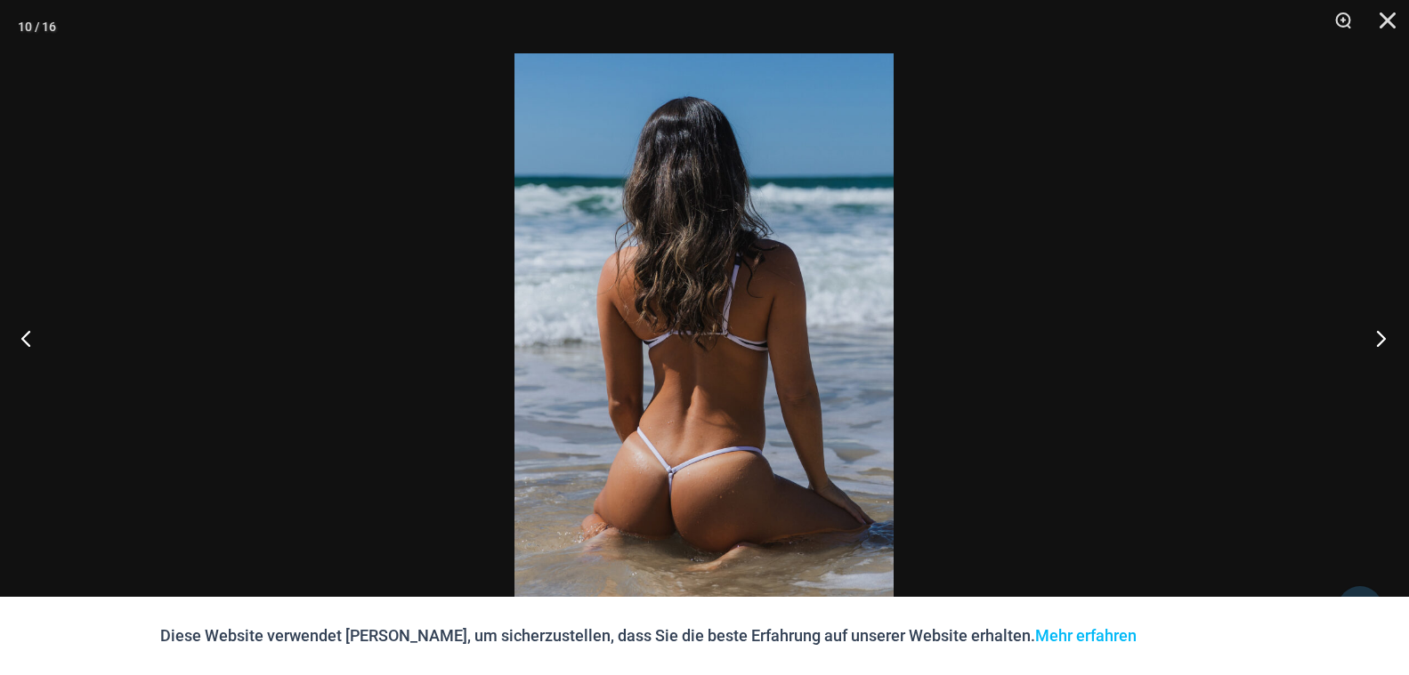
click at [1376, 337] on button "Nächster" at bounding box center [1375, 338] width 67 height 89
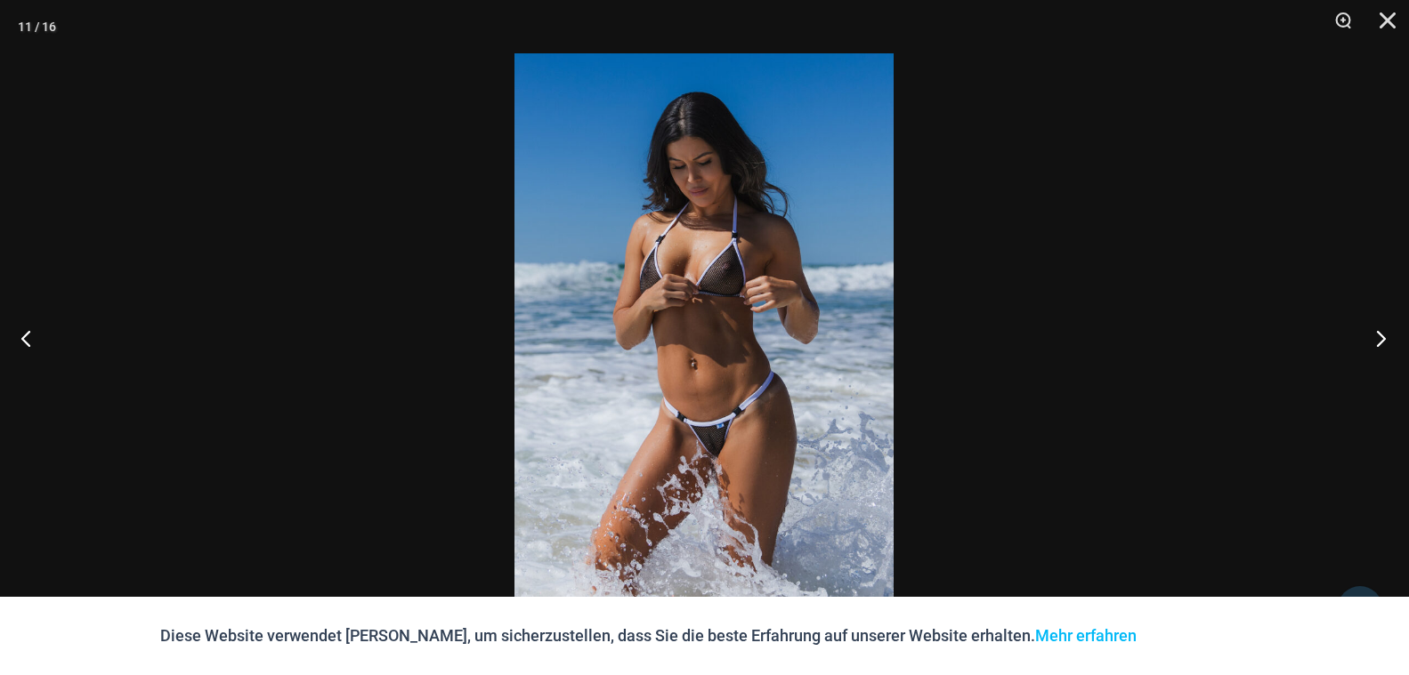
click at [1376, 337] on button "Nächster" at bounding box center [1375, 338] width 67 height 89
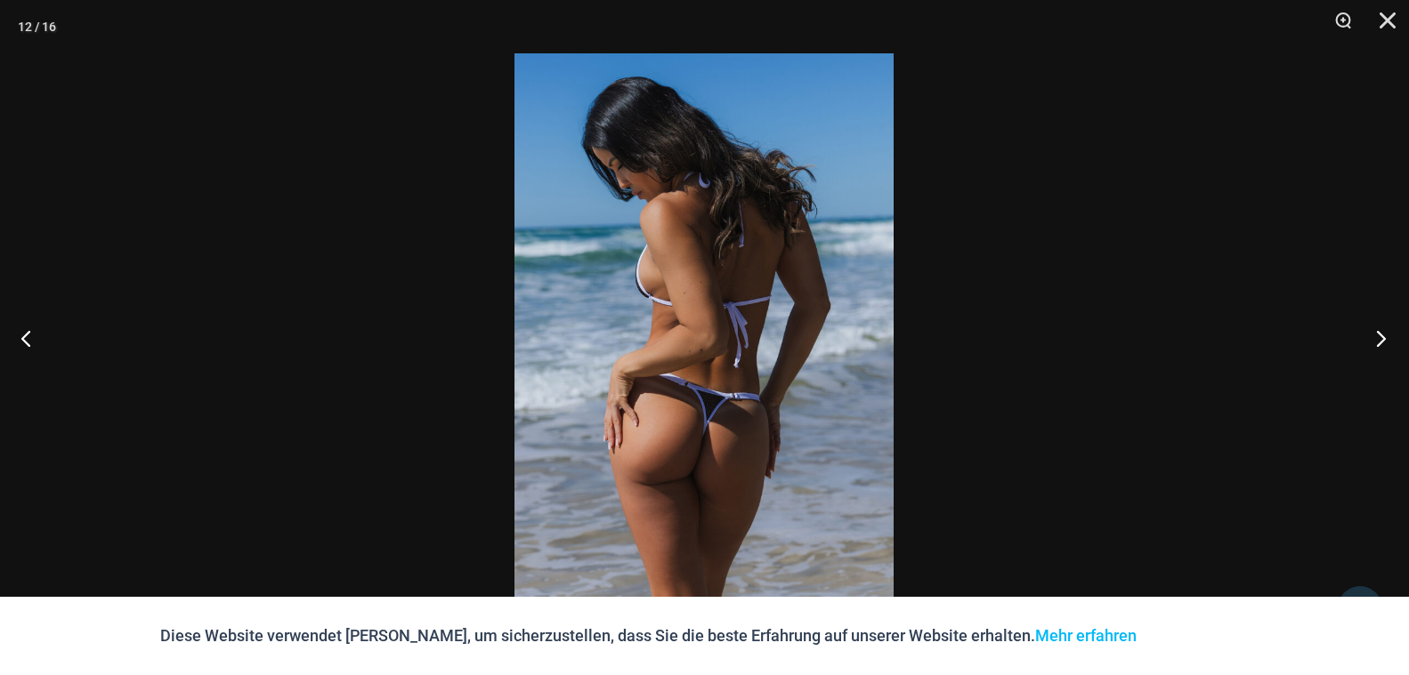
click at [1376, 337] on button "Nächster" at bounding box center [1375, 338] width 67 height 89
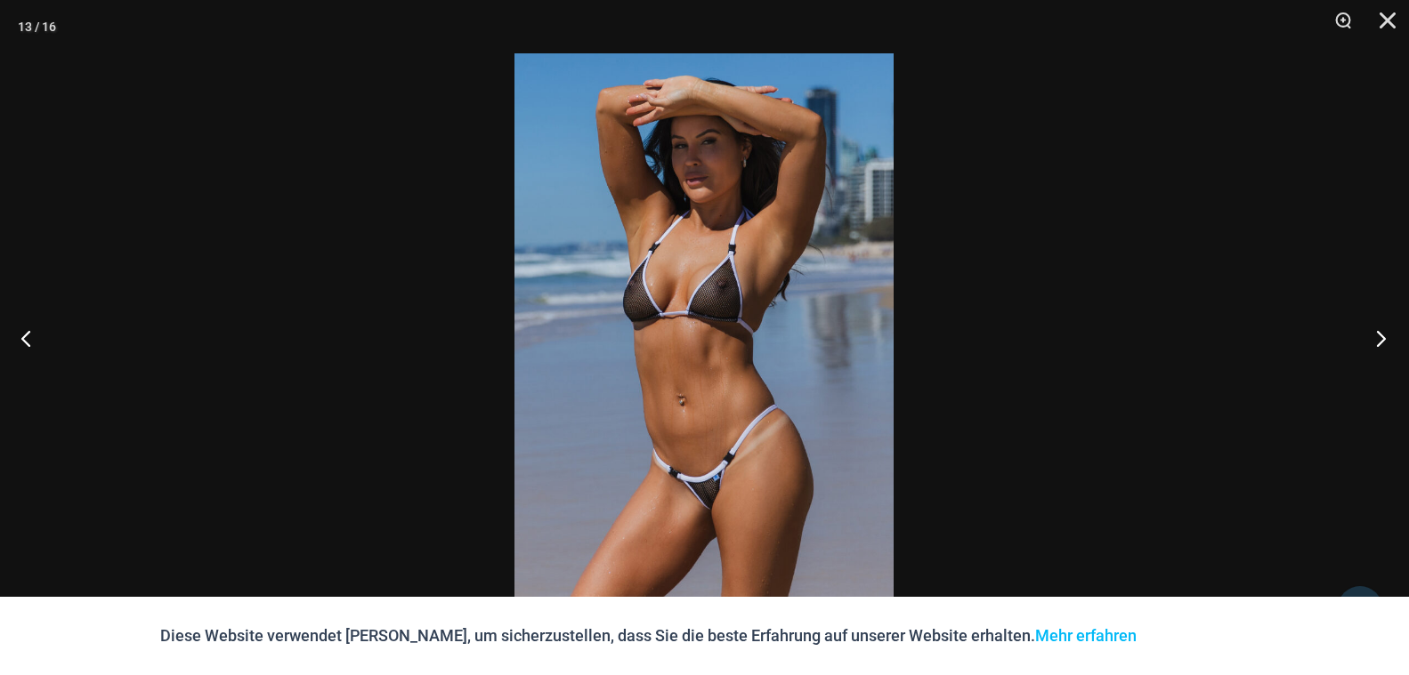
click at [1376, 337] on button "Nächster" at bounding box center [1375, 338] width 67 height 89
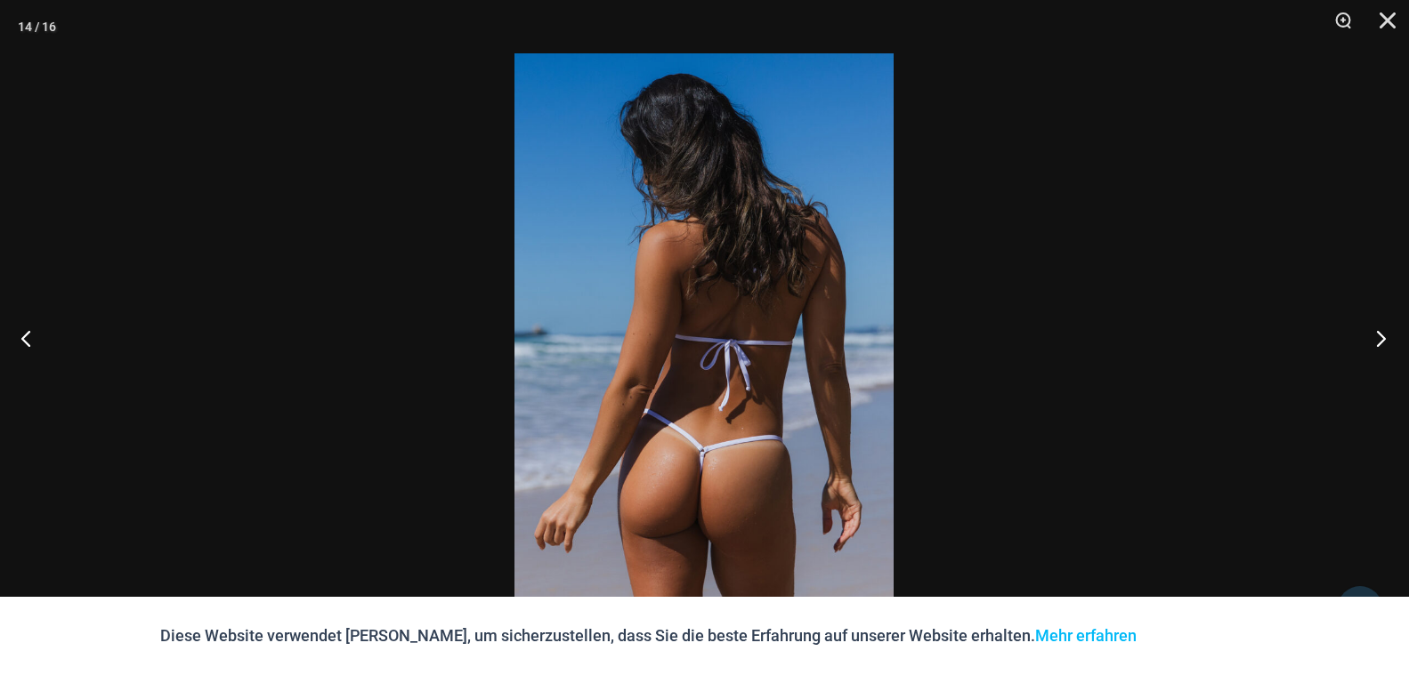
click at [1376, 337] on button "Nächster" at bounding box center [1375, 338] width 67 height 89
